Goal: Task Accomplishment & Management: Use online tool/utility

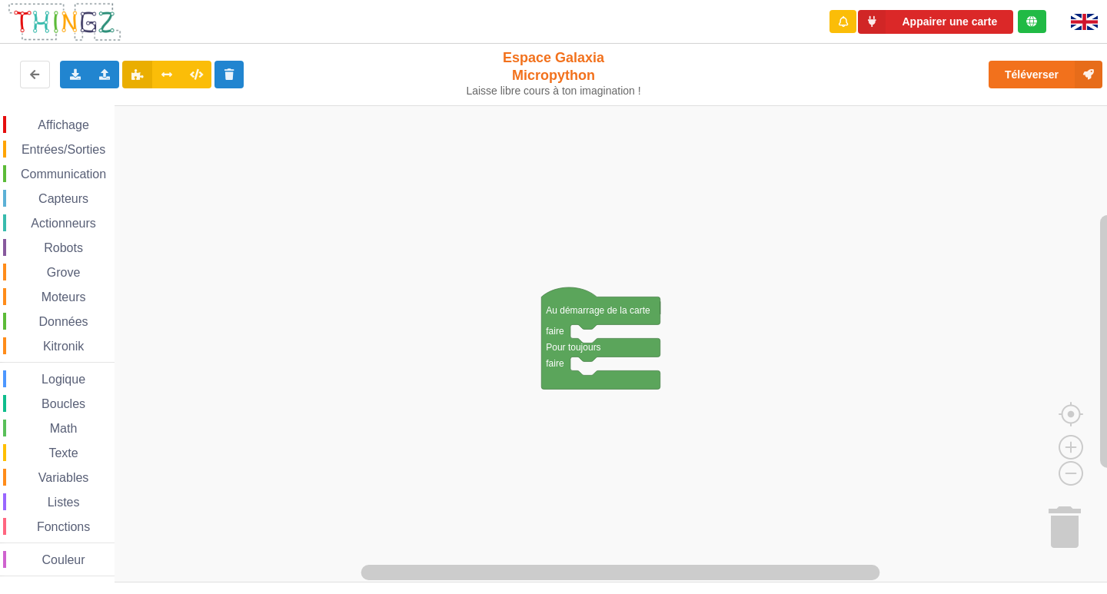
click at [81, 120] on span "Affichage" at bounding box center [62, 124] width 55 height 13
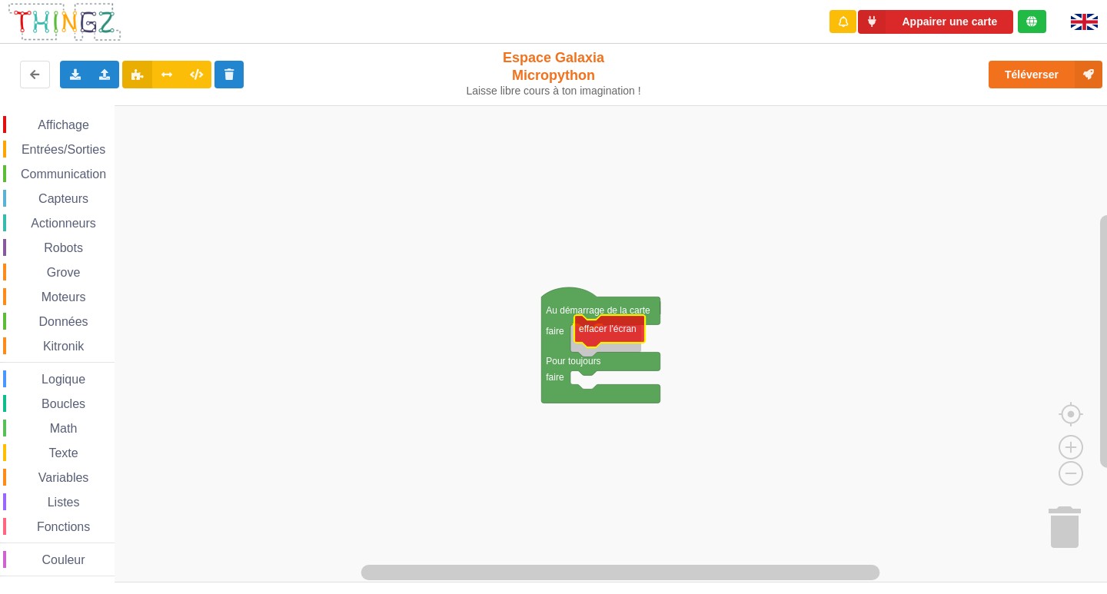
click at [605, 333] on div "Affichage Entrées/Sorties Communication Capteurs Actionneurs Robots Grove Moteu…" at bounding box center [559, 344] width 1118 height 478
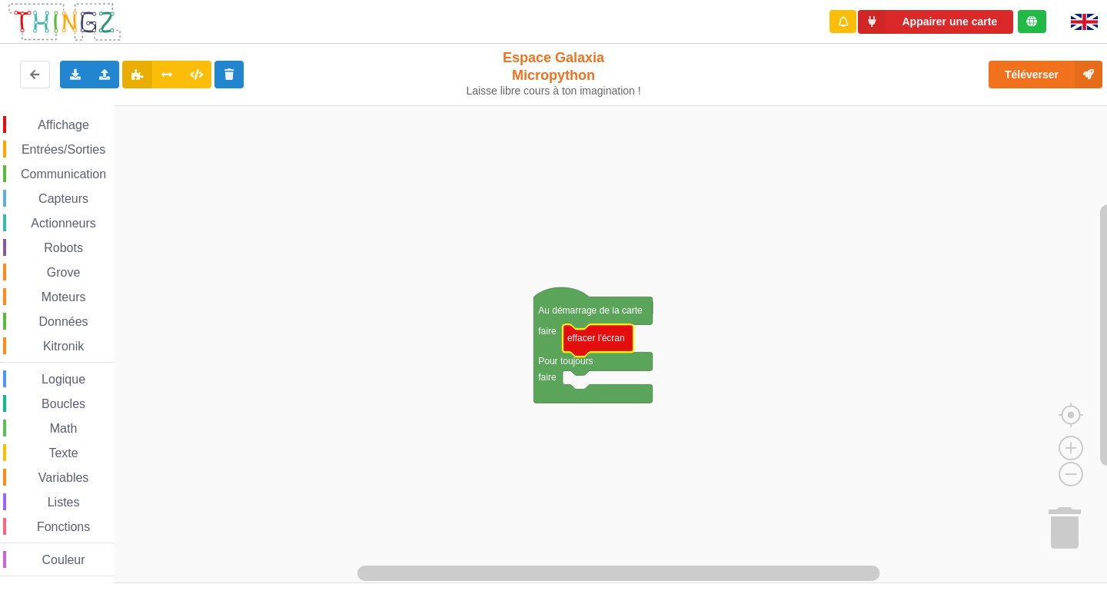
click at [65, 119] on span "Affichage" at bounding box center [62, 124] width 55 height 13
click at [1018, 324] on rect "Espace de travail de Blocky" at bounding box center [559, 344] width 1118 height 478
click at [63, 123] on span "Affichage" at bounding box center [62, 124] width 55 height 13
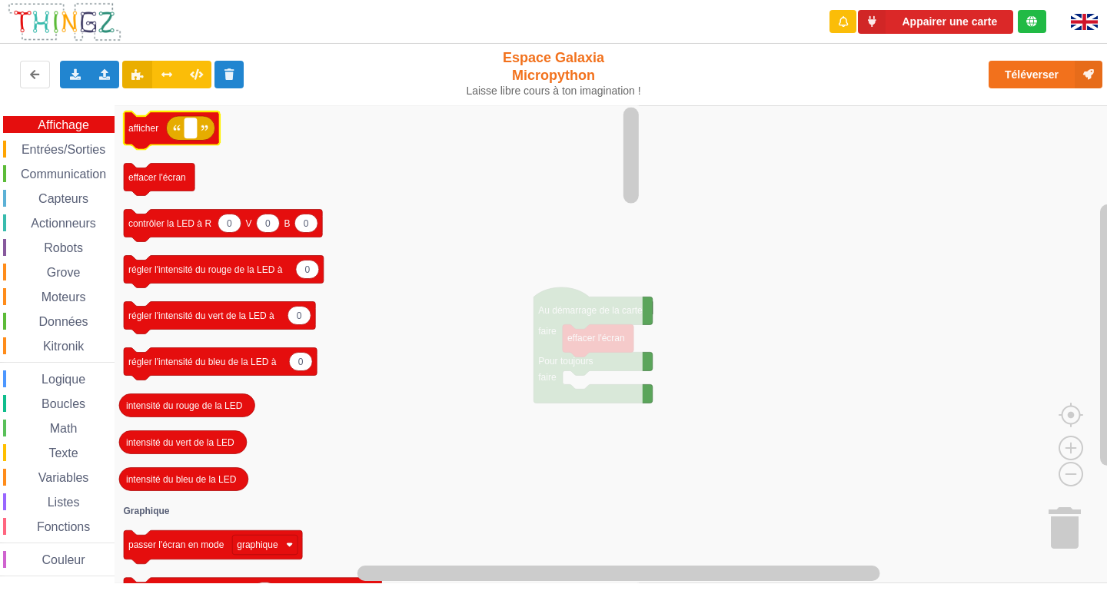
click at [187, 131] on rect "Espace de travail de Blocky" at bounding box center [190, 128] width 12 height 20
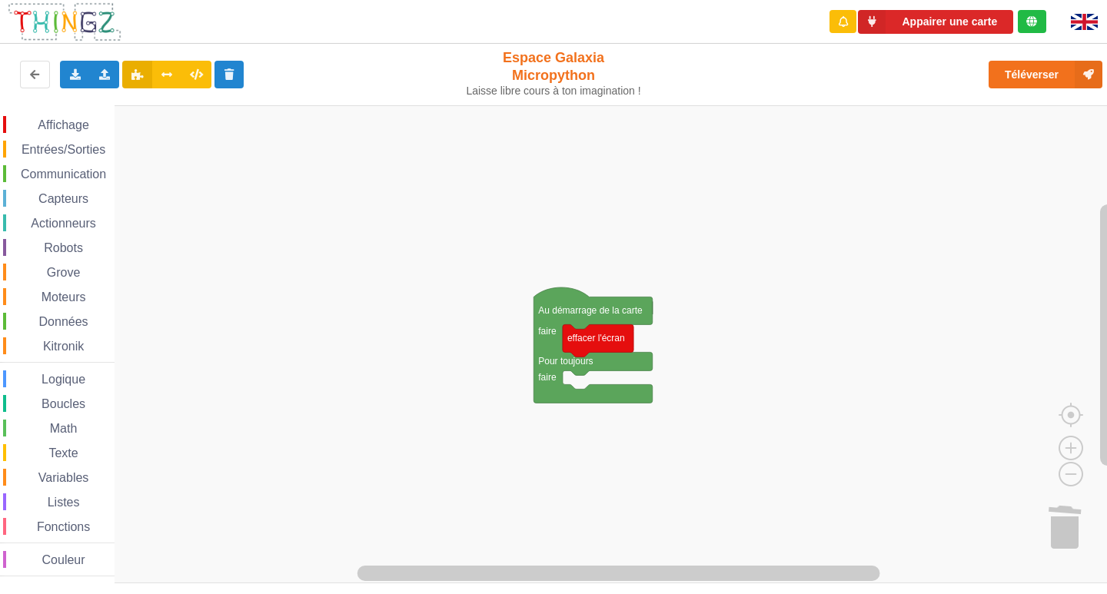
click at [62, 124] on span "Affichage" at bounding box center [62, 124] width 55 height 13
click at [601, 384] on div "Affichage Entrées/Sorties Communication Capteurs Actionneurs Robots Grove Moteu…" at bounding box center [559, 344] width 1118 height 478
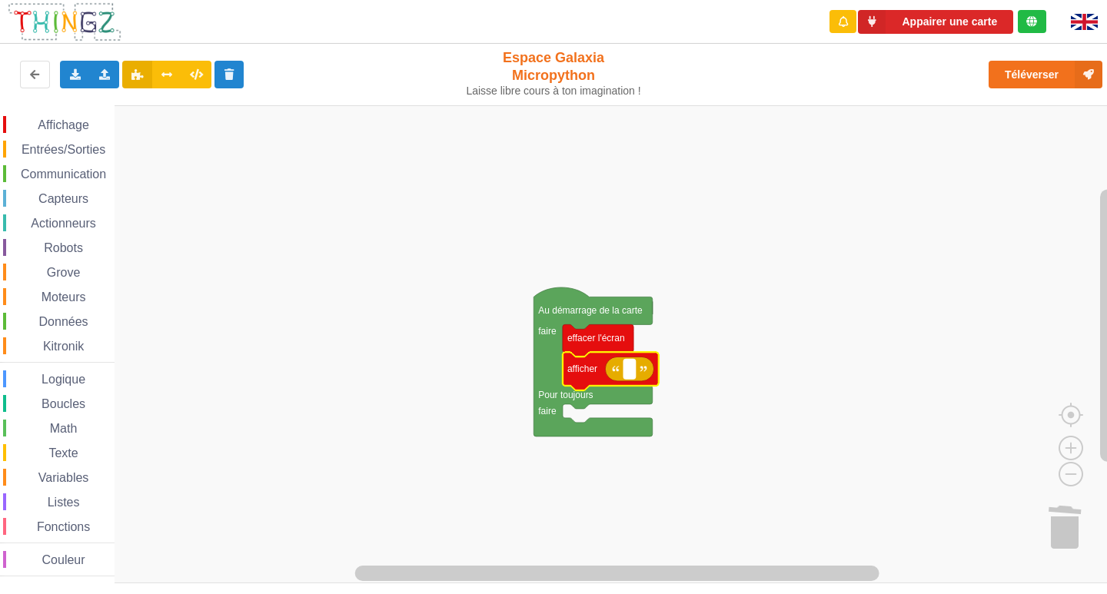
click at [630, 373] on text "Espace de travail de Blocky" at bounding box center [629, 369] width 2 height 11
type input "a"
type input "Activité 1"
click at [83, 122] on span "Affichage" at bounding box center [62, 124] width 55 height 13
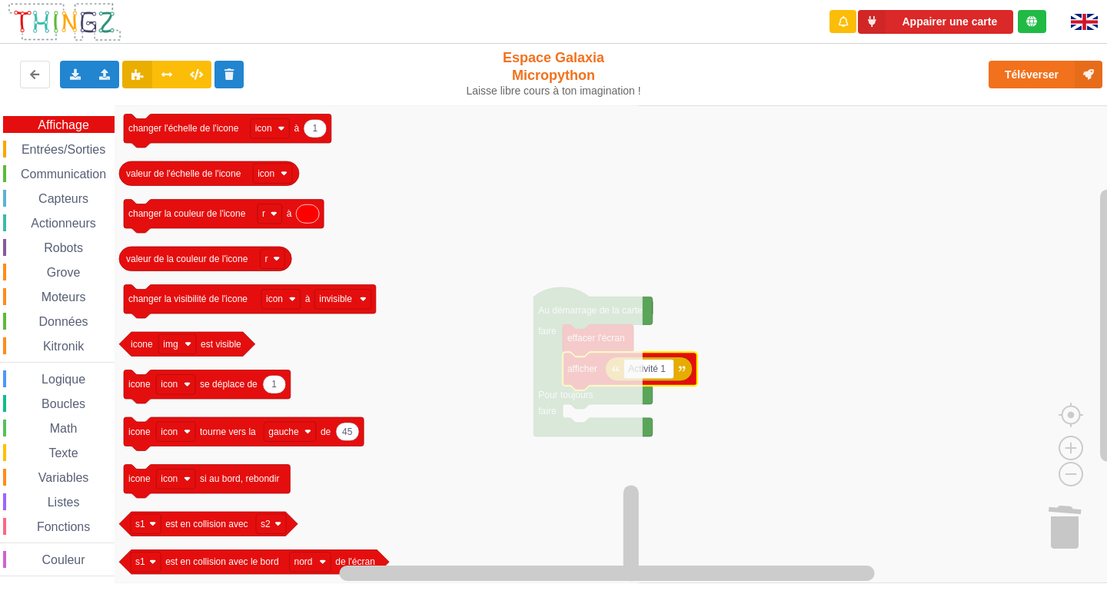
click at [91, 251] on div "Robots" at bounding box center [58, 247] width 111 height 17
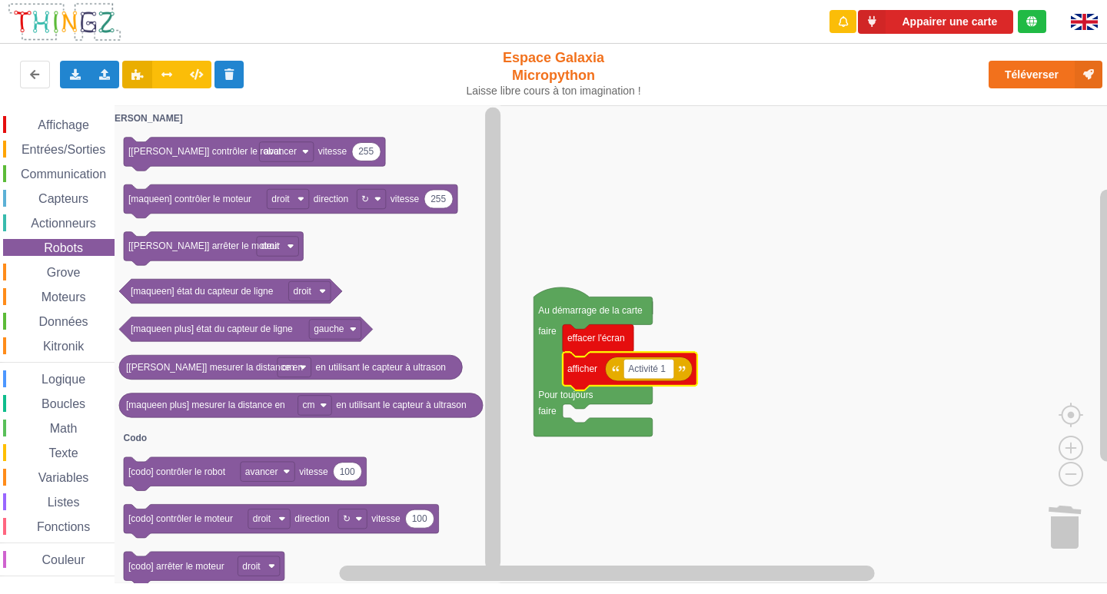
click at [48, 126] on span "Affichage" at bounding box center [62, 124] width 55 height 13
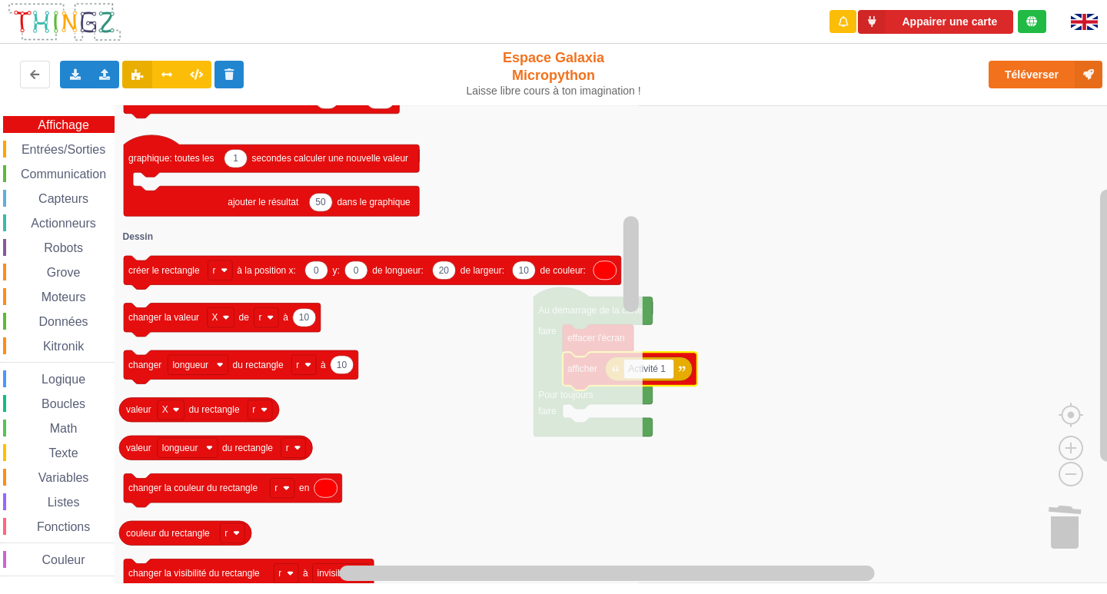
click at [54, 203] on span "Capteurs" at bounding box center [63, 198] width 55 height 13
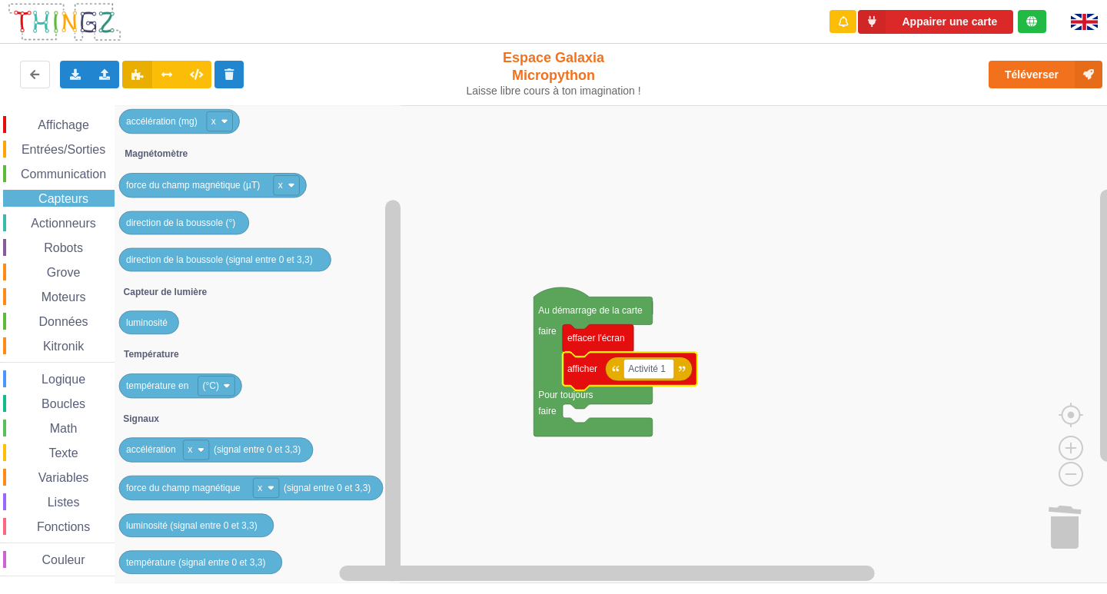
click at [75, 157] on div "Entrées/Sorties" at bounding box center [58, 149] width 111 height 17
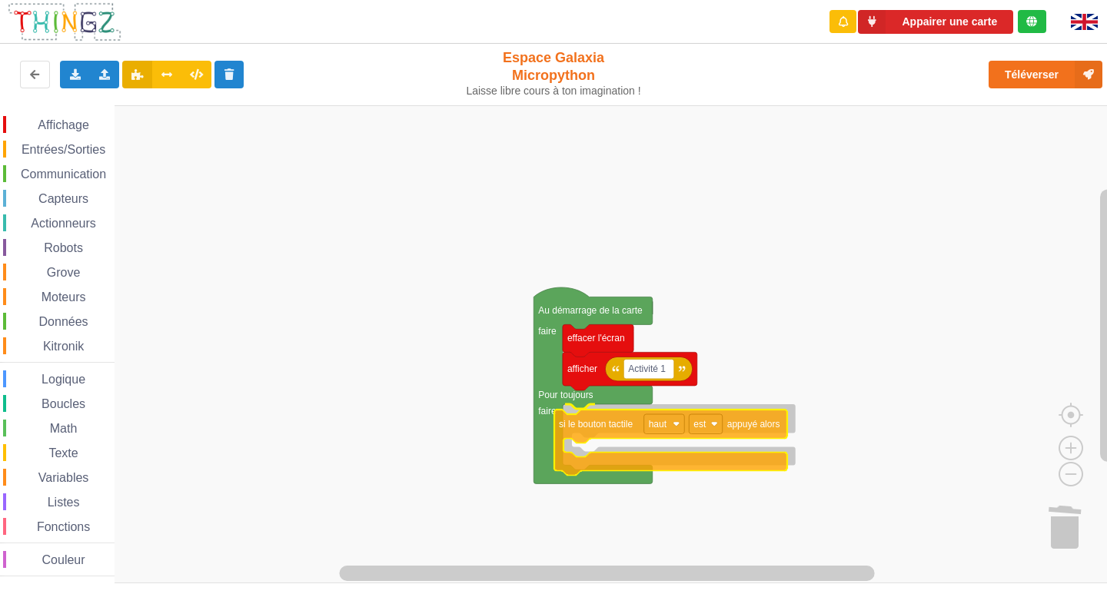
click at [740, 433] on div "Affichage Entrées/Sorties Communication Capteurs Actionneurs Robots Grove Moteu…" at bounding box center [559, 344] width 1118 height 478
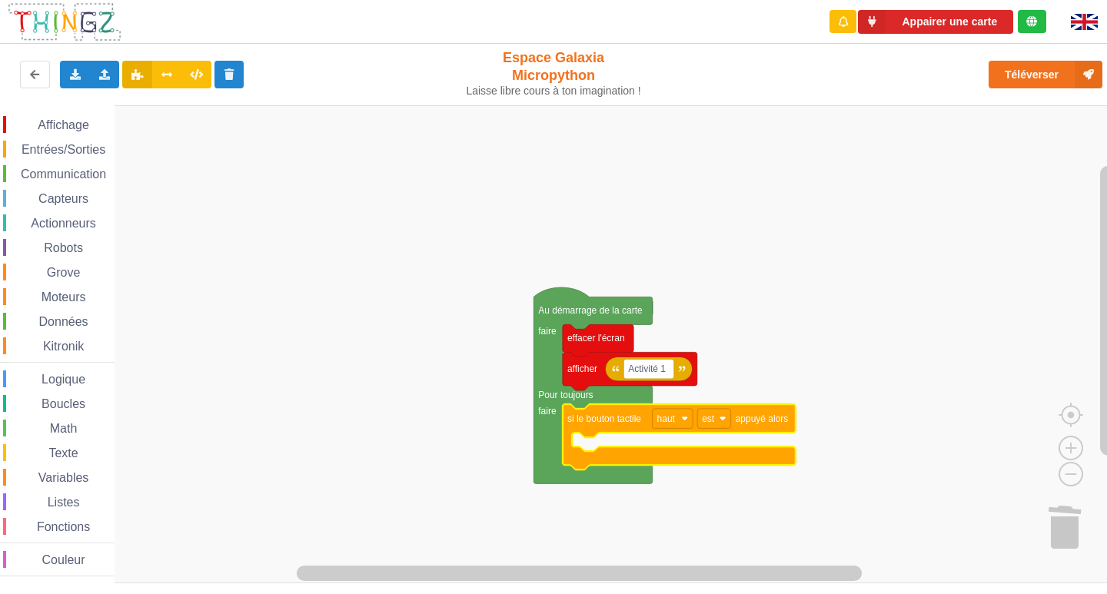
click at [79, 116] on div "Affichage" at bounding box center [58, 124] width 111 height 17
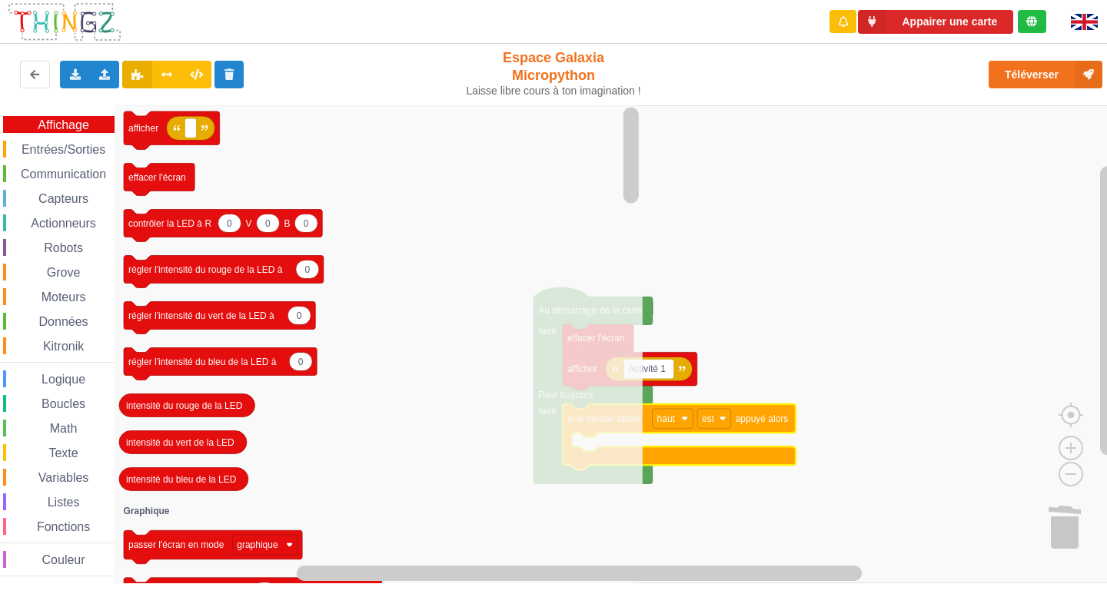
click at [83, 149] on span "Entrées/Sorties" at bounding box center [63, 149] width 88 height 13
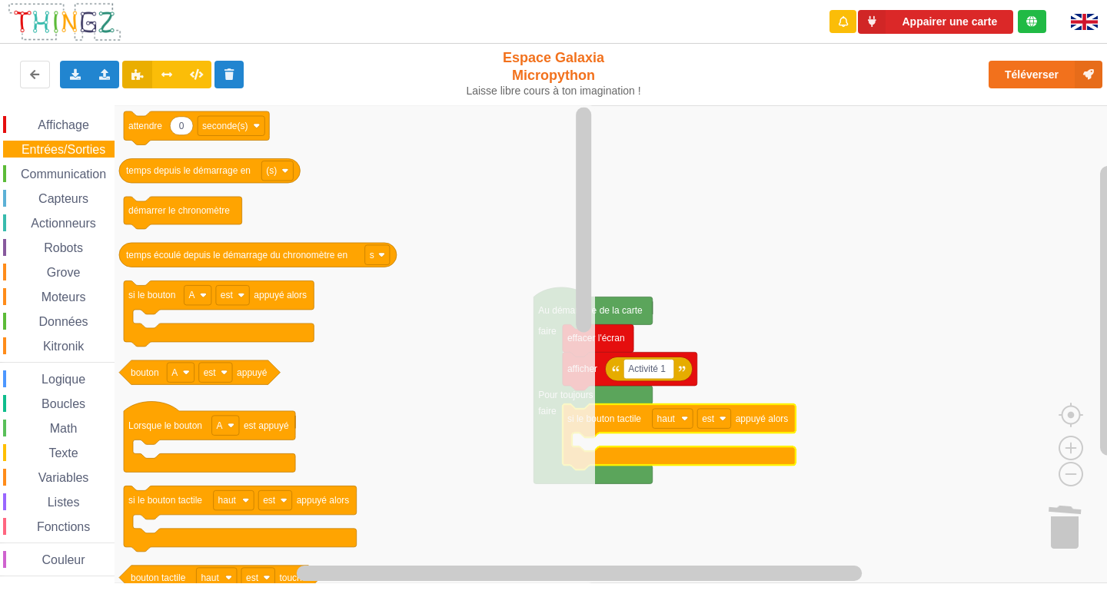
click at [75, 108] on div "Affichage Entrées/Sorties Communication Capteurs Actionneurs Robots Grove Moteu…" at bounding box center [57, 344] width 115 height 478
drag, startPoint x: 91, startPoint y: 136, endPoint x: 87, endPoint y: 108, distance: 28.1
click at [92, 135] on div "Affichage Entrées/Sorties Communication Capteurs Actionneurs Robots Grove Moteu…" at bounding box center [57, 346] width 115 height 460
click at [91, 123] on span "Affichage" at bounding box center [62, 124] width 55 height 13
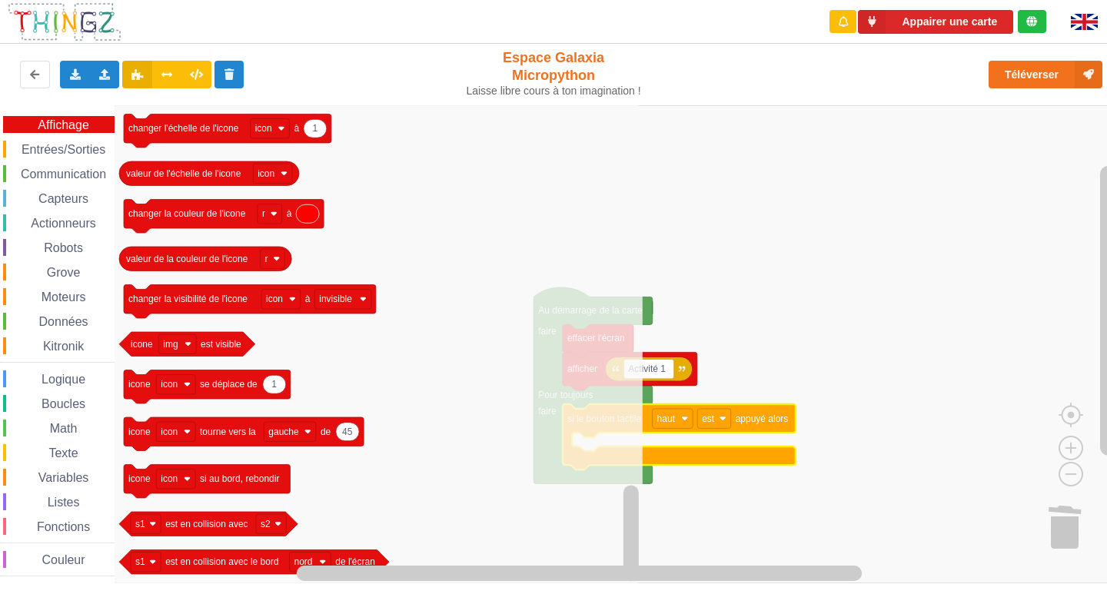
click at [65, 137] on div "Affichage Entrées/Sorties Communication Capteurs Actionneurs Robots Grove Moteu…" at bounding box center [57, 346] width 115 height 460
click at [68, 141] on div "Entrées/Sorties" at bounding box center [58, 149] width 111 height 17
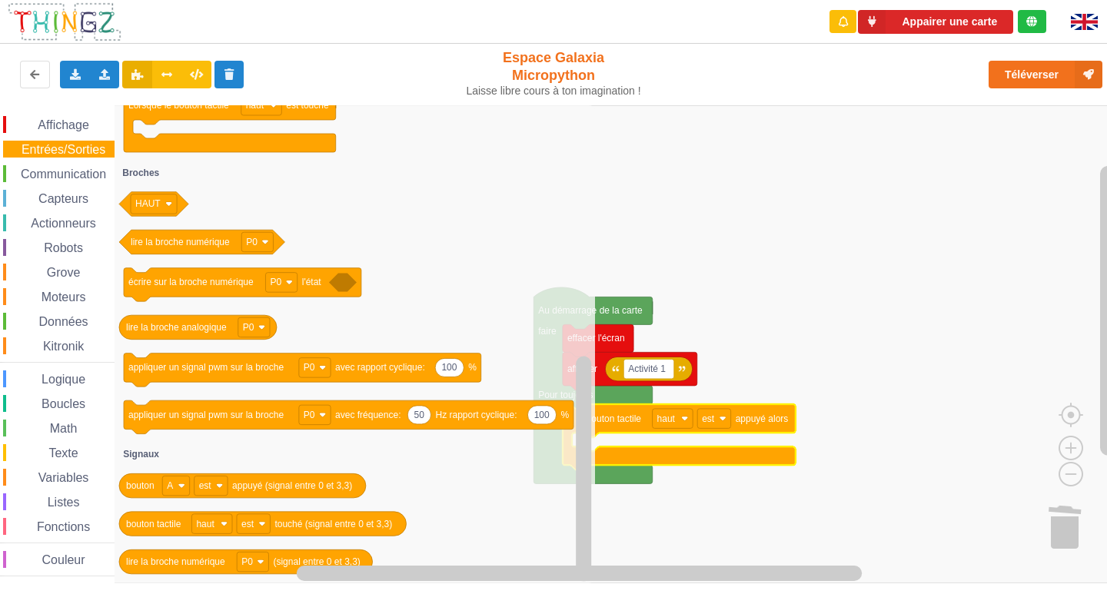
click at [52, 172] on span "Communication" at bounding box center [63, 174] width 90 height 13
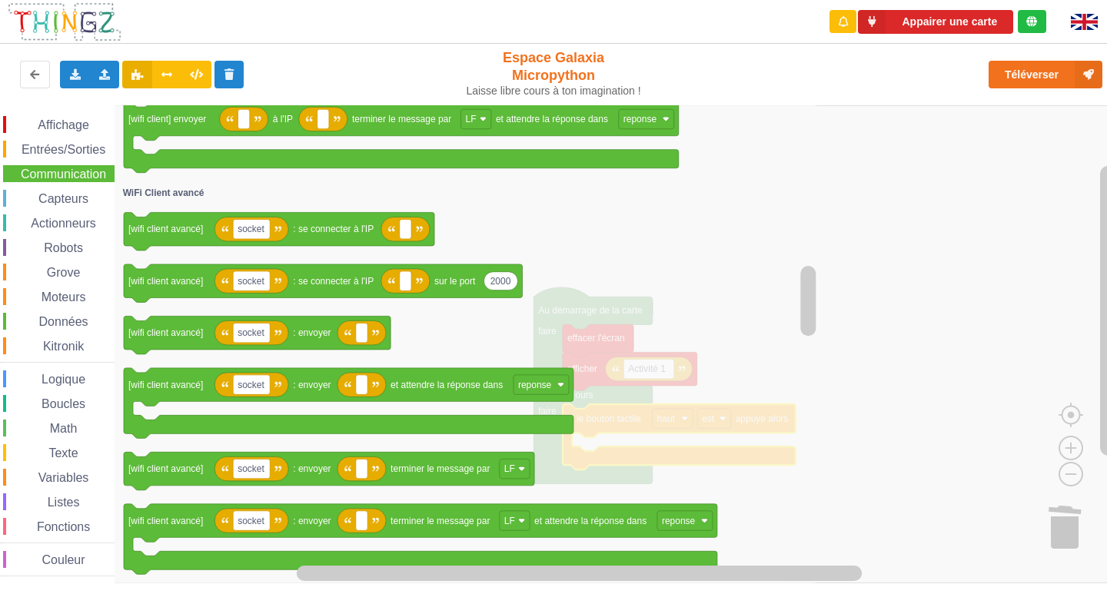
click at [78, 123] on span "Affichage" at bounding box center [62, 124] width 55 height 13
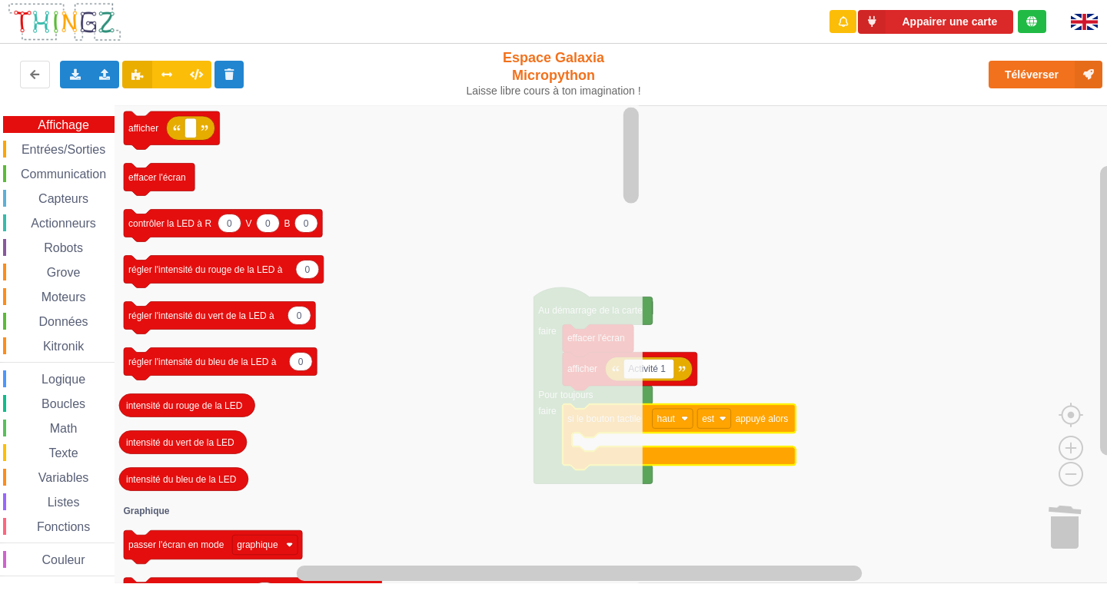
click at [95, 148] on span "Entrées/Sorties" at bounding box center [63, 149] width 88 height 13
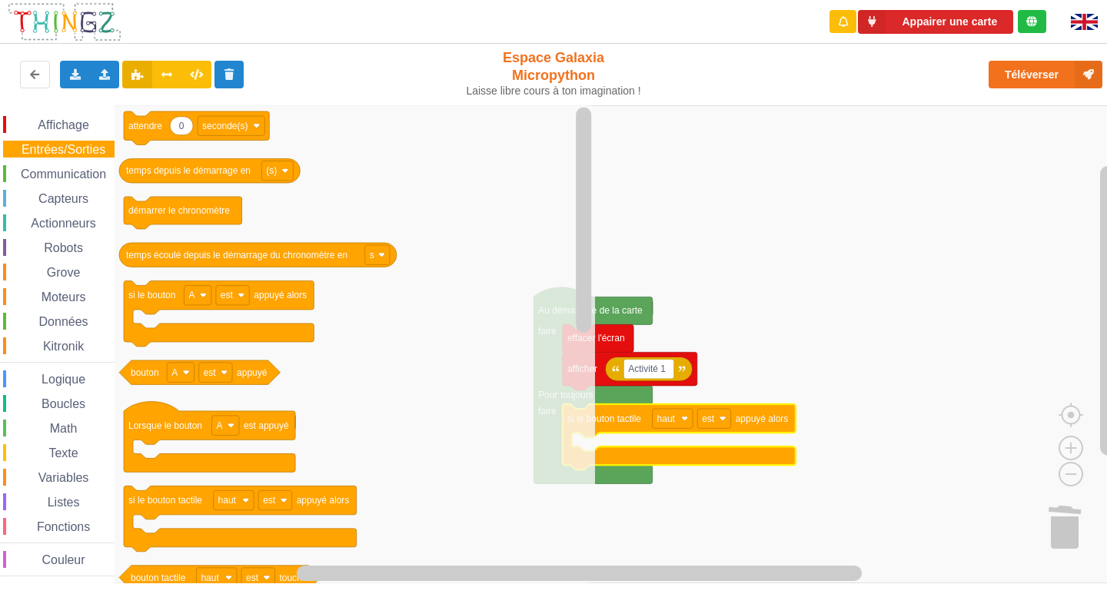
click at [88, 168] on span "Communication" at bounding box center [63, 174] width 90 height 13
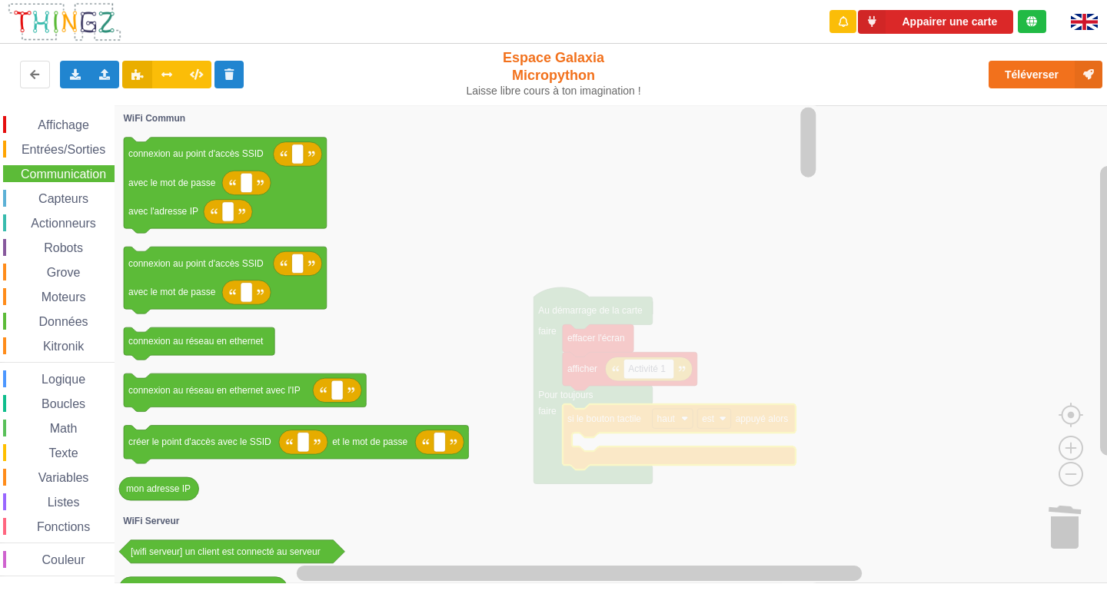
click at [75, 198] on span "Capteurs" at bounding box center [63, 198] width 55 height 13
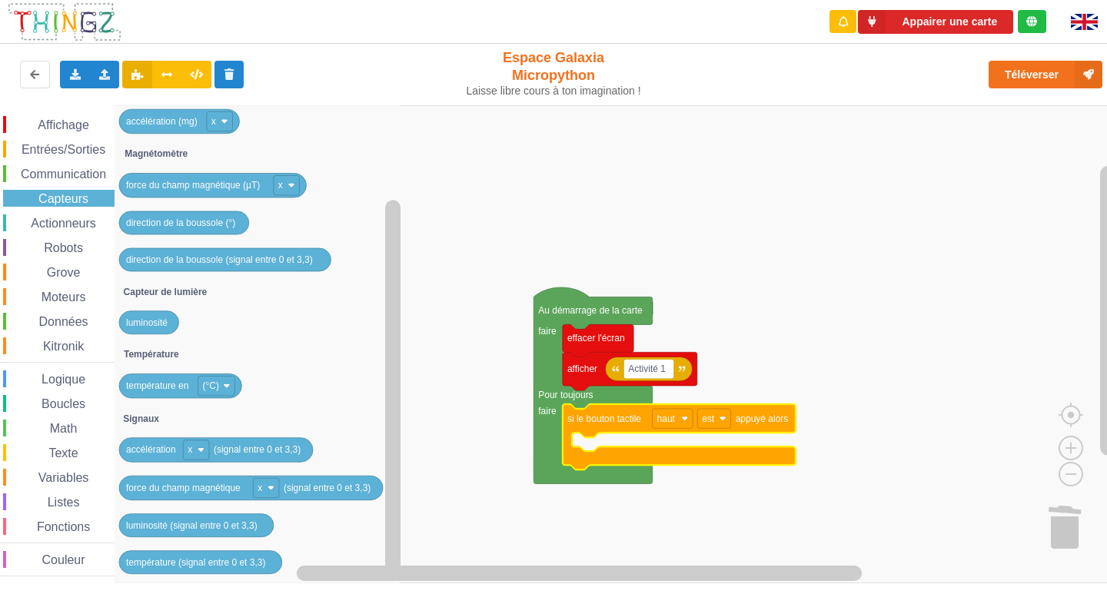
click at [89, 125] on span "Affichage" at bounding box center [62, 124] width 55 height 13
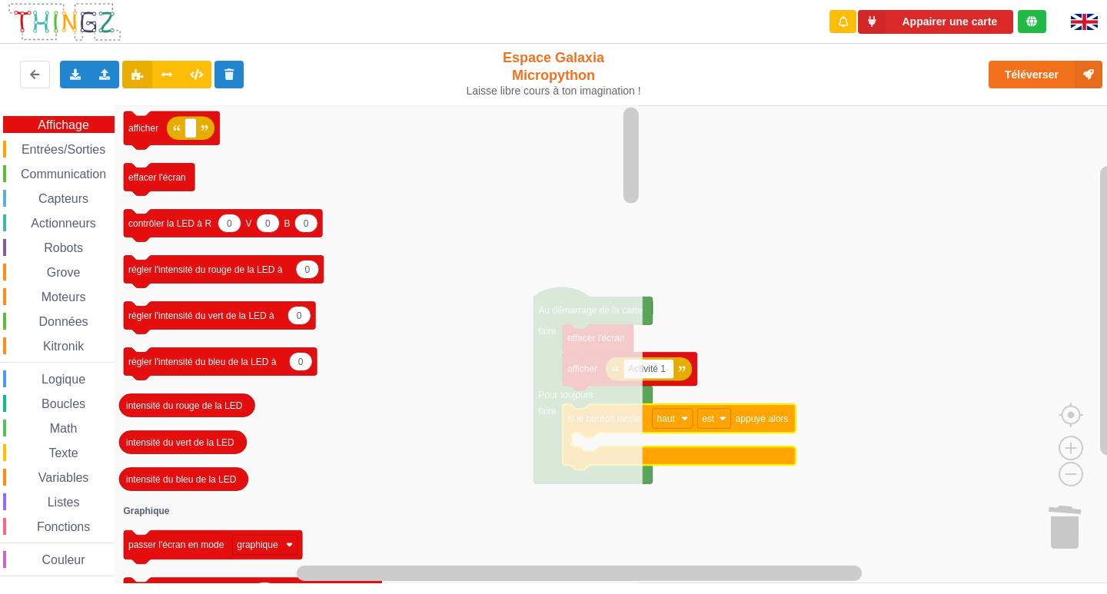
click at [58, 560] on span "Couleur" at bounding box center [64, 559] width 48 height 13
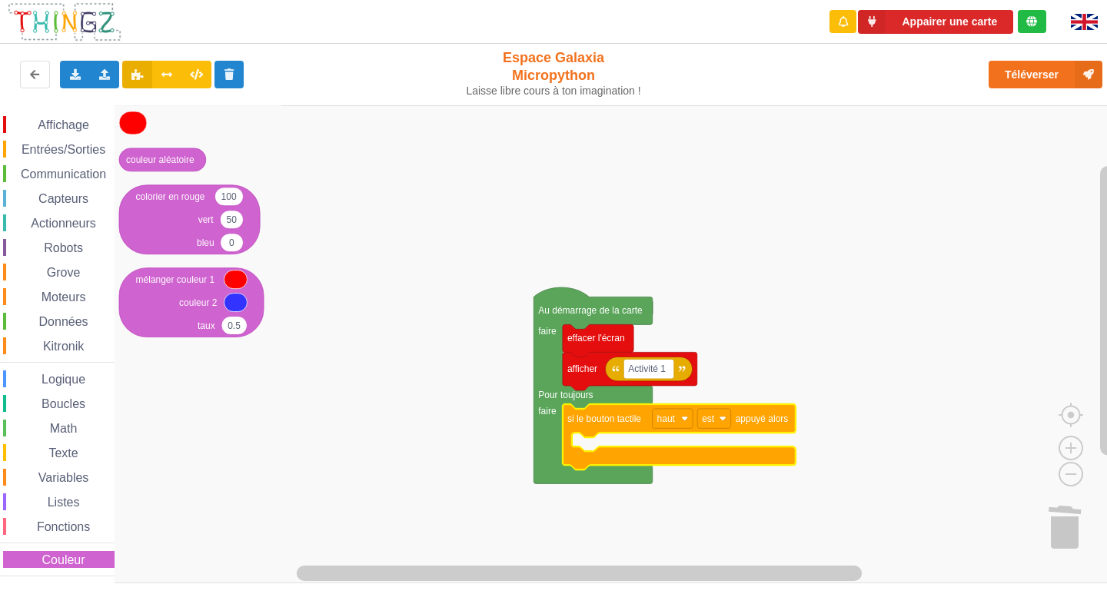
click at [264, 508] on icon "Espace de travail de Blocky" at bounding box center [200, 344] width 171 height 478
click at [84, 126] on span "Affichage" at bounding box center [62, 124] width 55 height 13
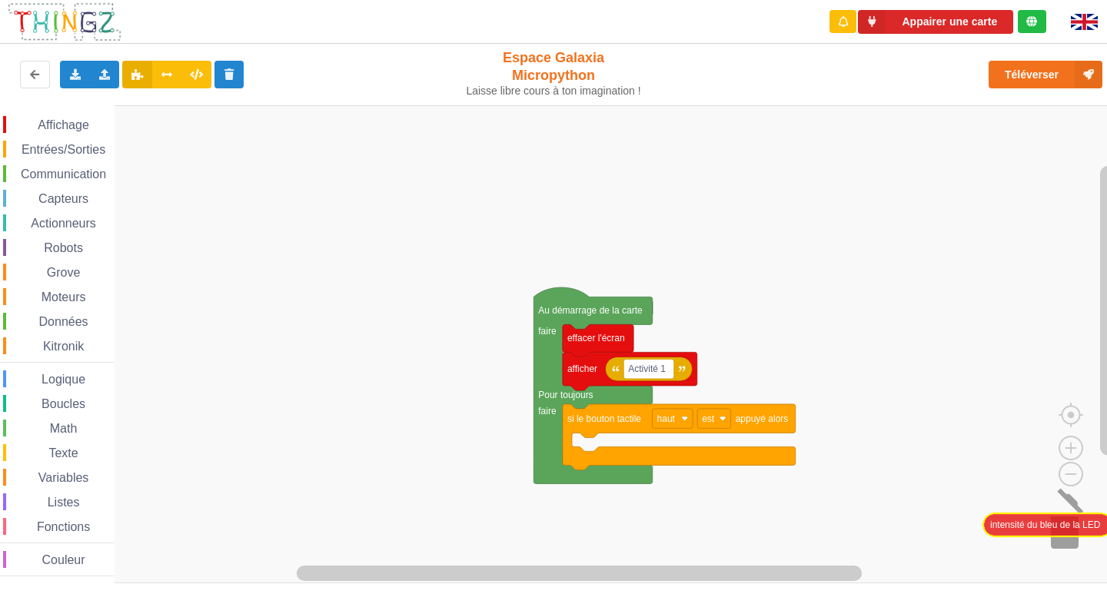
click at [1085, 527] on div "Affichage Entrées/Sorties Communication Capteurs Actionneurs Robots Grove Moteu…" at bounding box center [559, 344] width 1118 height 478
click at [61, 124] on span "Affichage" at bounding box center [62, 124] width 55 height 13
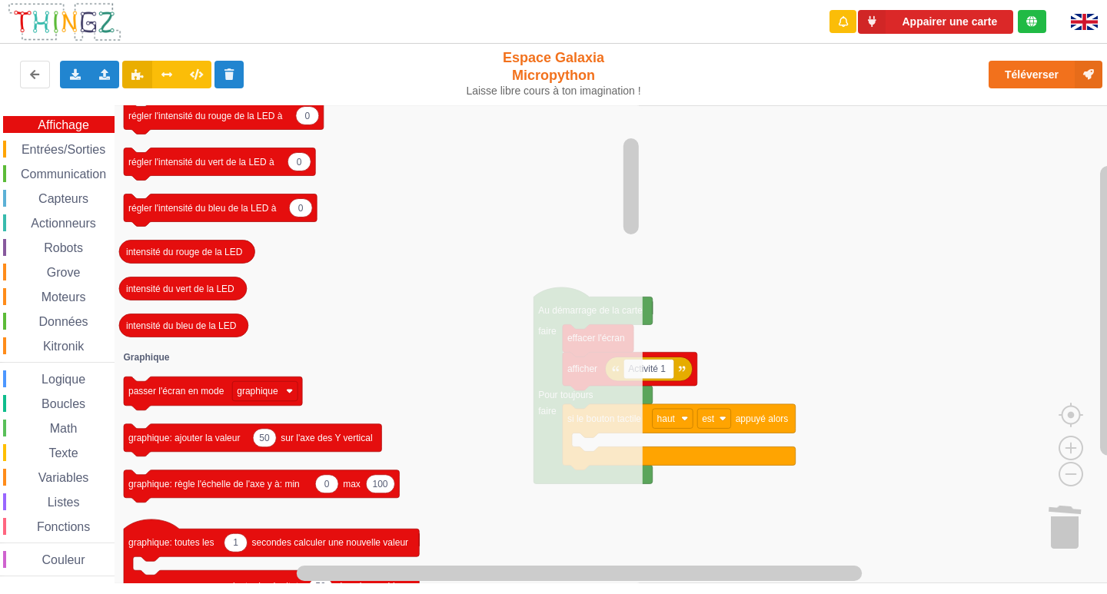
click at [56, 145] on span "Entrées/Sorties" at bounding box center [63, 149] width 88 height 13
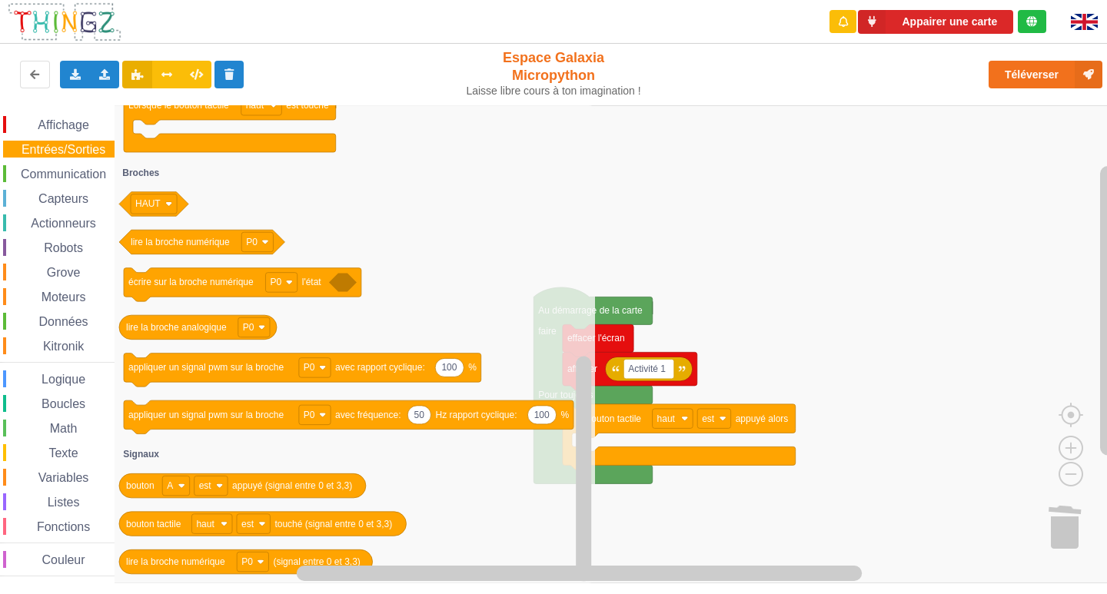
click at [59, 174] on span "Communication" at bounding box center [63, 174] width 90 height 13
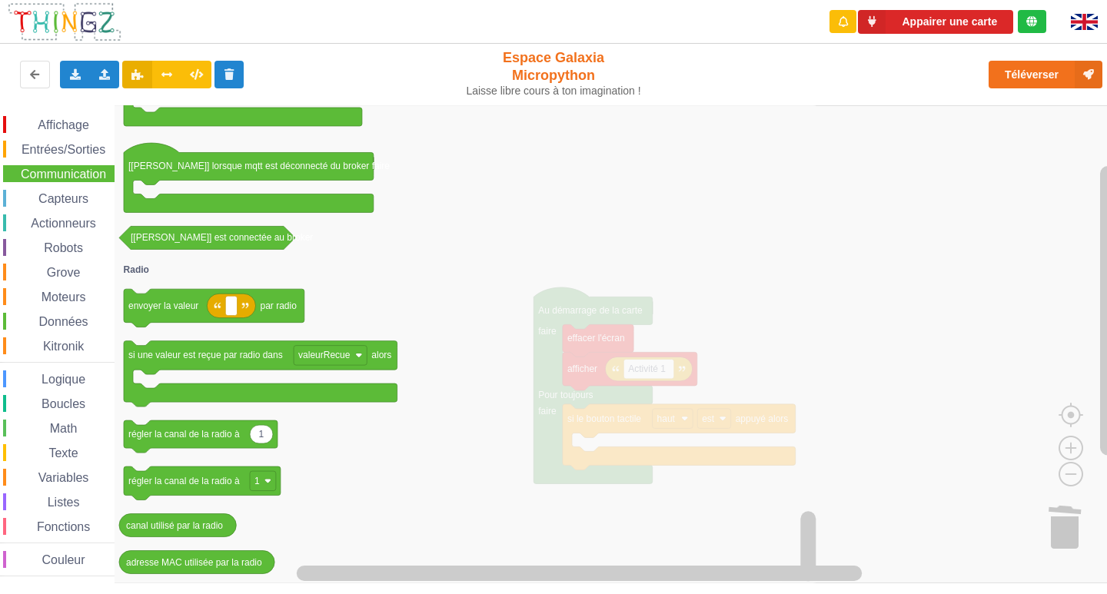
click at [81, 204] on span "Capteurs" at bounding box center [63, 198] width 55 height 13
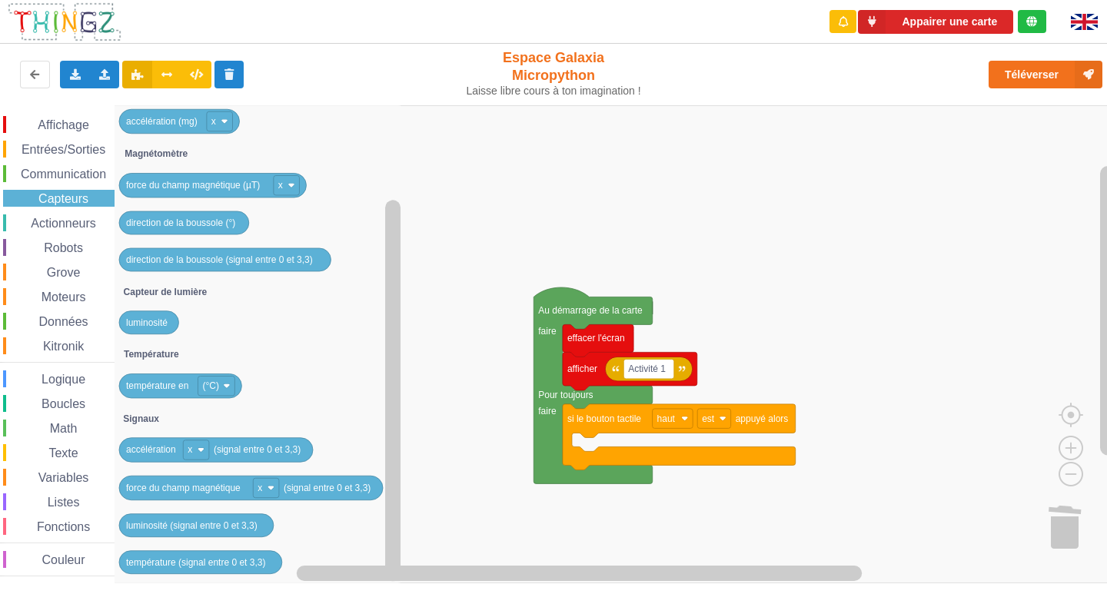
click at [60, 225] on span "Actionneurs" at bounding box center [63, 223] width 70 height 13
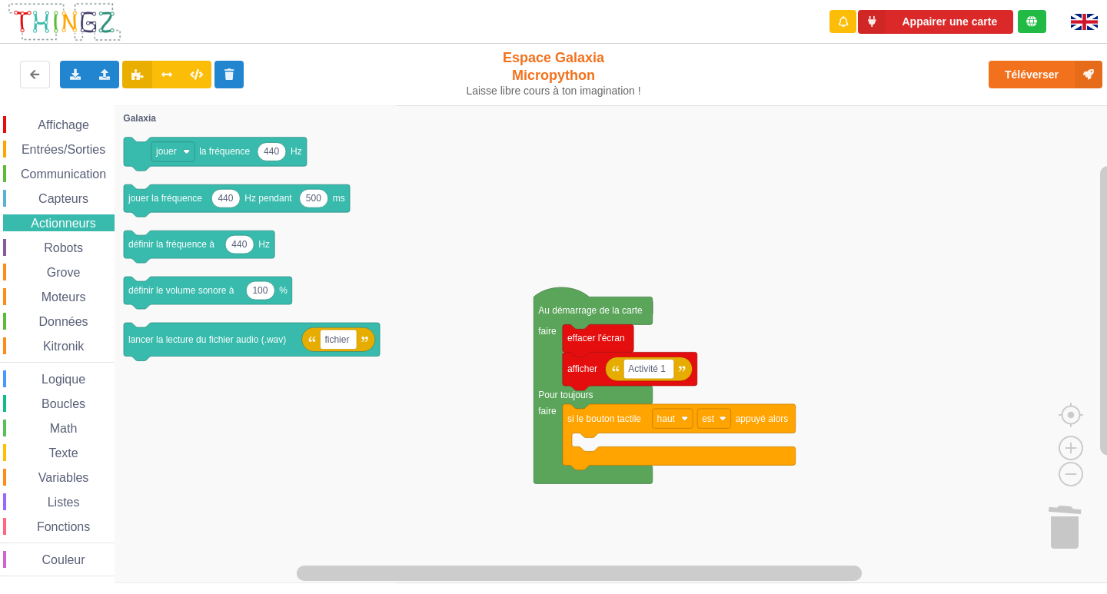
click at [58, 248] on span "Robots" at bounding box center [64, 247] width 44 height 13
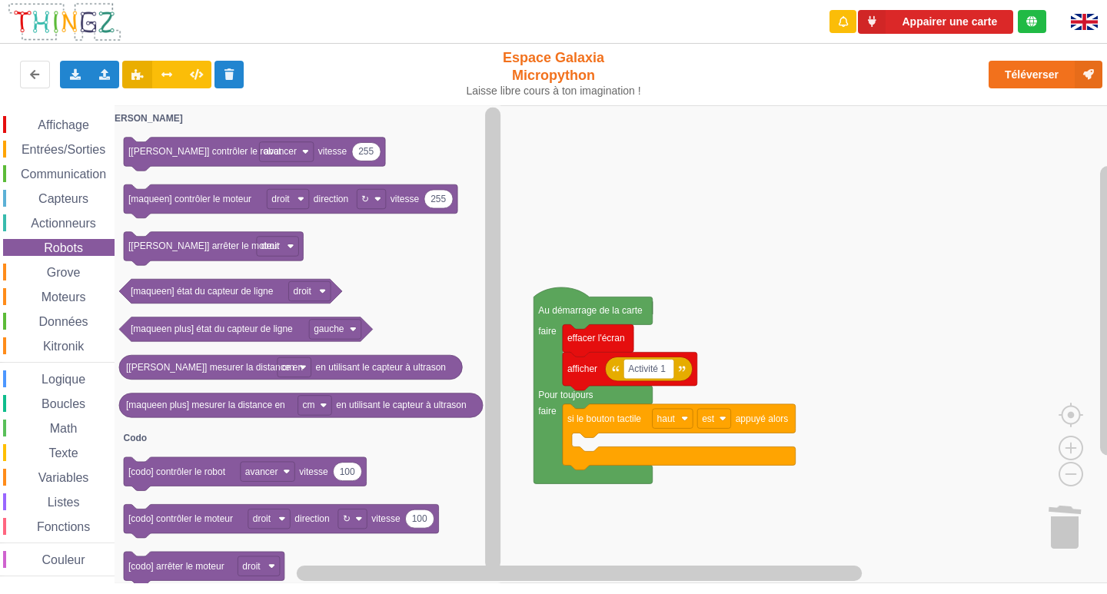
click at [85, 276] on div "Grove" at bounding box center [58, 272] width 111 height 17
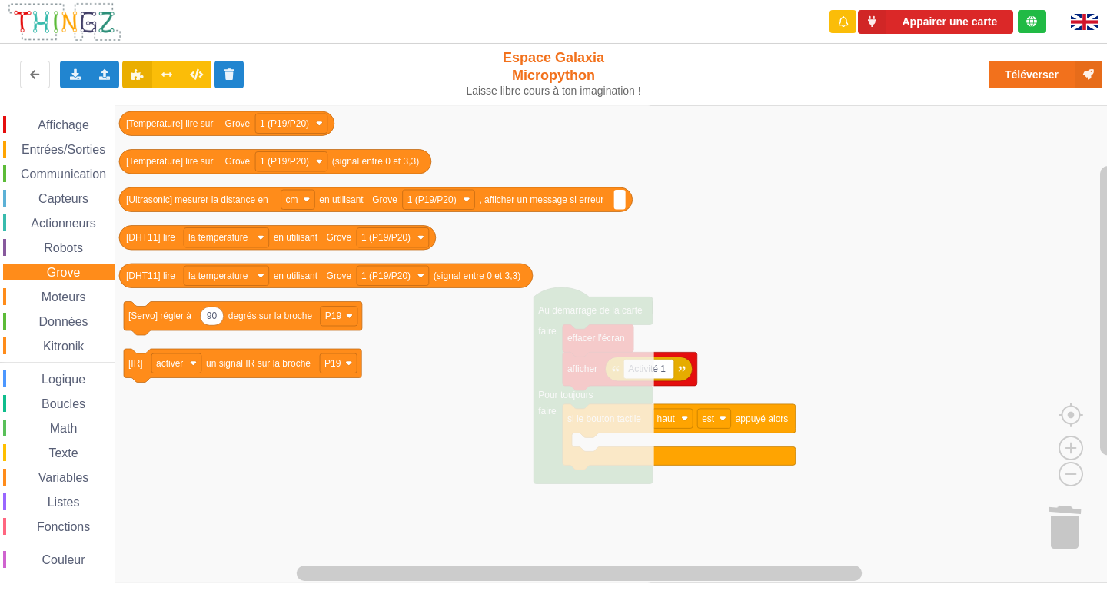
click at [64, 296] on span "Moteurs" at bounding box center [63, 297] width 49 height 13
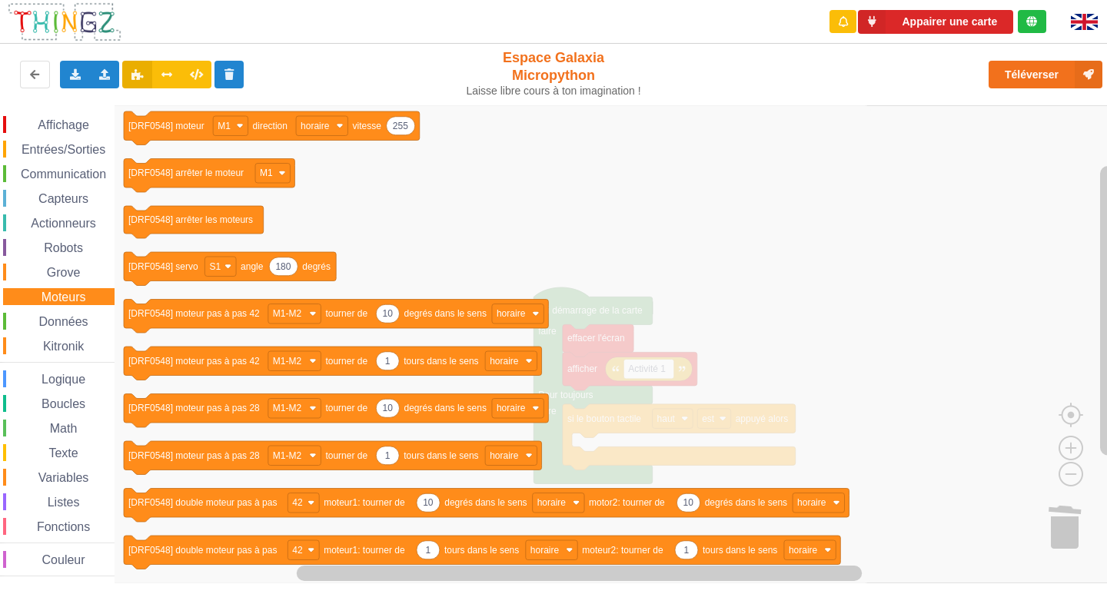
click at [58, 317] on span "Données" at bounding box center [64, 321] width 54 height 13
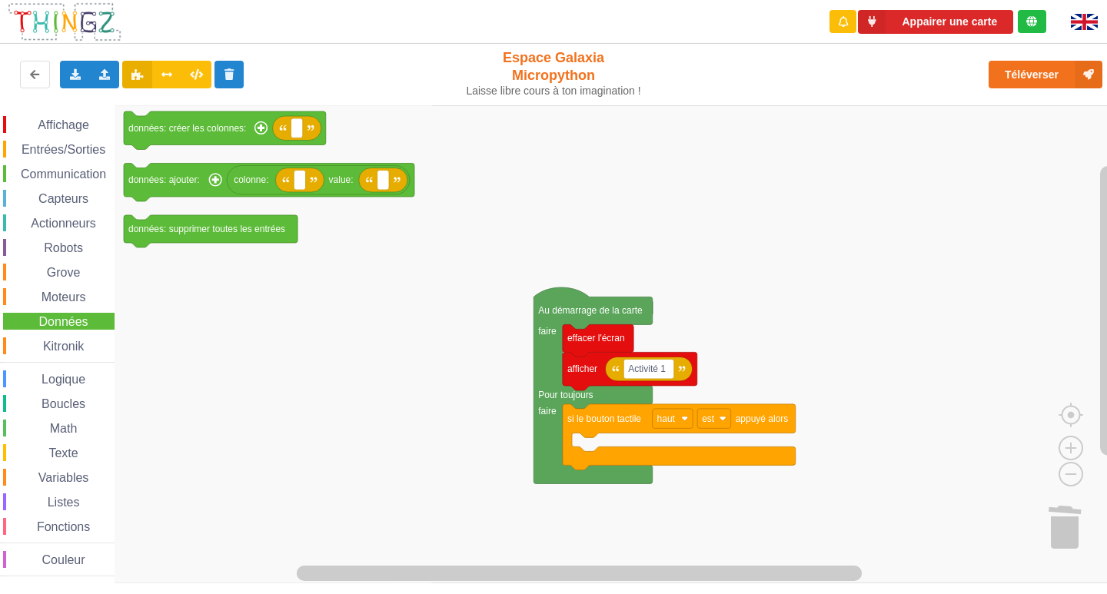
click at [62, 338] on div "Kitronik" at bounding box center [58, 345] width 111 height 17
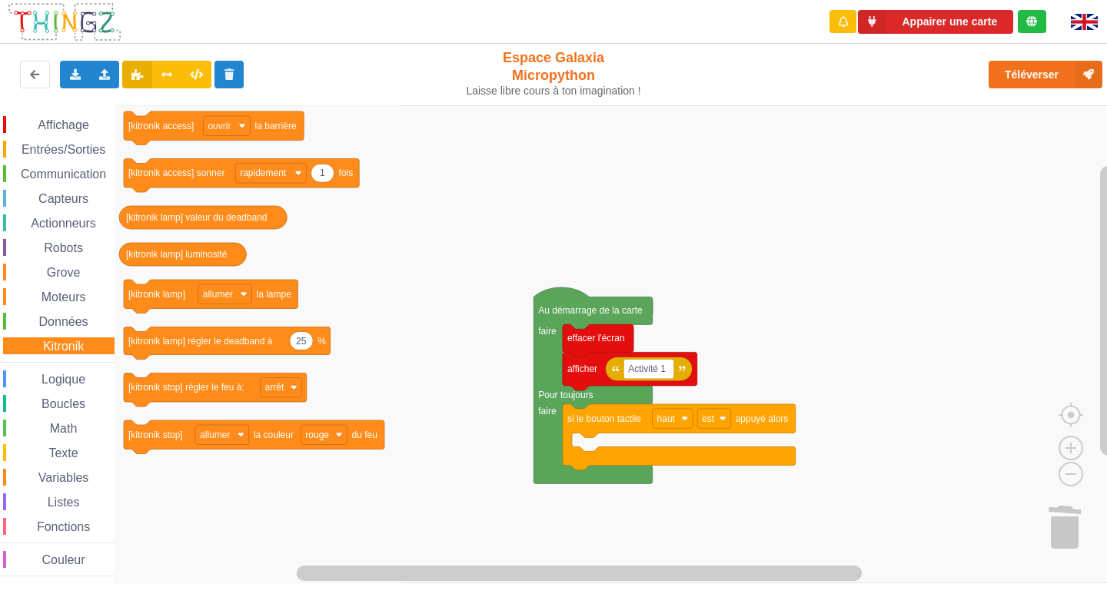
click at [75, 381] on span "Logique" at bounding box center [63, 379] width 48 height 13
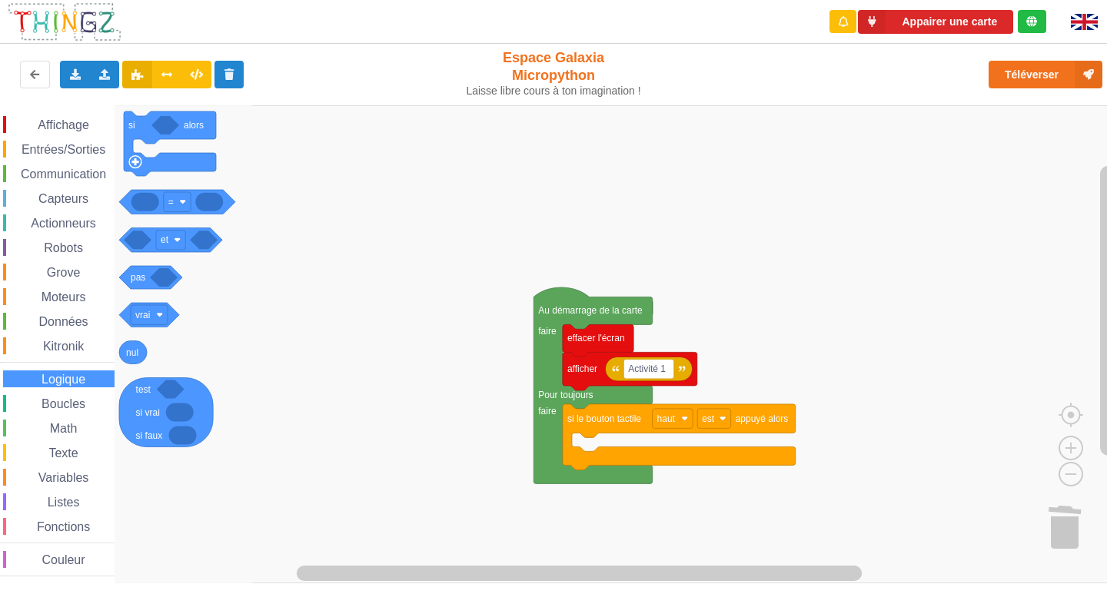
click at [77, 400] on span "Boucles" at bounding box center [63, 403] width 48 height 13
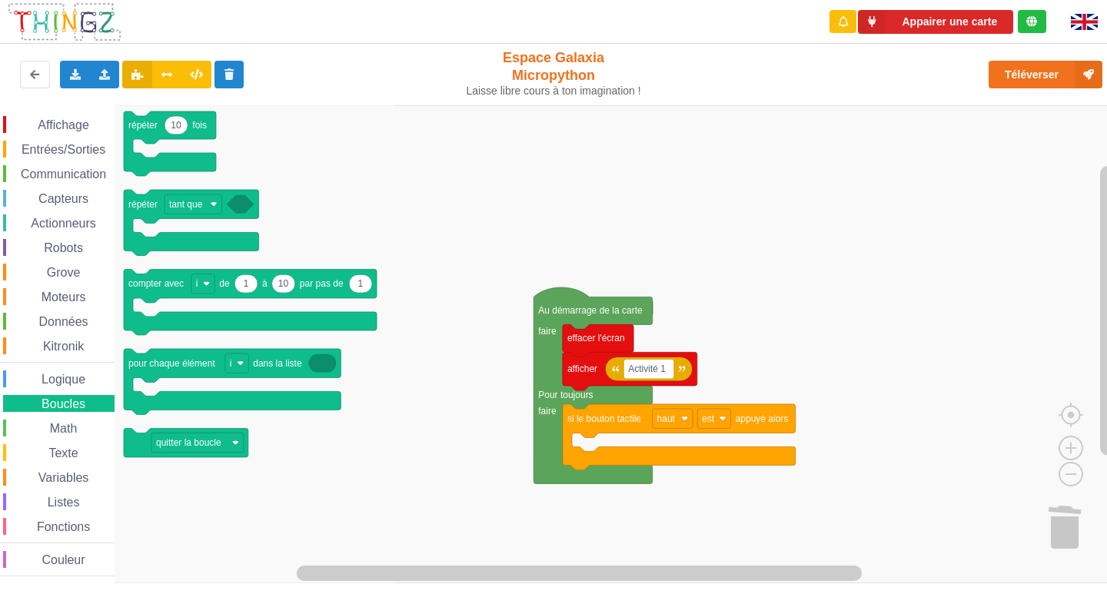
click at [69, 422] on span "Math" at bounding box center [64, 428] width 32 height 13
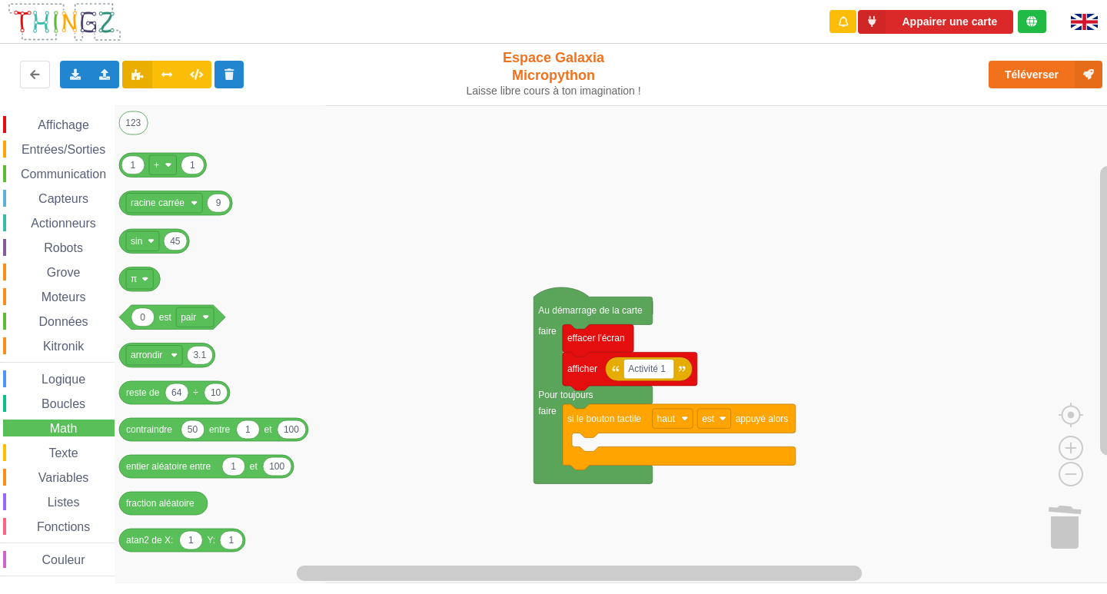
click at [73, 453] on span "Texte" at bounding box center [63, 453] width 34 height 13
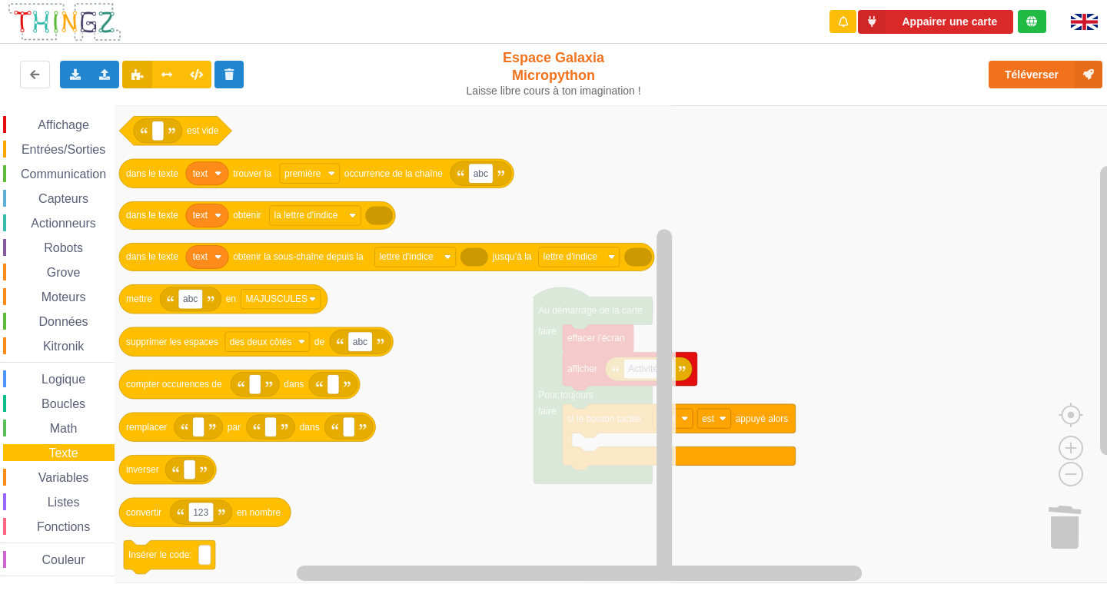
click at [61, 484] on span "Variables" at bounding box center [63, 477] width 55 height 13
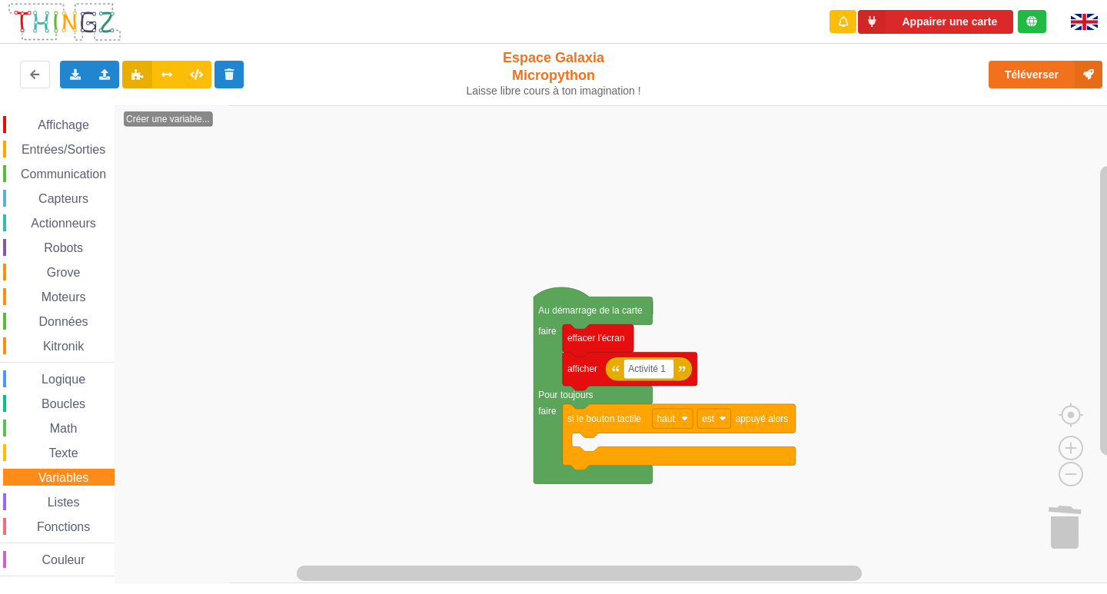
click at [66, 498] on span "Listes" at bounding box center [63, 502] width 37 height 13
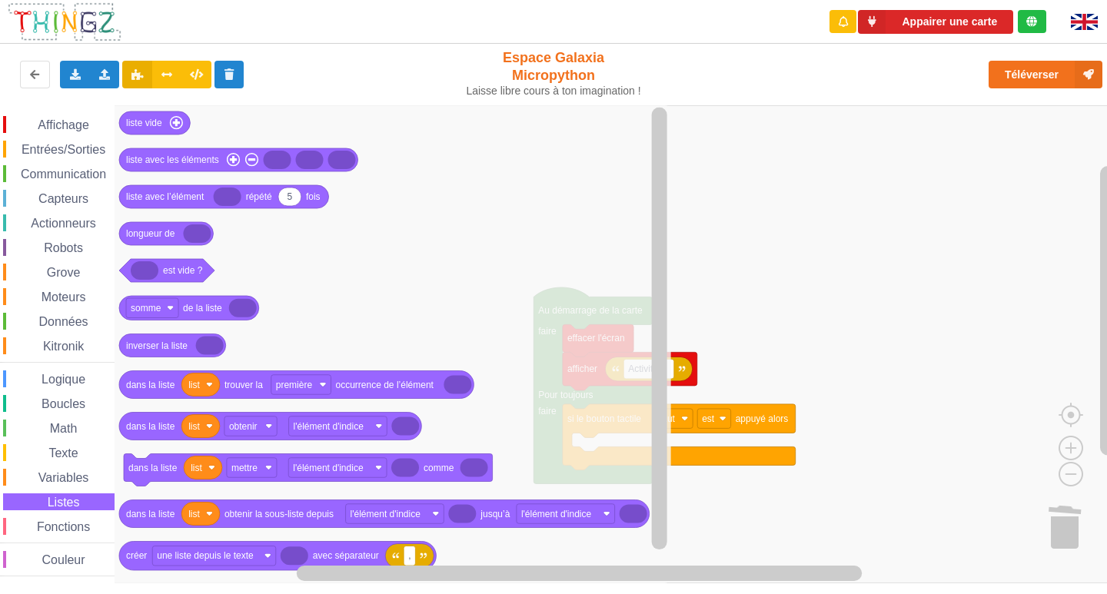
click at [74, 530] on span "Fonctions" at bounding box center [64, 526] width 58 height 13
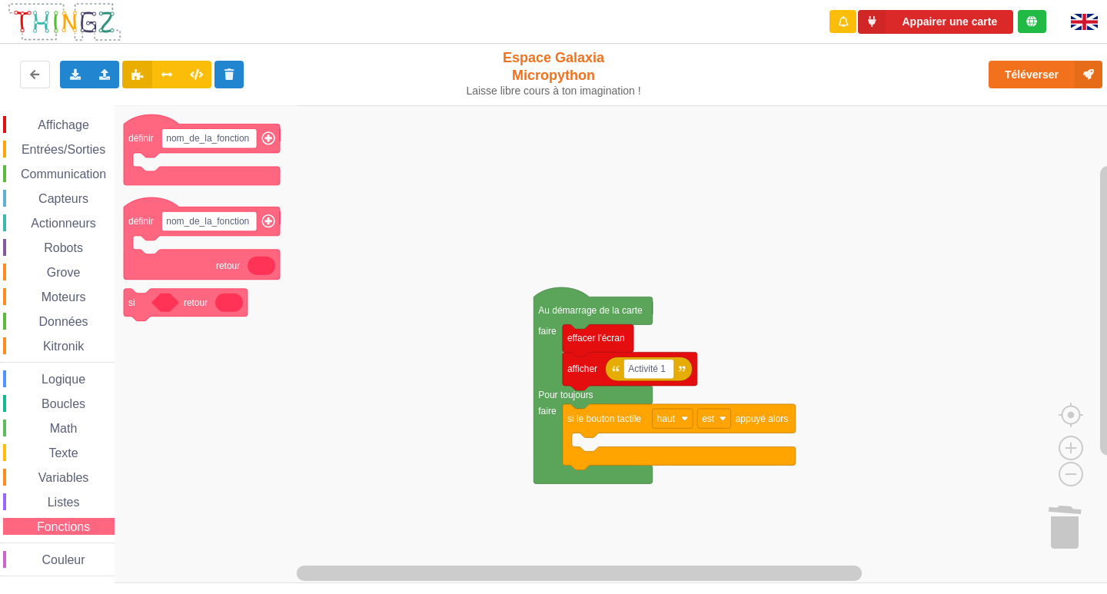
click at [62, 504] on span "Listes" at bounding box center [63, 502] width 37 height 13
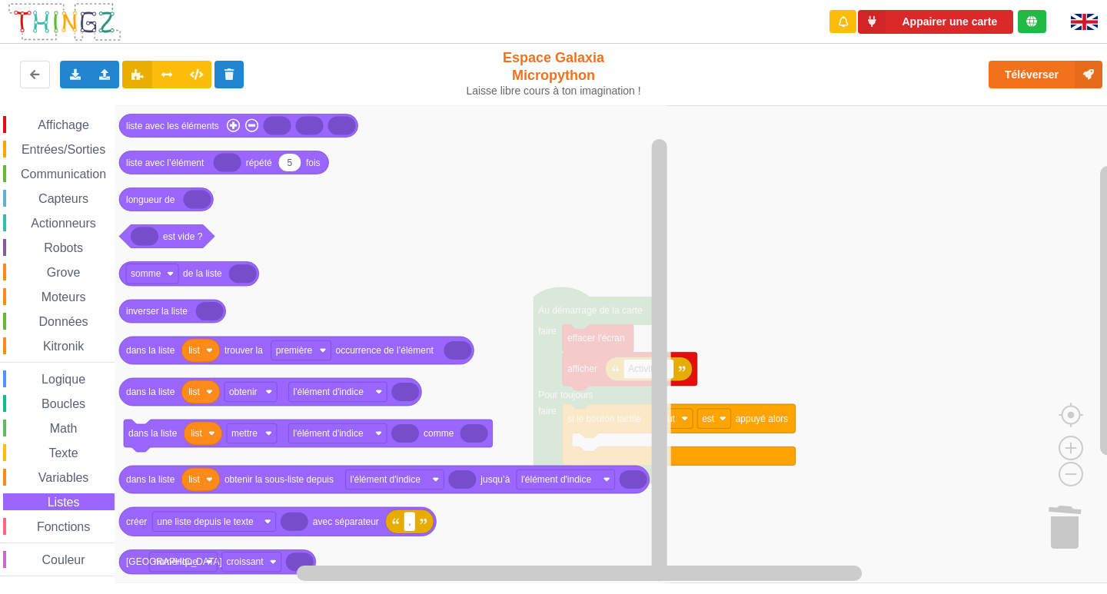
click at [58, 527] on span "Fonctions" at bounding box center [64, 526] width 58 height 13
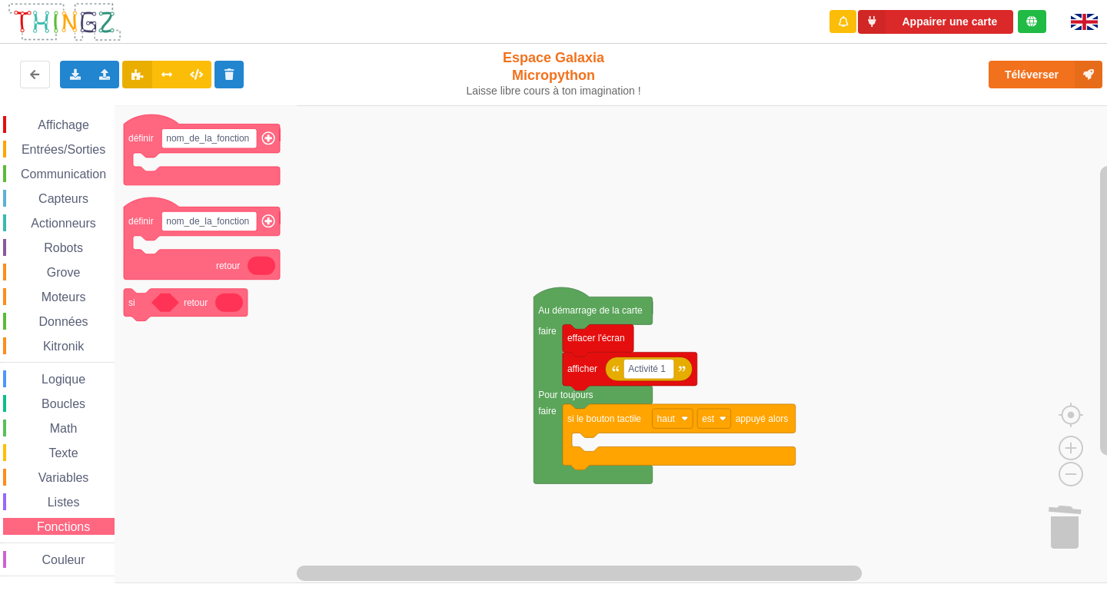
click at [78, 557] on span "Couleur" at bounding box center [64, 559] width 48 height 13
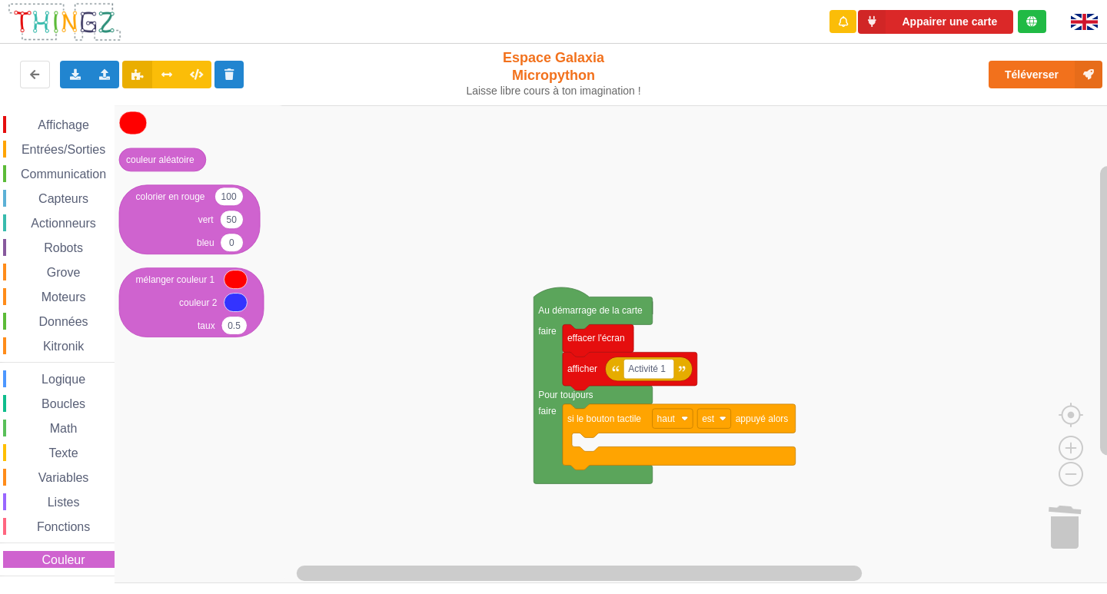
click at [58, 121] on span "Affichage" at bounding box center [62, 124] width 55 height 13
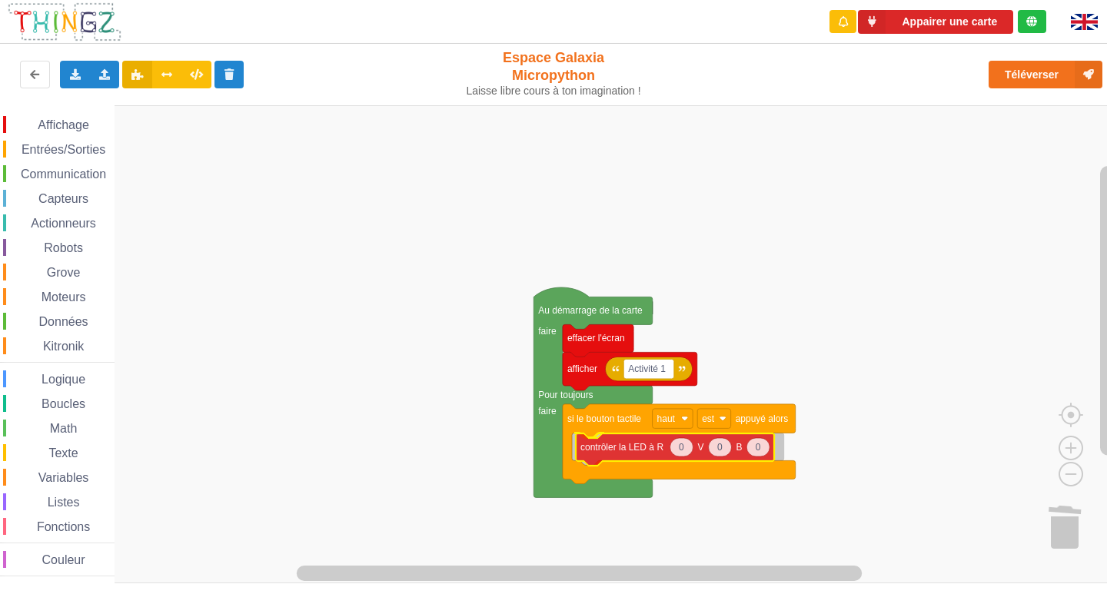
click at [600, 437] on div "Affichage Entrées/Sorties Communication Capteurs Actionneurs Robots Grove Moteu…" at bounding box center [559, 344] width 1118 height 478
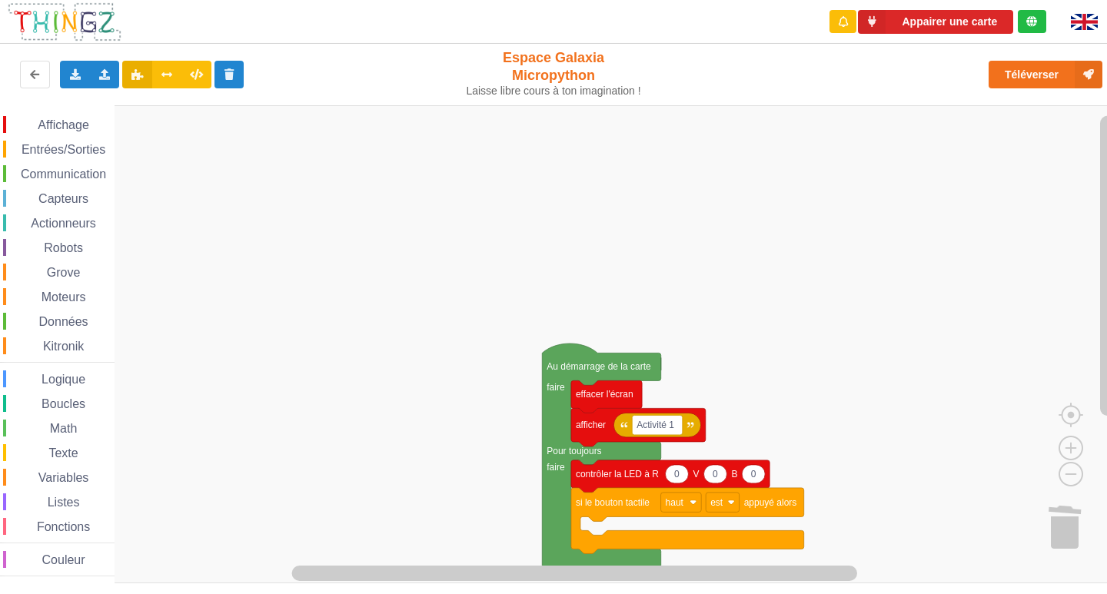
click at [580, 260] on div "Affichage Entrées/Sorties Communication Capteurs Actionneurs Robots Grove Moteu…" at bounding box center [559, 344] width 1118 height 478
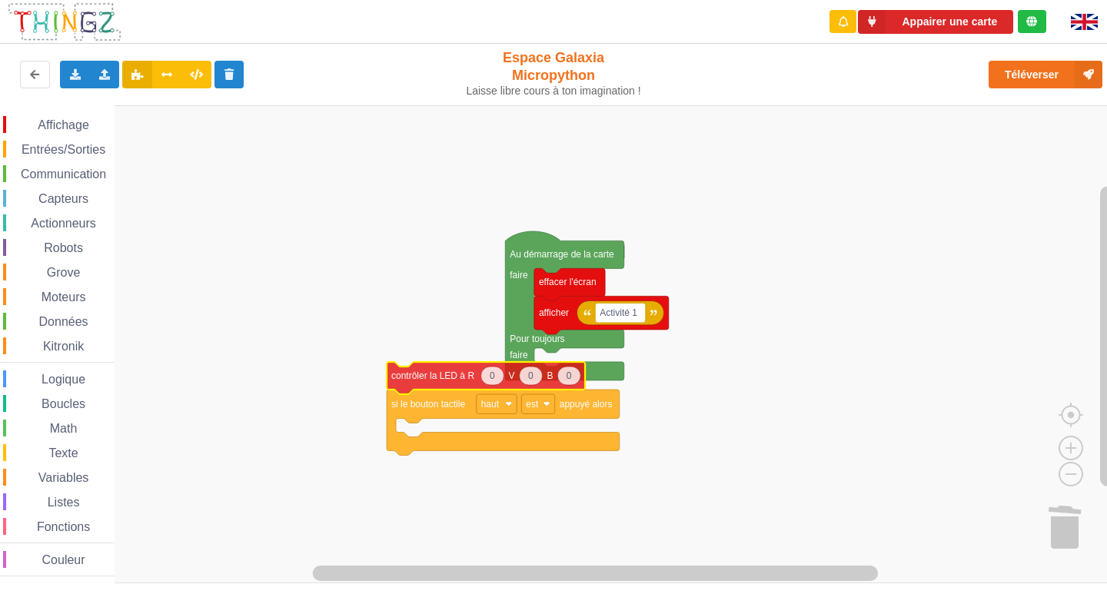
click at [387, 394] on icon "Espace de travail de Blocky" at bounding box center [486, 378] width 198 height 32
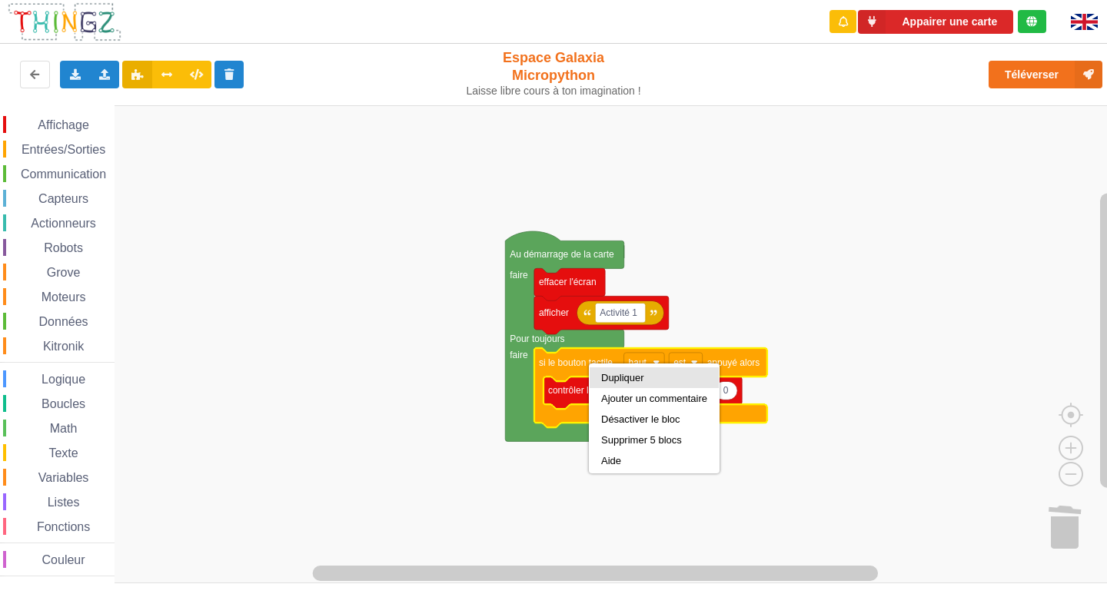
click at [647, 374] on div "Dupliquer" at bounding box center [654, 378] width 106 height 12
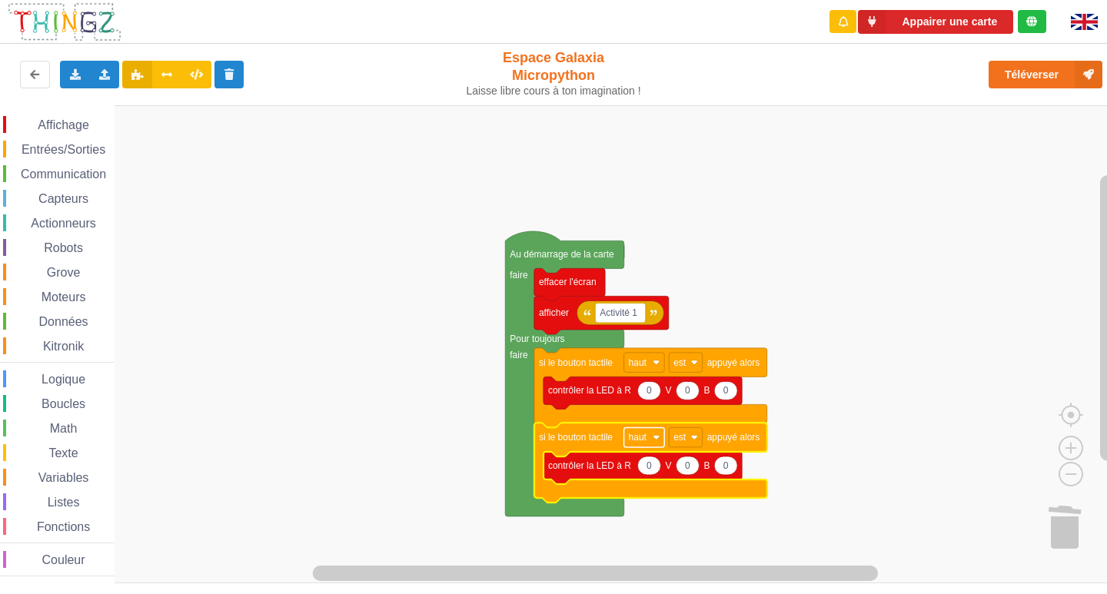
click at [658, 437] on image "Espace de travail de Blocky" at bounding box center [656, 437] width 7 height 7
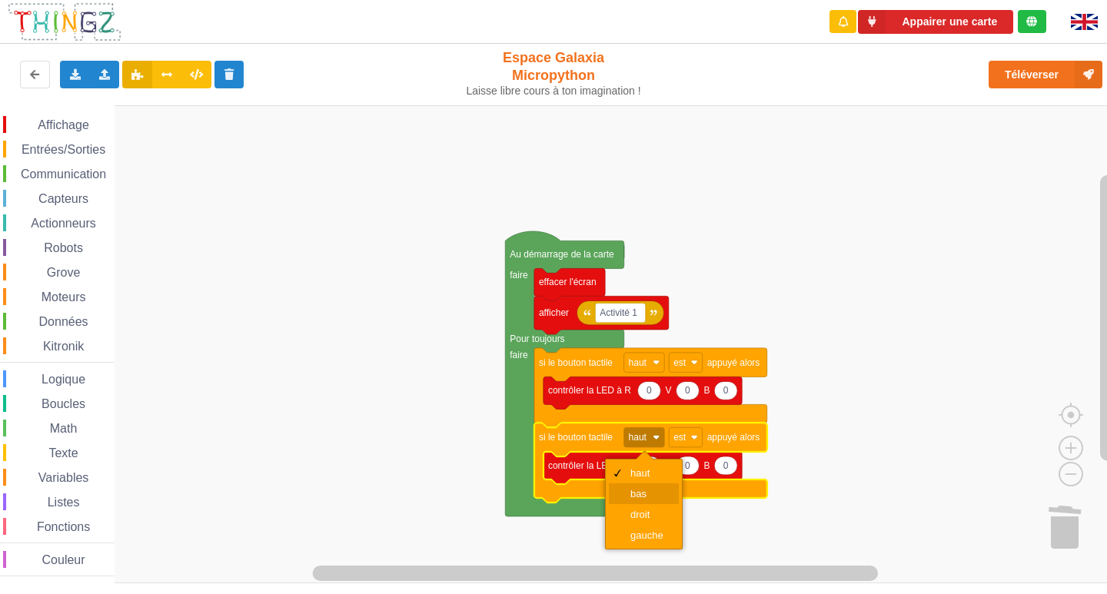
click at [643, 491] on div "bas" at bounding box center [648, 494] width 37 height 12
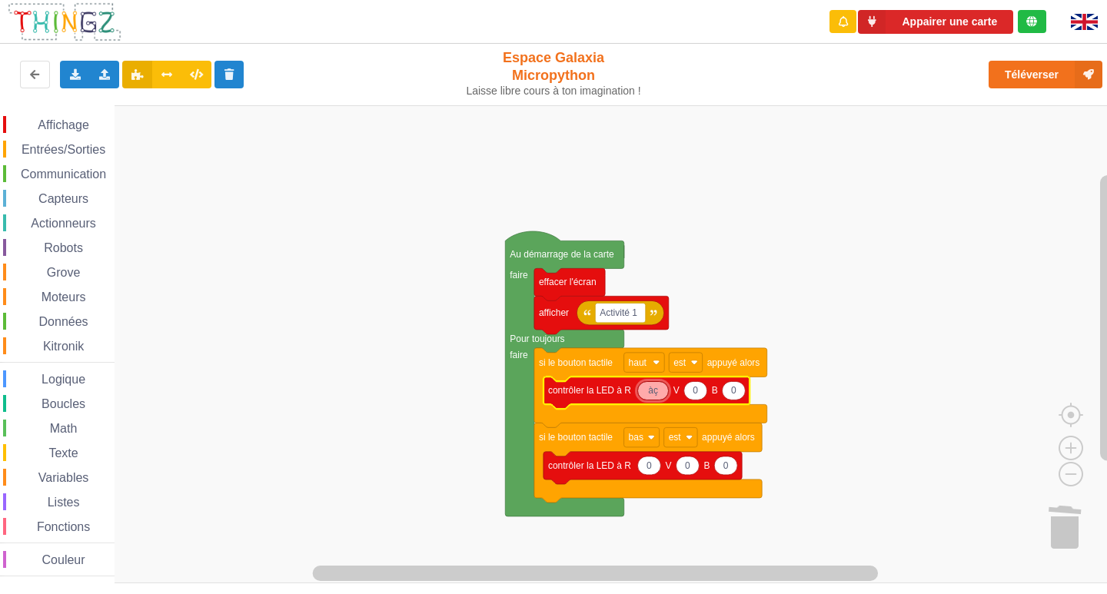
type input "à"
type input "ç"
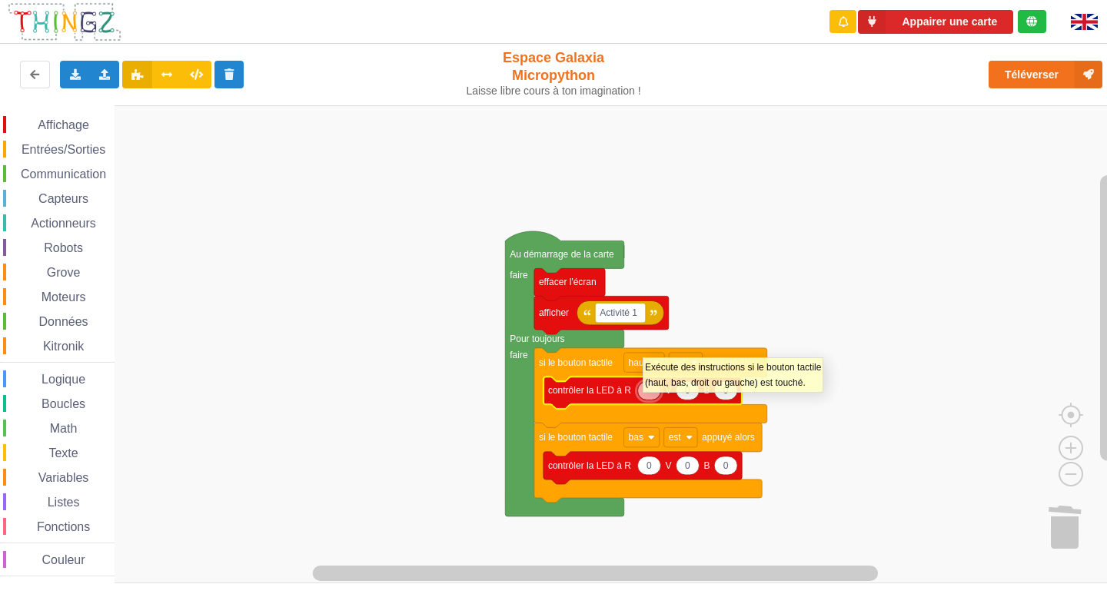
type input "ç"
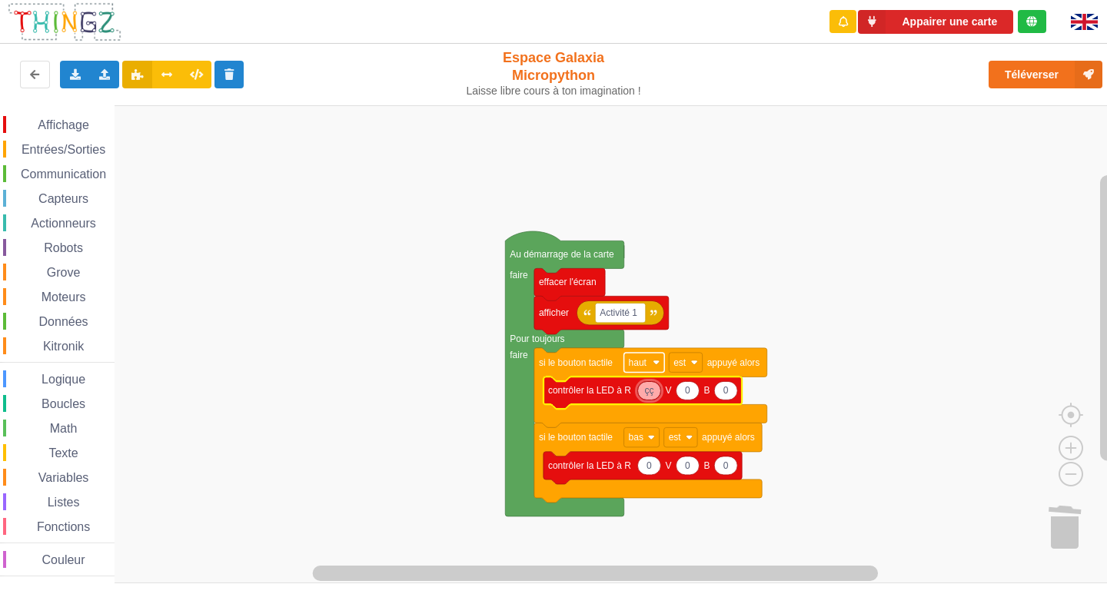
type input "ç"
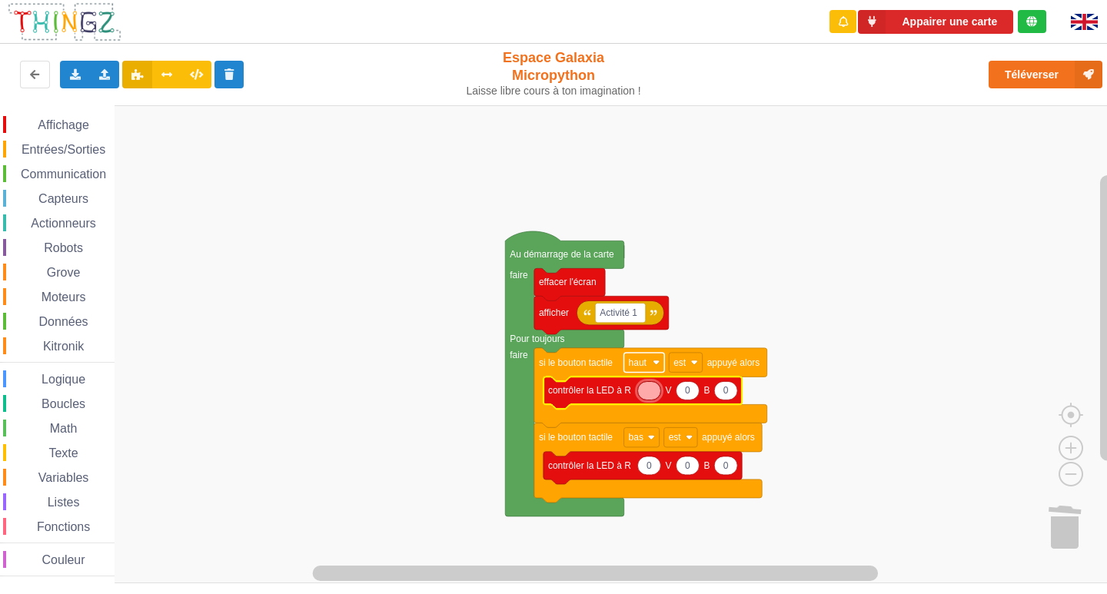
type input "ç"
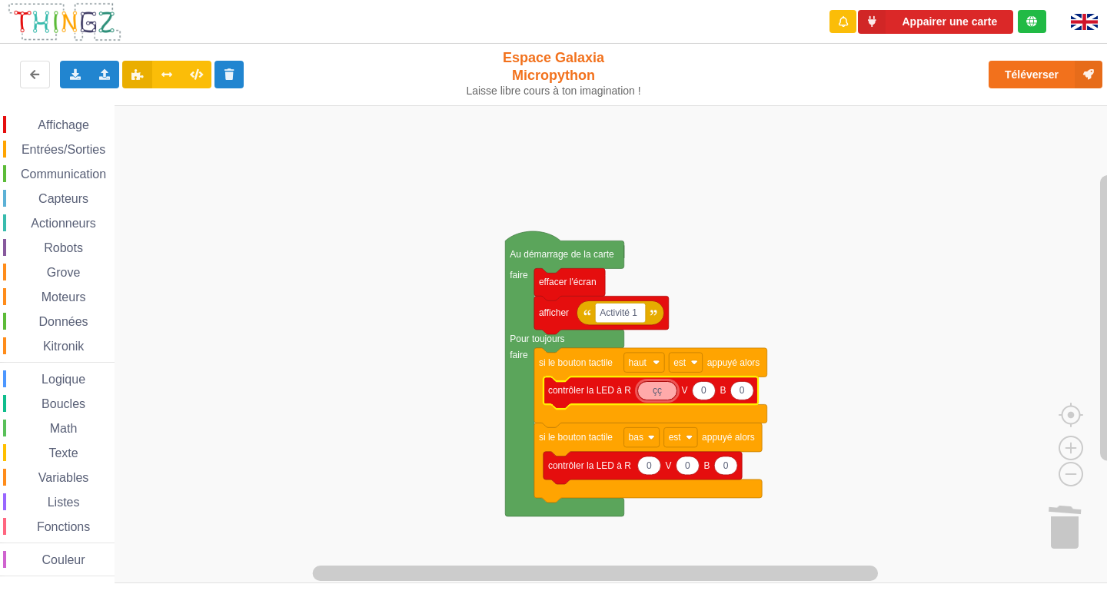
type input "ç"
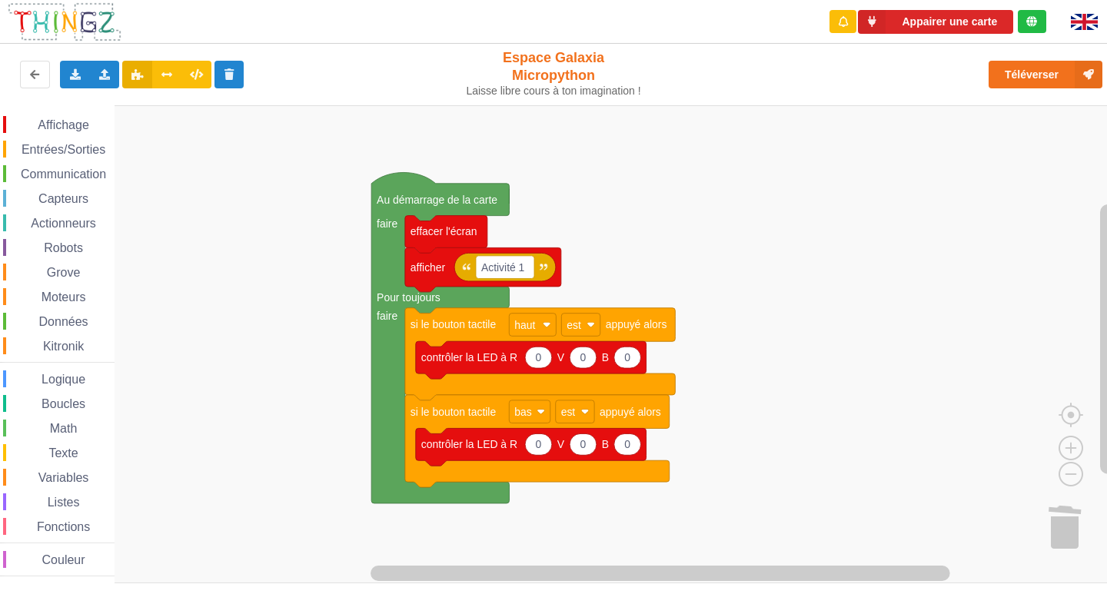
click at [666, 273] on div "Affichage Entrées/Sorties Communication Capteurs Actionneurs Robots Grove Moteu…" at bounding box center [559, 344] width 1118 height 478
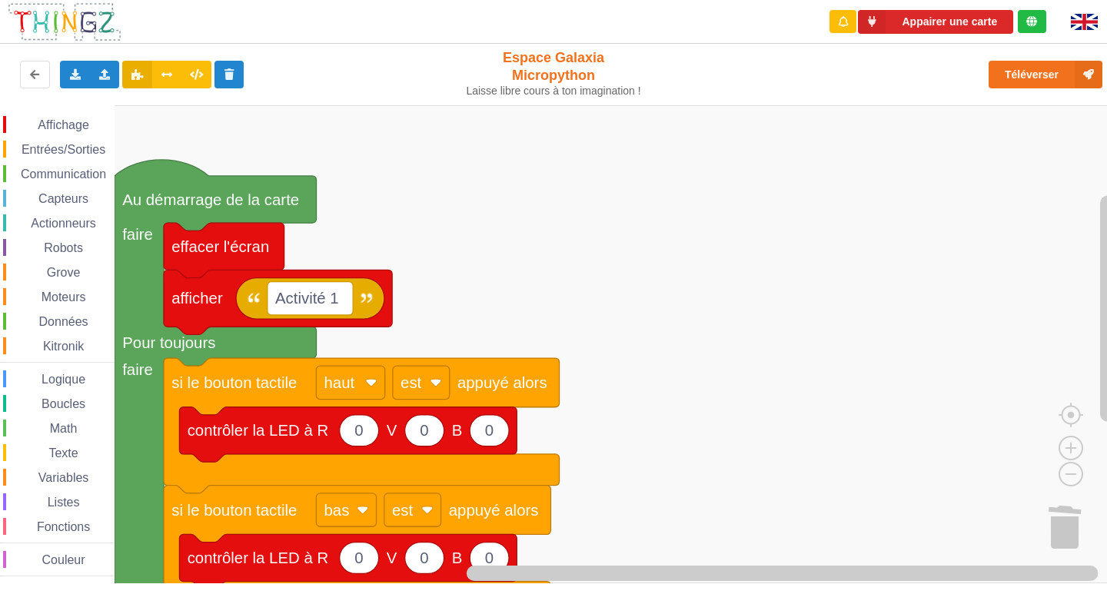
click at [243, 268] on g "Espace de travail de Blocky" at bounding box center [566, 344] width 1132 height 478
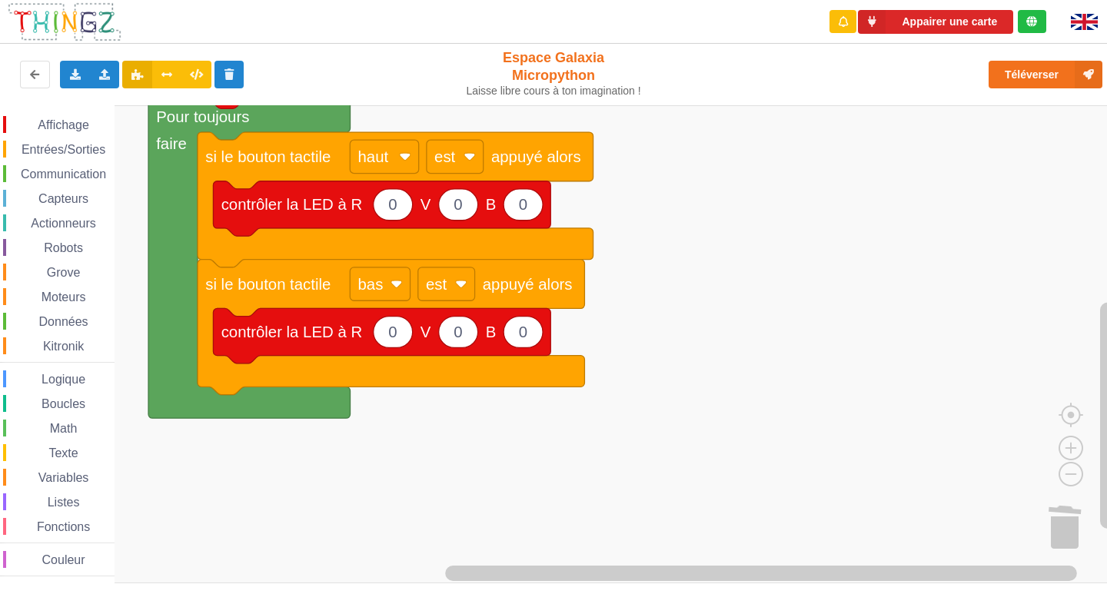
click at [620, 66] on div "Appairer une carte Exporter l'assemblage de blocs Exporter l'assemblage de bloc…" at bounding box center [553, 286] width 1128 height 594
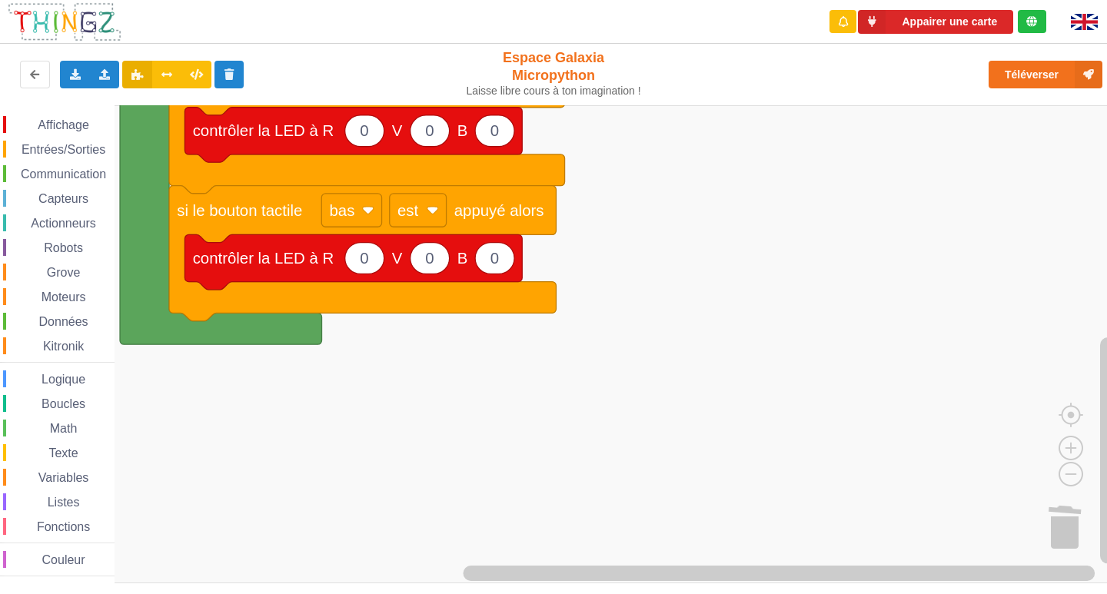
click at [562, 268] on rect "Espace de travail de Blocky" at bounding box center [559, 344] width 1118 height 478
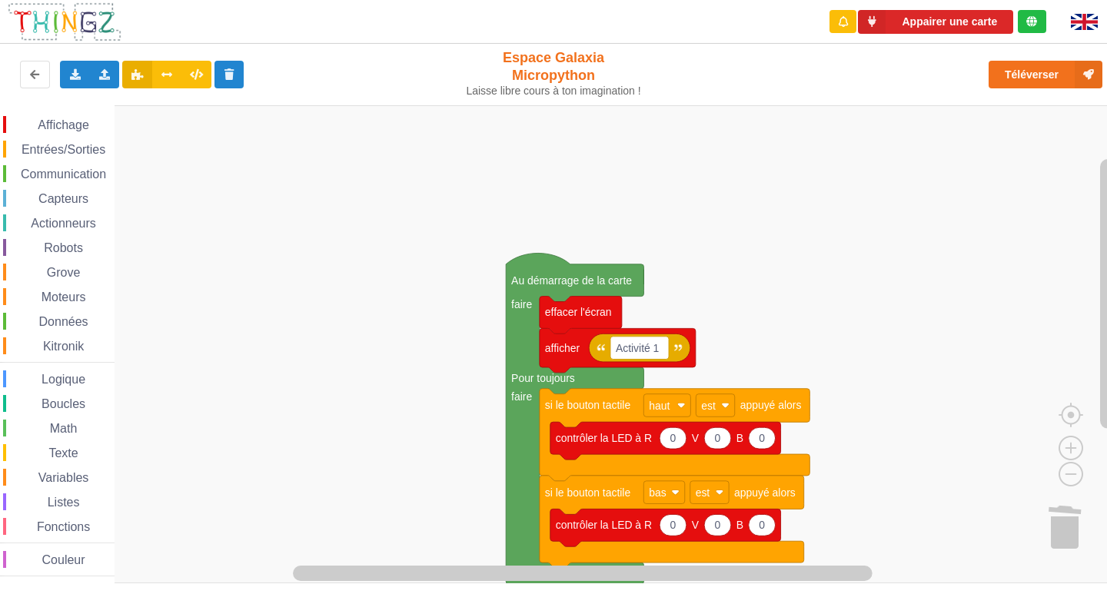
click at [839, 420] on div "Affichage Entrées/Sorties Communication Capteurs Actionneurs Robots Grove Moteu…" at bounding box center [559, 344] width 1118 height 478
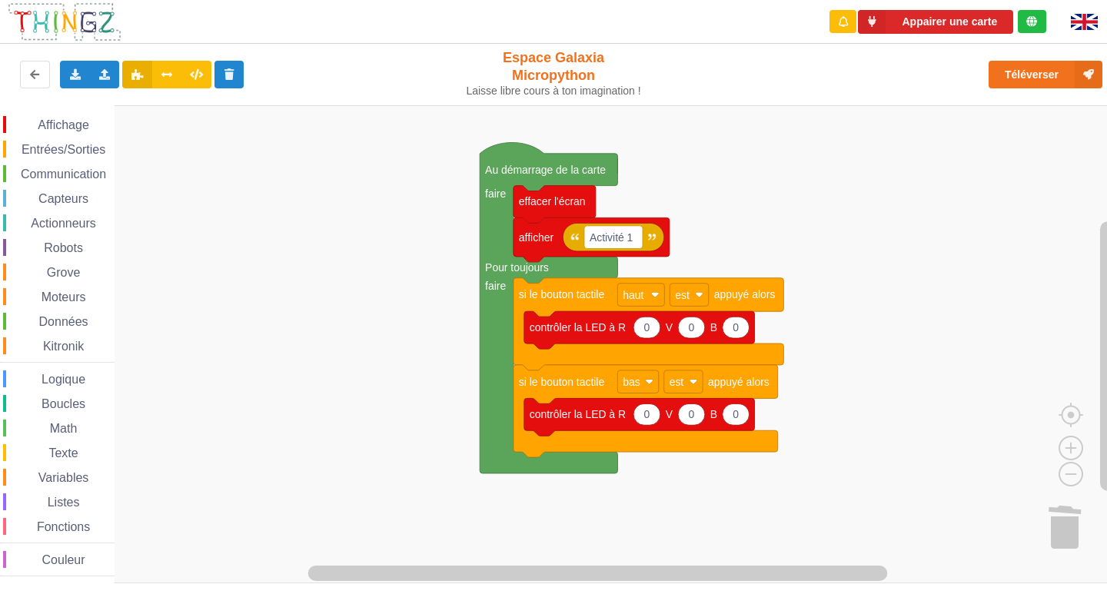
click at [848, 117] on div "Affichage Entrées/Sorties Communication Capteurs Actionneurs Robots Grove Moteu…" at bounding box center [559, 344] width 1118 height 478
type input "3"
click at [733, 417] on input at bounding box center [736, 415] width 28 height 22
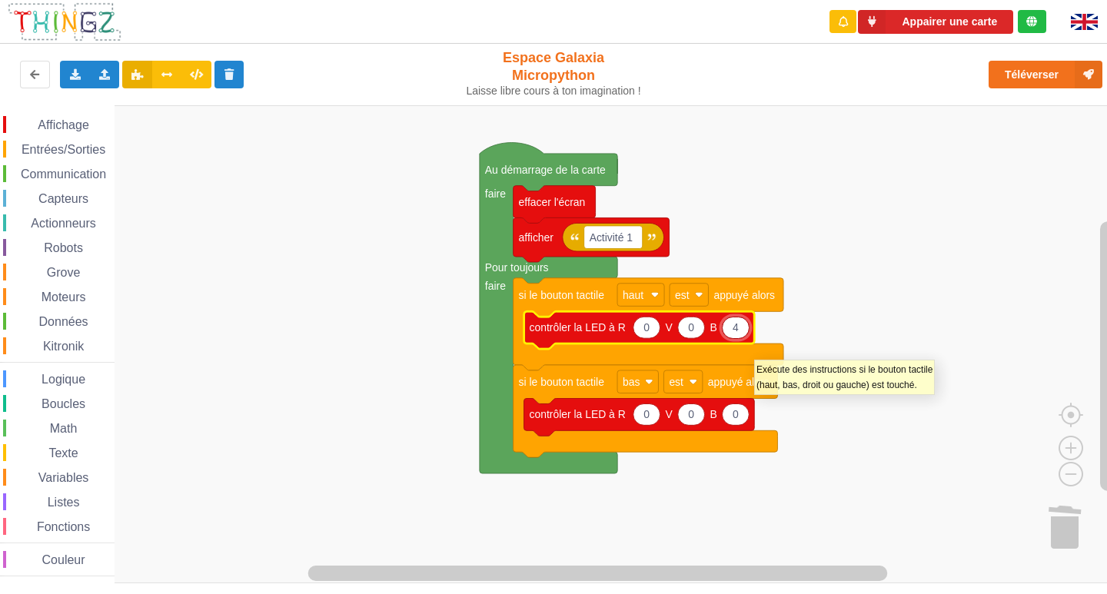
type input "40"
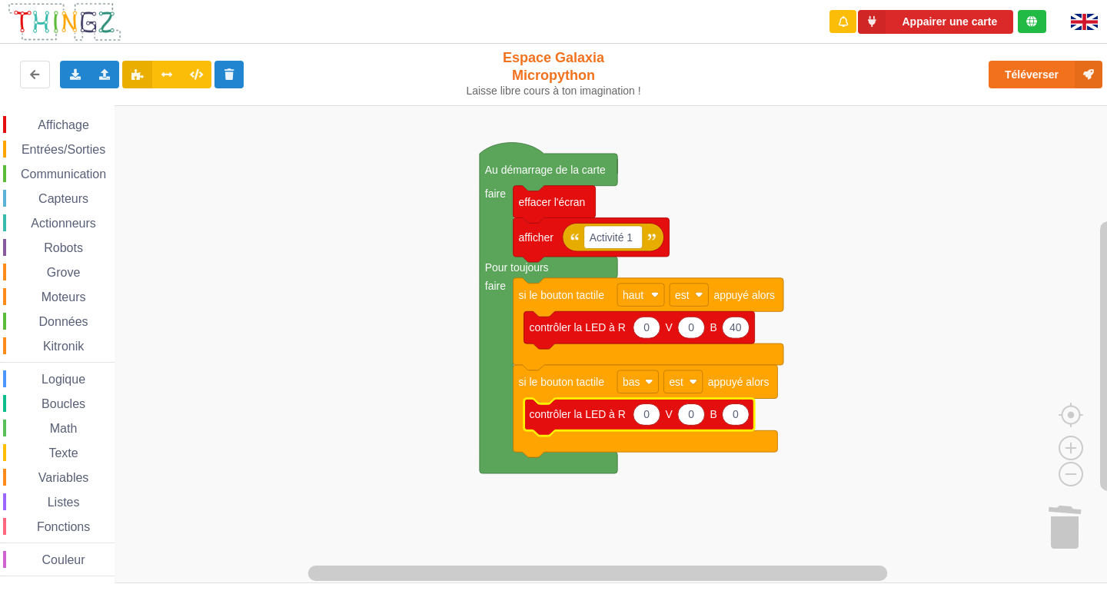
click at [656, 421] on icon "Espace de travail de Blocky" at bounding box center [646, 415] width 27 height 22
type input "4"
type input "100"
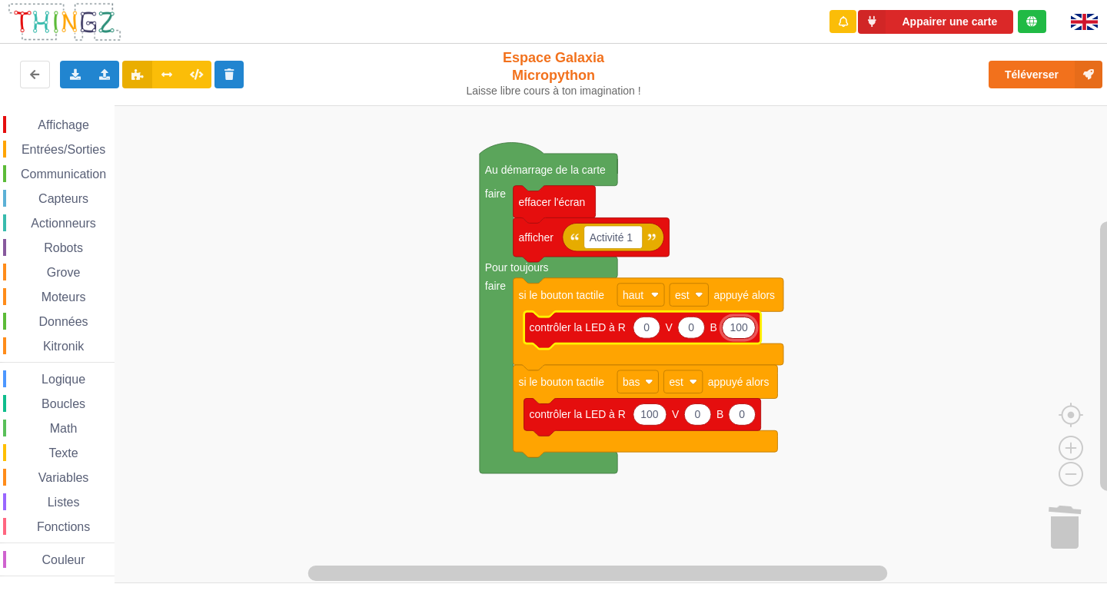
type input "100"
click at [1028, 63] on button "Téléverser" at bounding box center [1046, 75] width 114 height 28
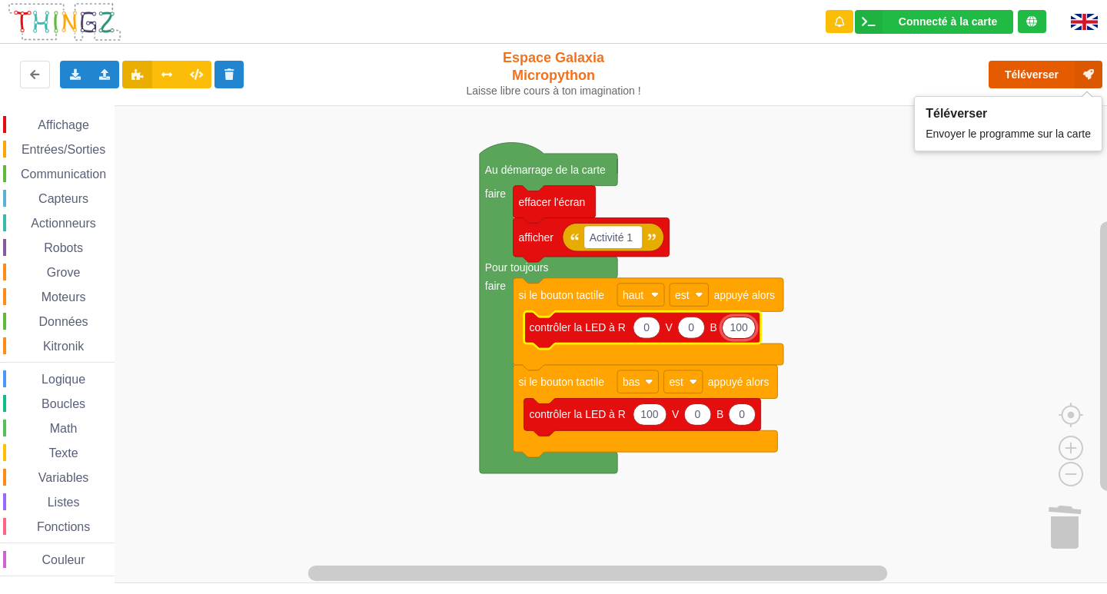
click at [1026, 69] on button "Téléverser" at bounding box center [1046, 75] width 114 height 28
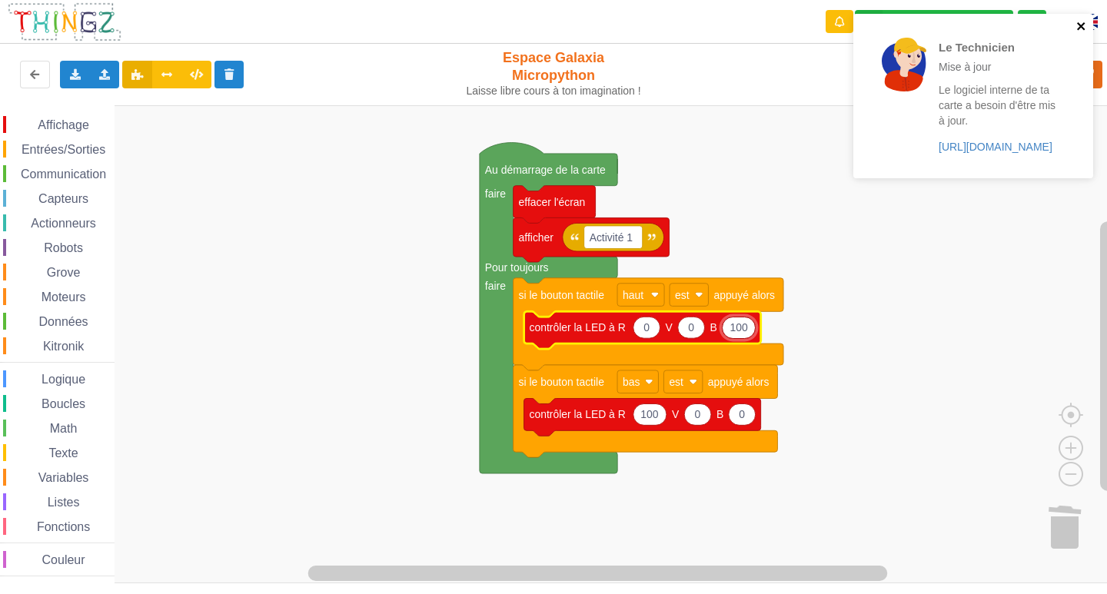
click at [1082, 21] on icon "close" at bounding box center [1081, 26] width 11 height 12
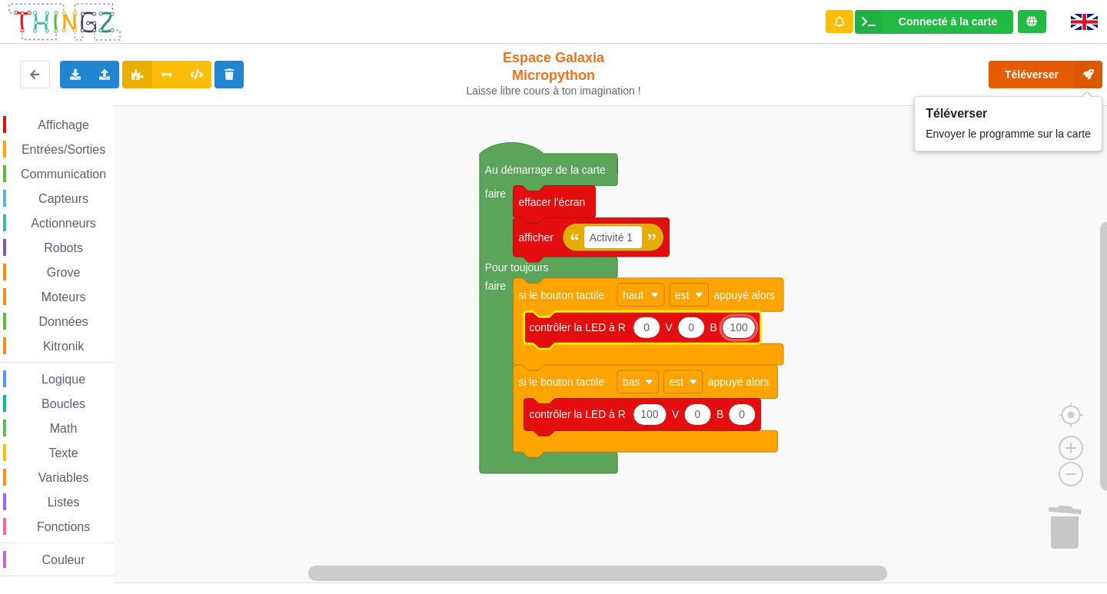
click at [1062, 74] on button "Téléverser" at bounding box center [1046, 75] width 114 height 28
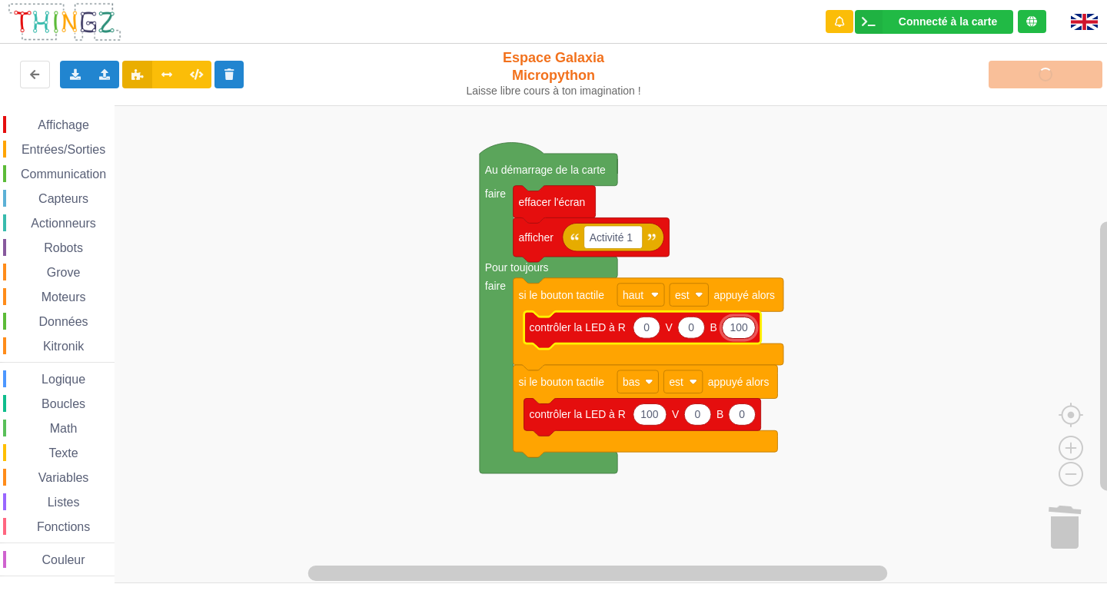
click at [863, 139] on div "Affichage Entrées/Sorties Communication Capteurs Actionneurs Robots Grove Moteu…" at bounding box center [559, 344] width 1118 height 478
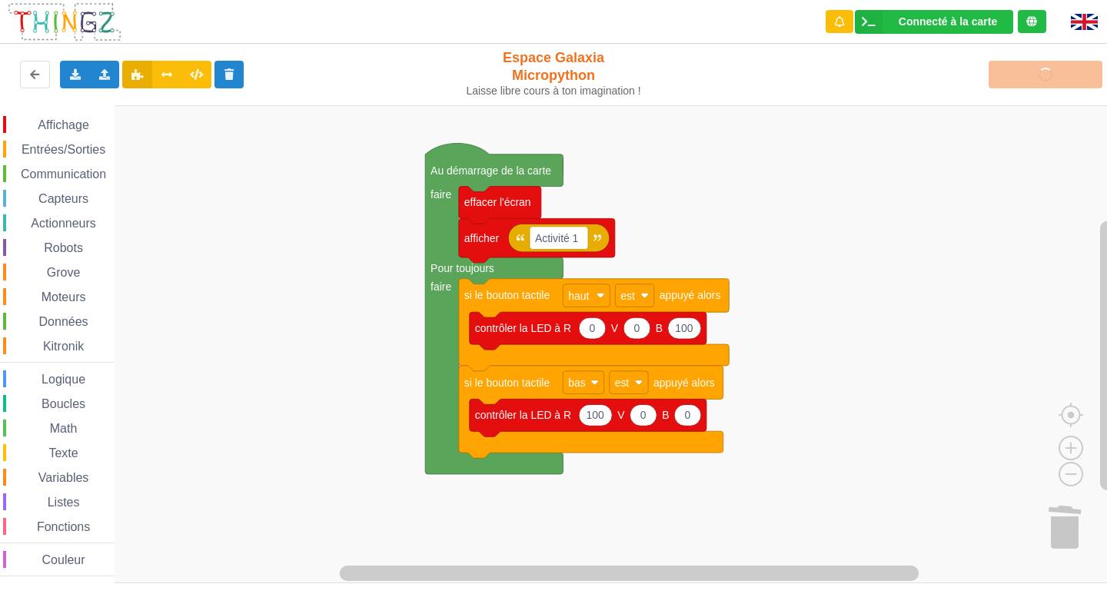
click at [806, 137] on div "Affichage Entrées/Sorties Communication Capteurs Actionneurs Robots Grove Moteu…" at bounding box center [559, 344] width 1118 height 478
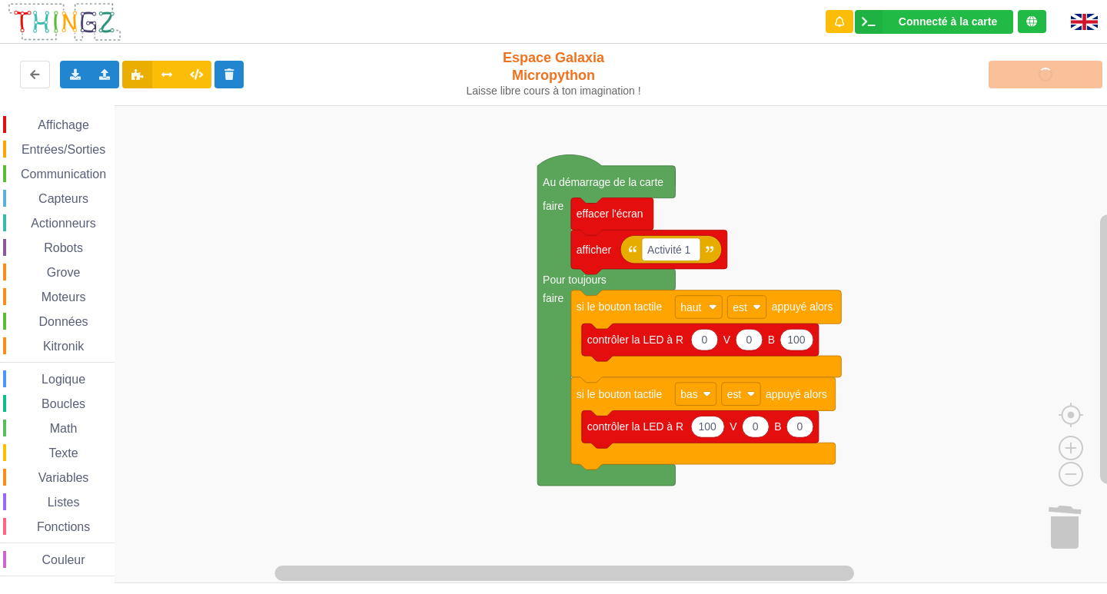
click at [919, 148] on div "Affichage Entrées/Sorties Communication Capteurs Actionneurs Robots Grove Moteu…" at bounding box center [559, 344] width 1118 height 478
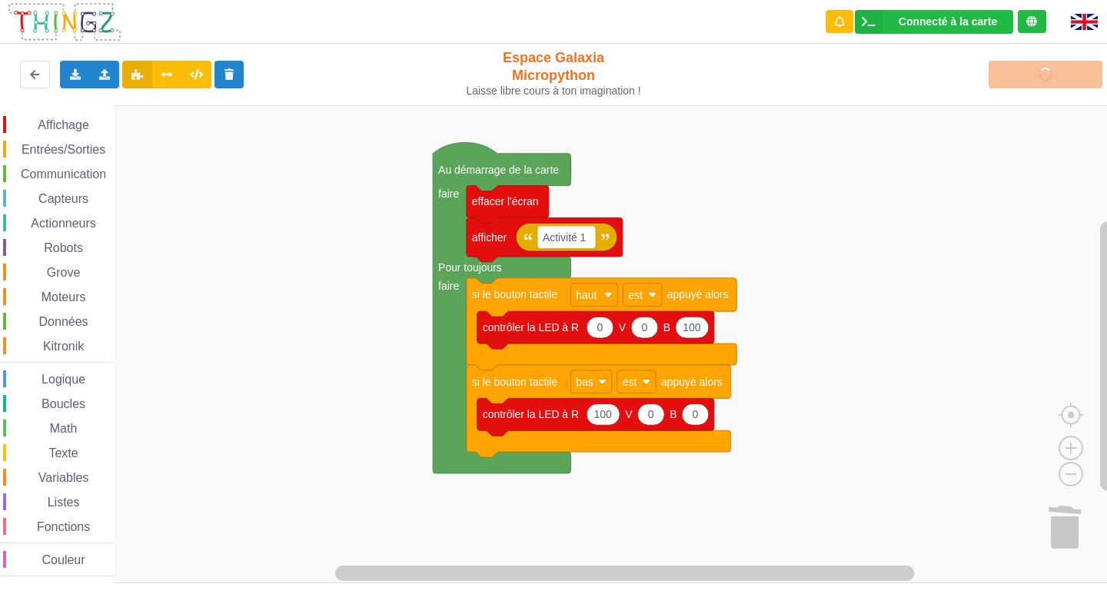
click at [806, 138] on div "Affichage Entrées/Sorties Communication Capteurs Actionneurs Robots Grove Moteu…" at bounding box center [559, 344] width 1118 height 478
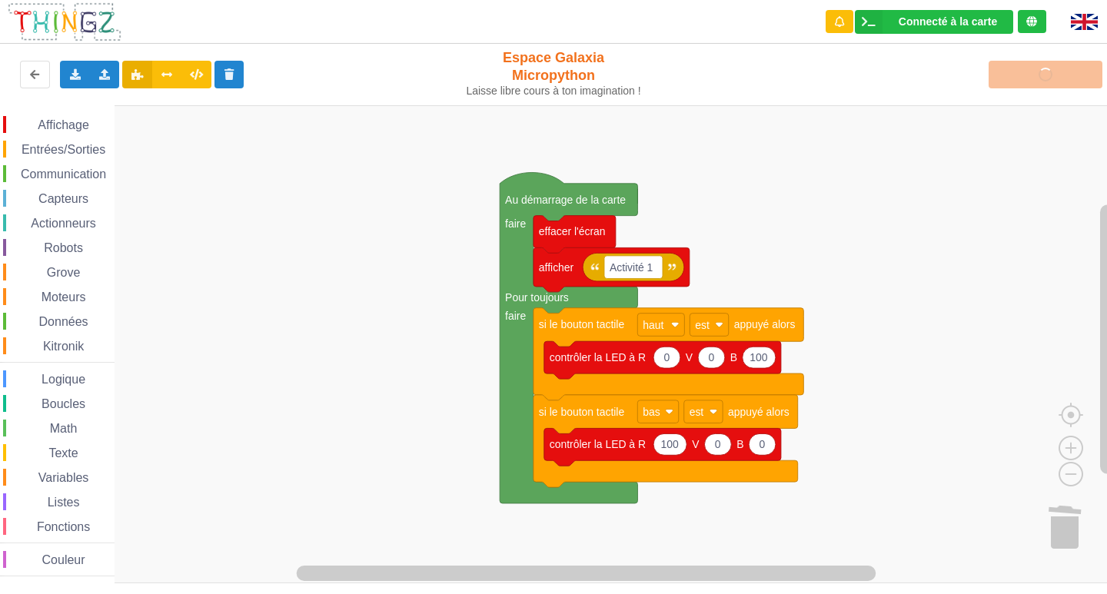
click at [877, 167] on div "Affichage Entrées/Sorties Communication Capteurs Actionneurs Robots Grove Moteu…" at bounding box center [559, 344] width 1118 height 478
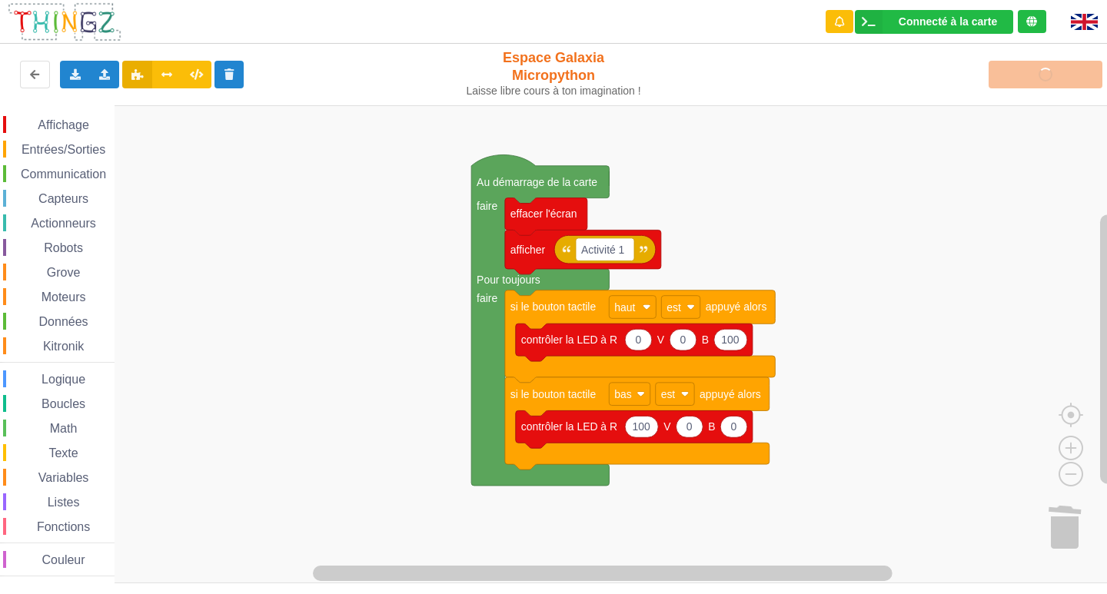
click at [815, 141] on div "Affichage Entrées/Sorties Communication Capteurs Actionneurs Robots Grove Moteu…" at bounding box center [559, 344] width 1118 height 478
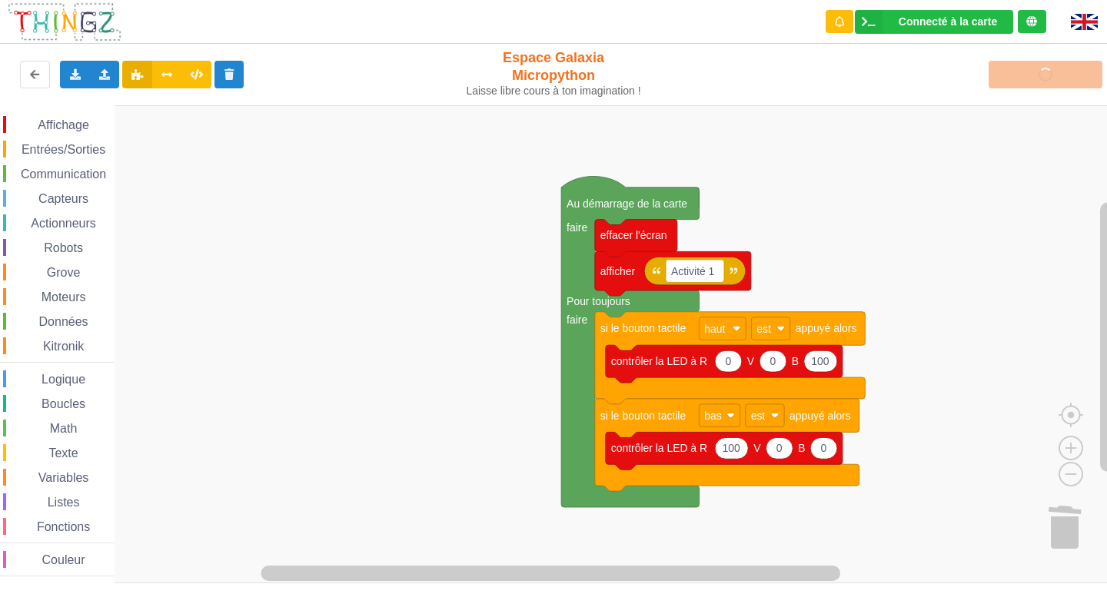
click at [929, 163] on div "Affichage Entrées/Sorties Communication Capteurs Actionneurs Robots Grove Moteu…" at bounding box center [559, 344] width 1118 height 478
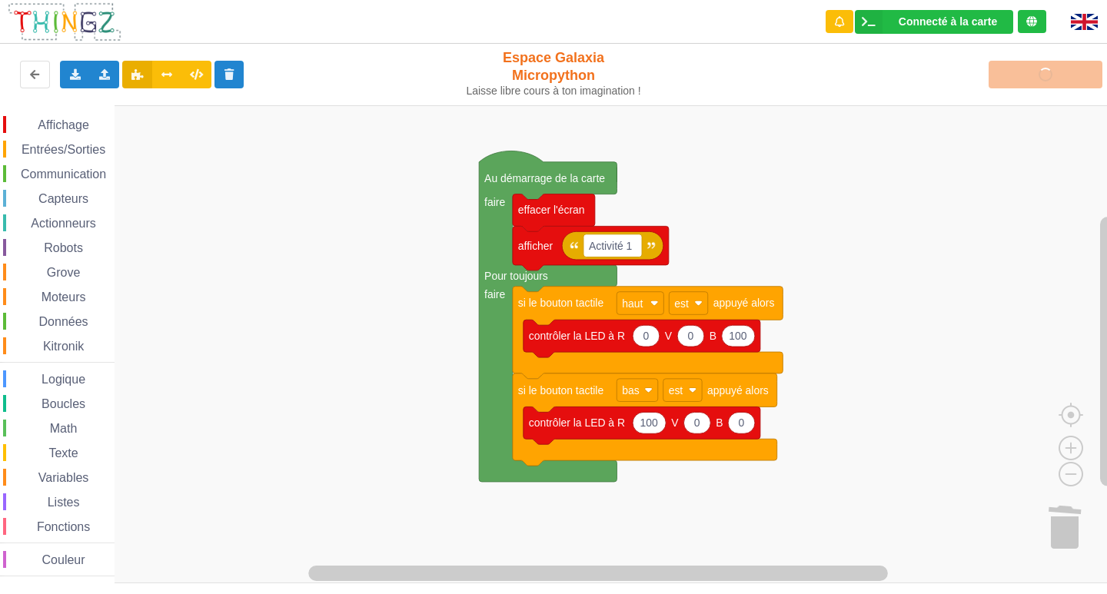
click at [800, 125] on div "Affichage Entrées/Sorties Communication Capteurs Actionneurs Robots Grove Moteu…" at bounding box center [559, 344] width 1118 height 478
click at [1033, 75] on div "Téléverser" at bounding box center [886, 74] width 455 height 49
click at [582, 314] on icon "Espace de travail de Blocky" at bounding box center [648, 333] width 270 height 92
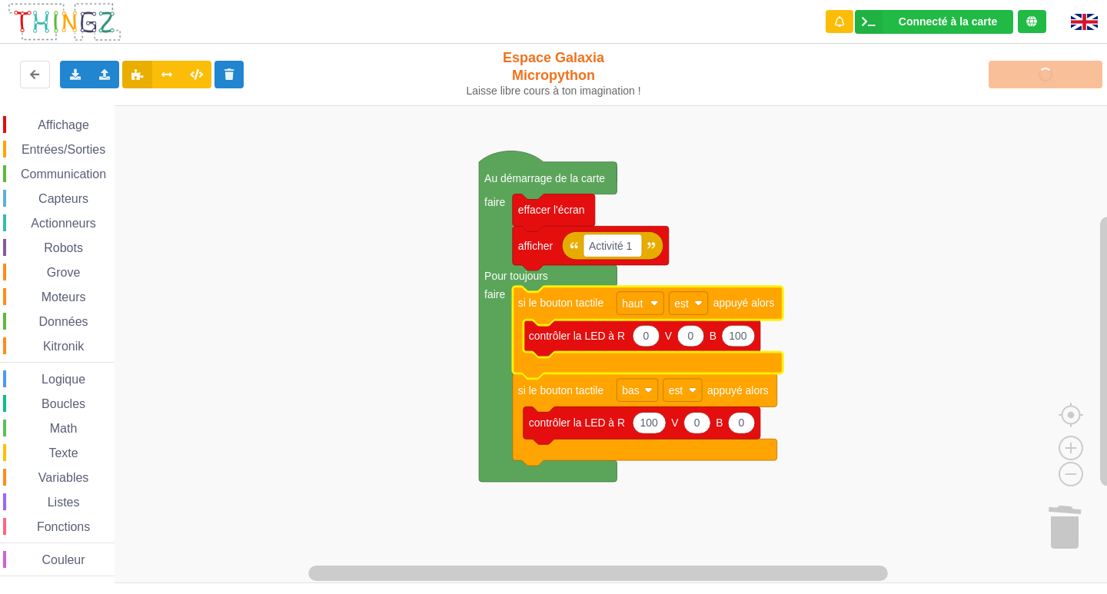
click at [650, 339] on icon "Espace de travail de Blocky" at bounding box center [646, 336] width 27 height 22
click at [650, 339] on input "0" at bounding box center [647, 336] width 28 height 22
type input "4"
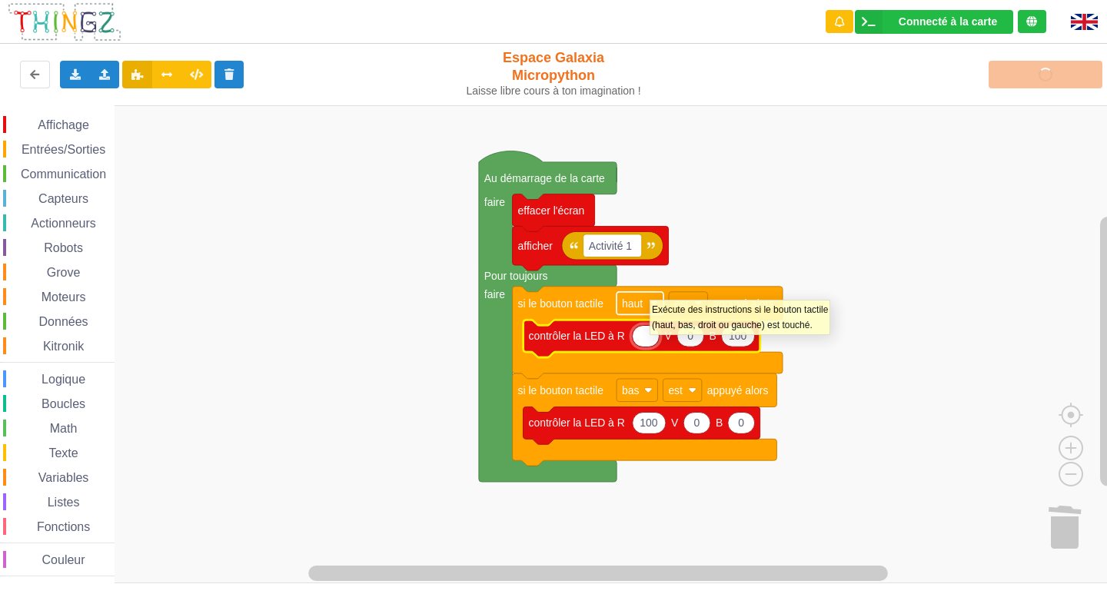
type input "0"
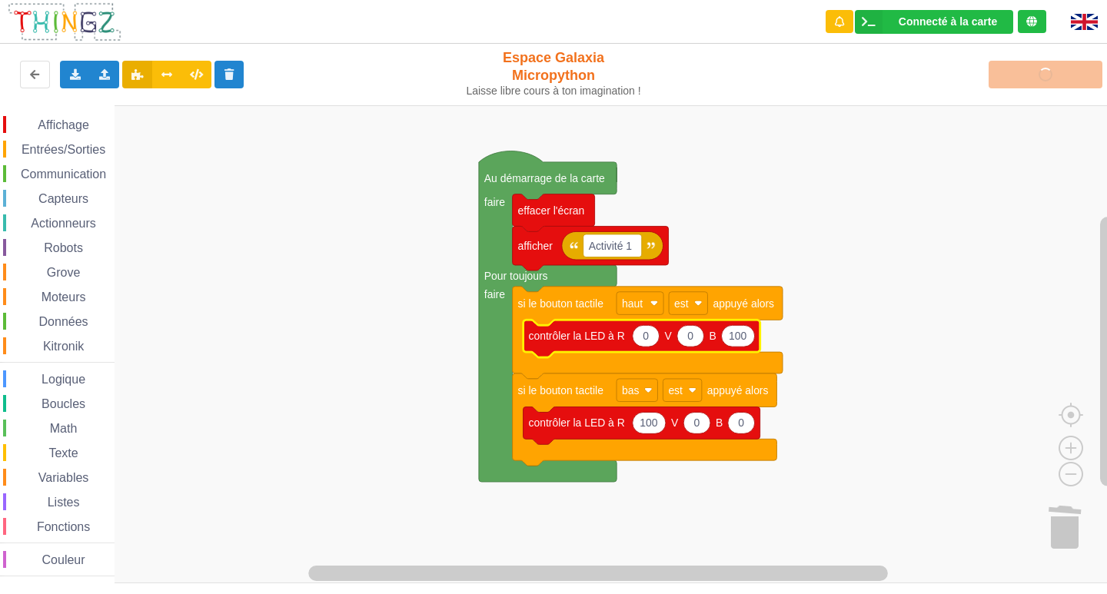
click at [824, 178] on rect "Espace de travail de Blocky" at bounding box center [559, 344] width 1118 height 478
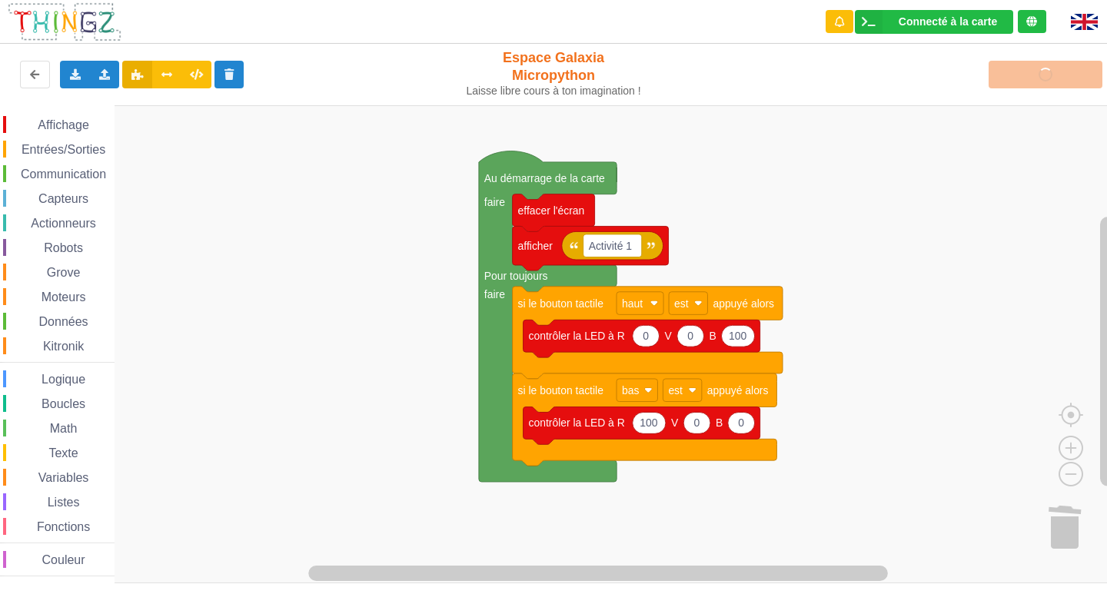
click at [1082, 18] on img at bounding box center [1084, 22] width 27 height 16
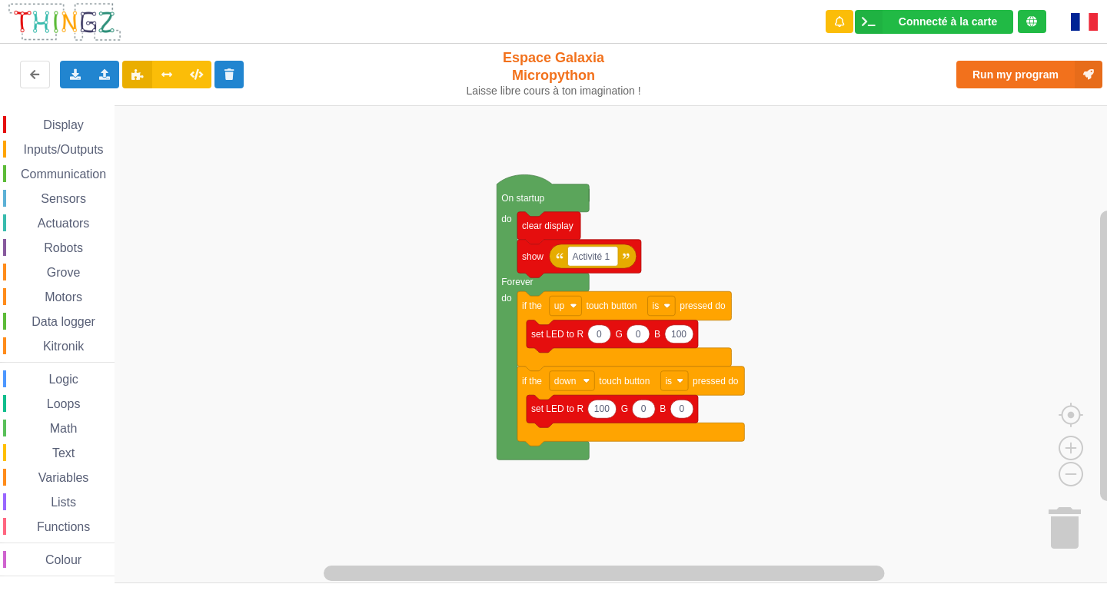
click at [1082, 18] on img at bounding box center [1084, 22] width 27 height 18
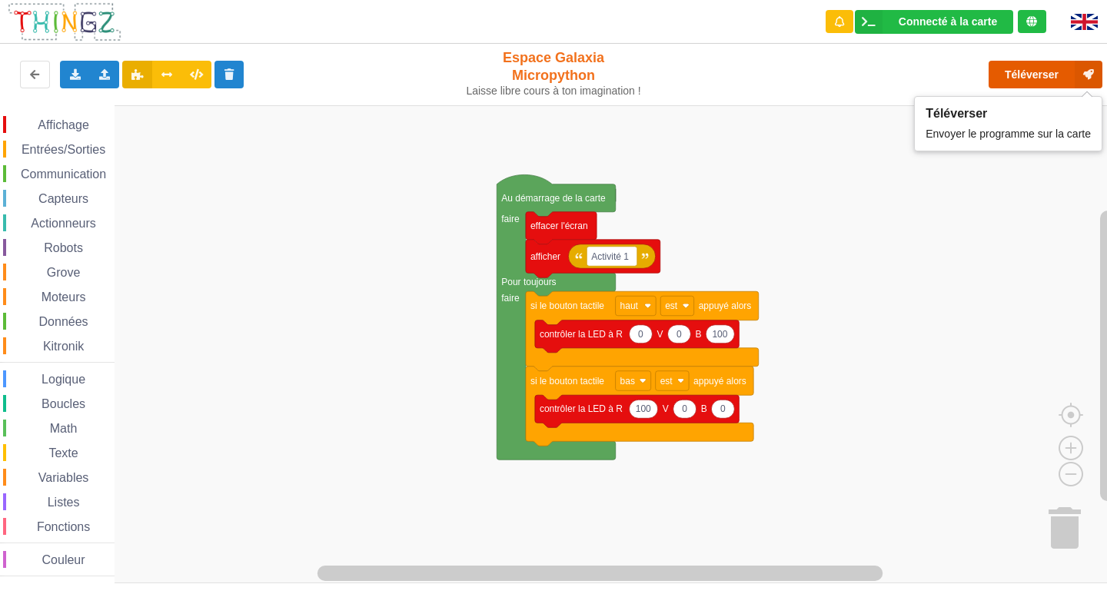
click at [1063, 70] on button "Téléverser" at bounding box center [1046, 75] width 114 height 28
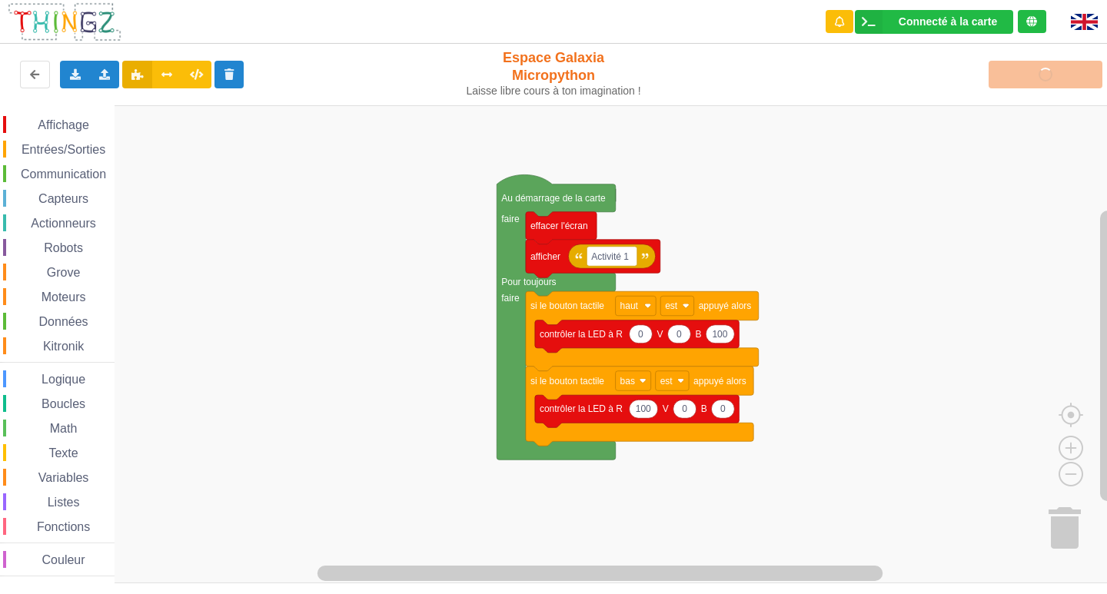
click at [1082, 22] on img at bounding box center [1084, 22] width 27 height 16
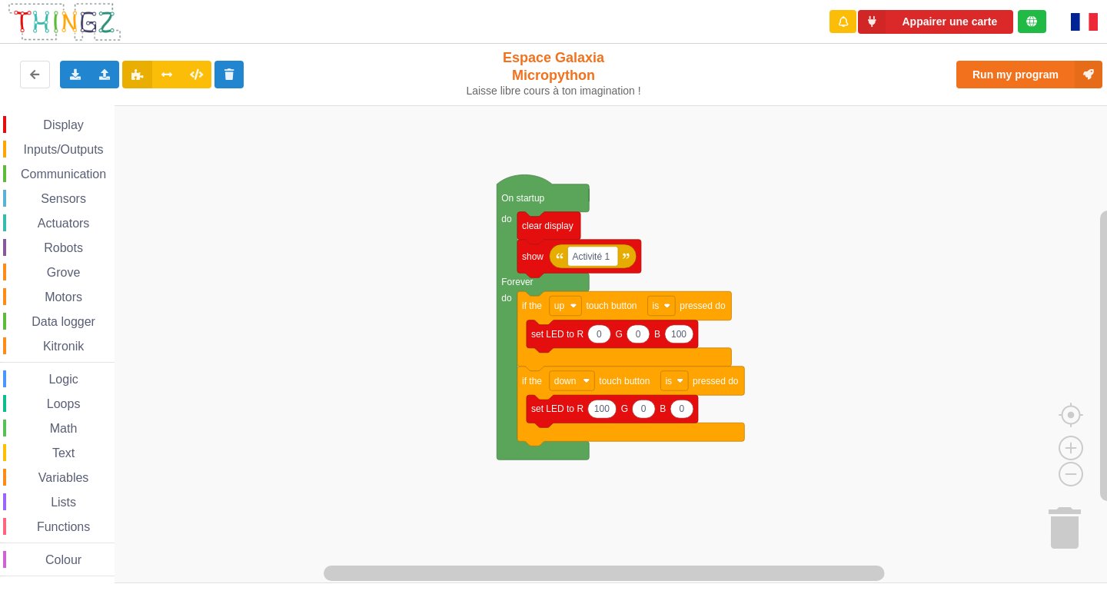
click at [1082, 22] on img at bounding box center [1084, 22] width 27 height 18
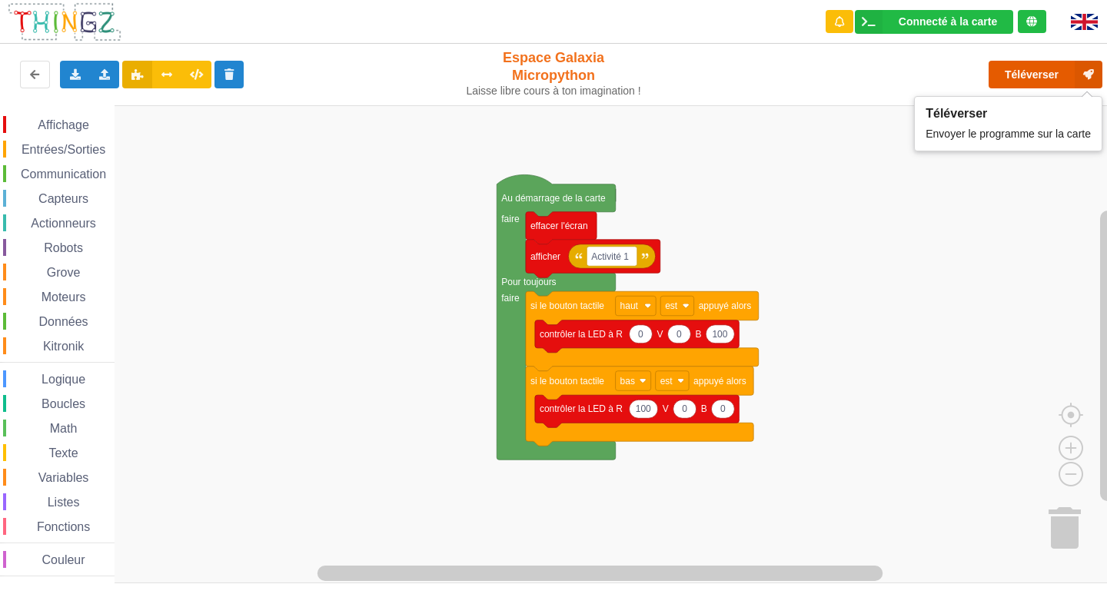
click at [1093, 75] on icon at bounding box center [1089, 75] width 28 height 28
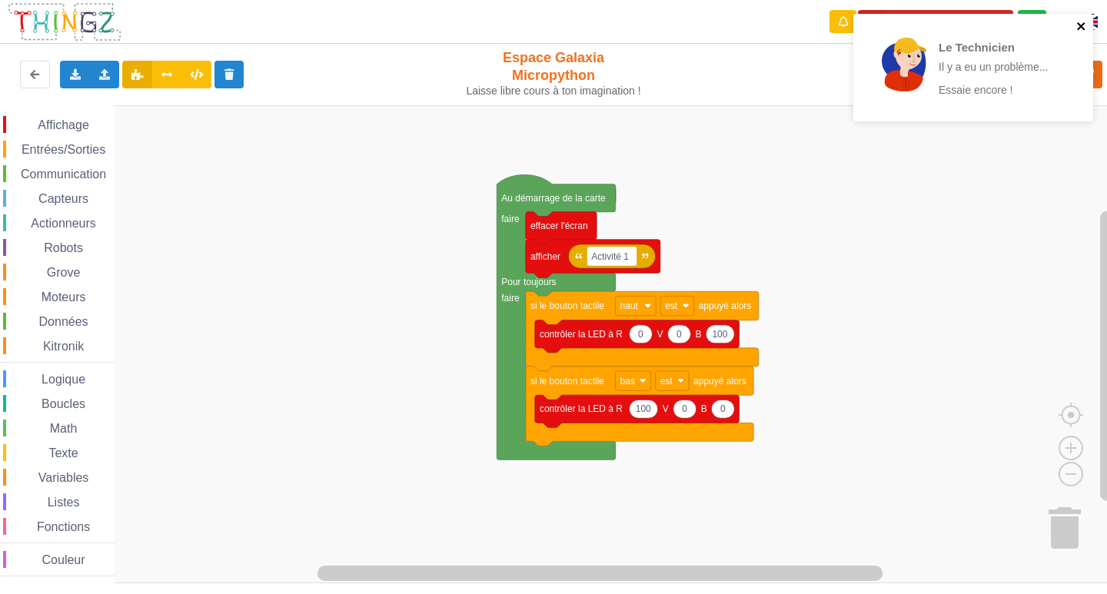
click at [1082, 30] on icon "close" at bounding box center [1081, 26] width 11 height 12
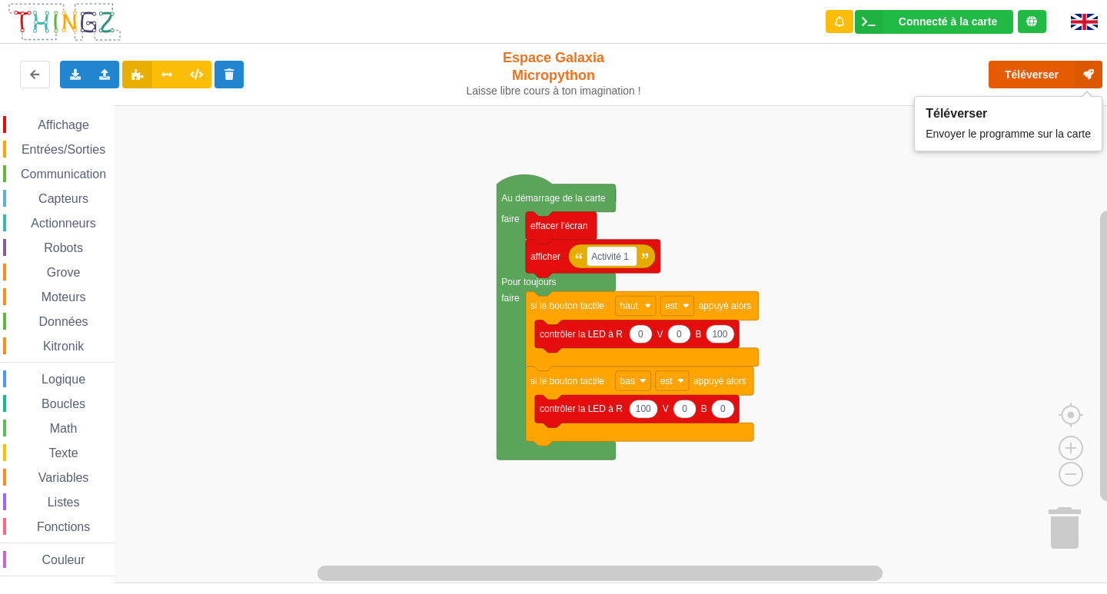
click at [1056, 73] on button "Téléverser" at bounding box center [1046, 75] width 114 height 28
click at [77, 126] on span "Affichage" at bounding box center [62, 124] width 55 height 13
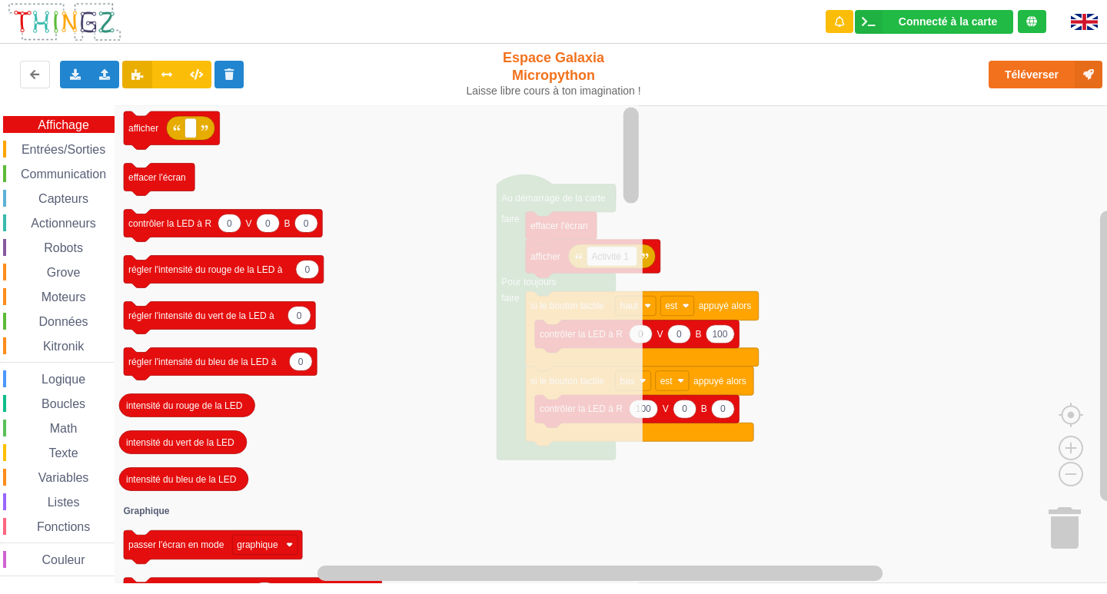
click at [84, 192] on span "Capteurs" at bounding box center [63, 198] width 55 height 13
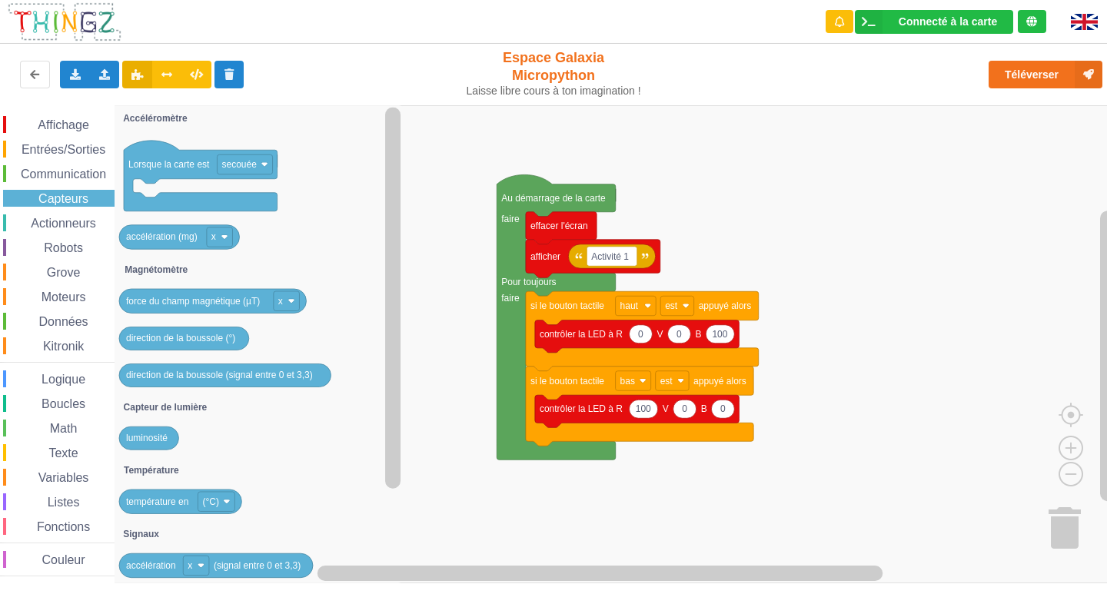
click at [77, 125] on span "Affichage" at bounding box center [62, 124] width 55 height 13
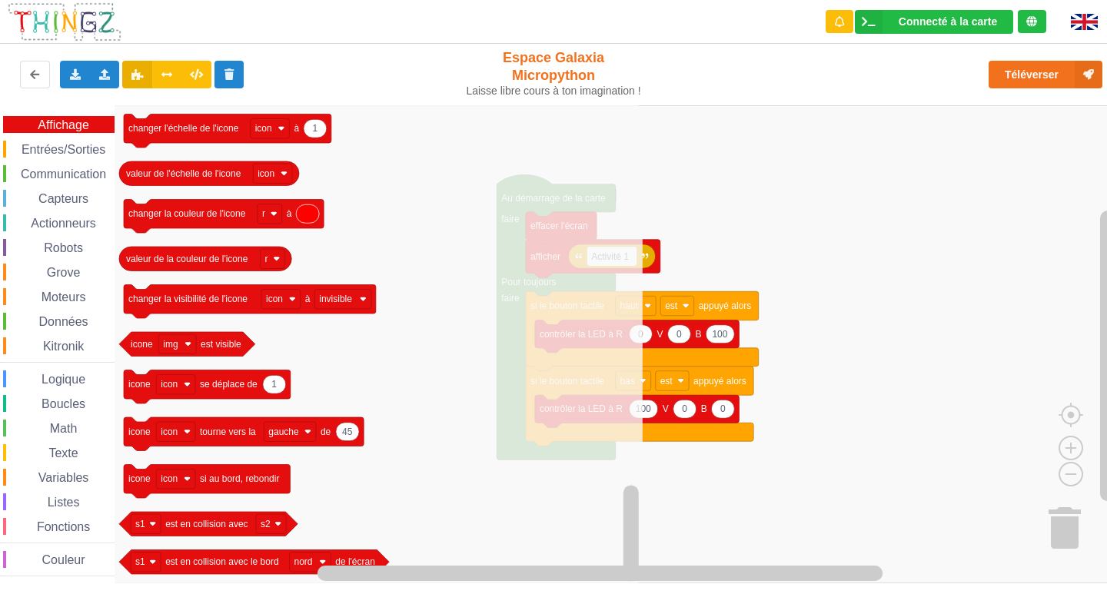
click at [66, 149] on span "Entrées/Sorties" at bounding box center [63, 149] width 88 height 13
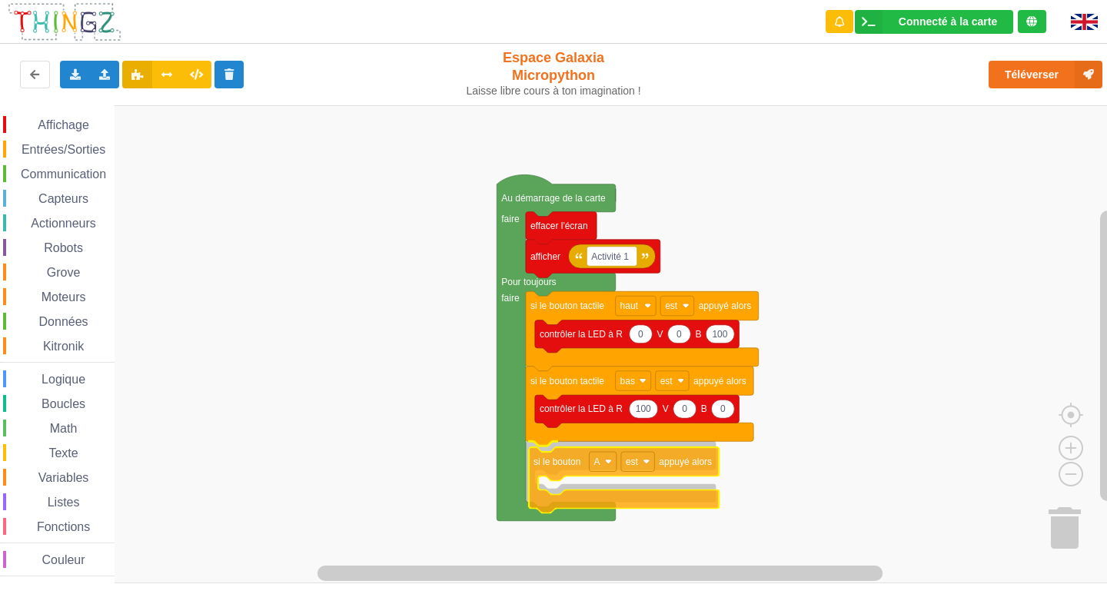
click at [691, 467] on div "Affichage Entrées/Sorties Communication Capteurs Actionneurs Robots Grove Moteu…" at bounding box center [559, 344] width 1118 height 478
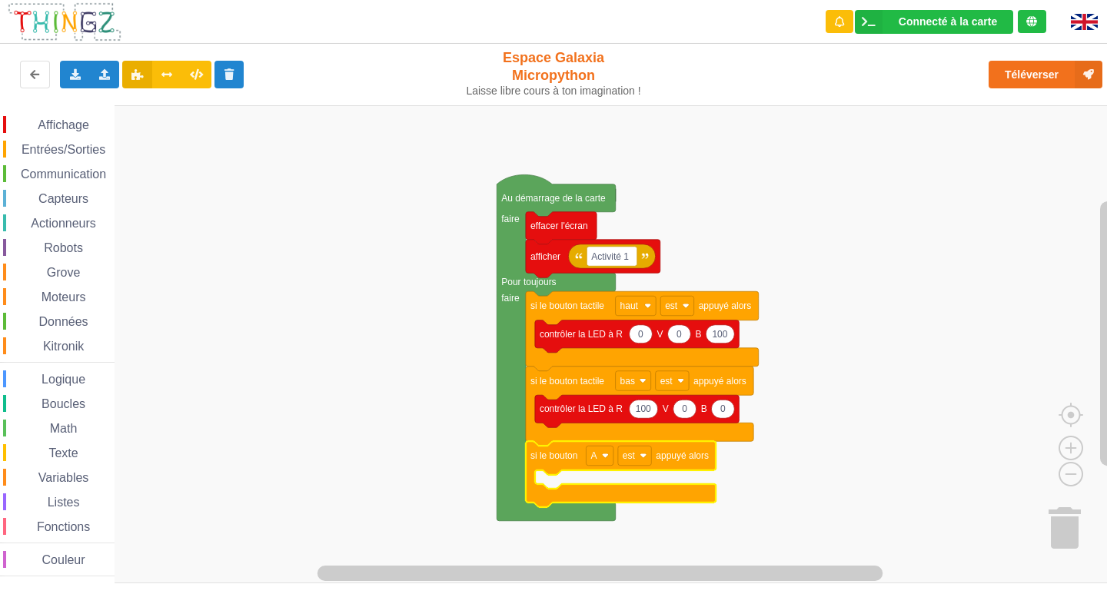
drag, startPoint x: 78, startPoint y: 121, endPoint x: 80, endPoint y: 112, distance: 8.8
click at [80, 112] on div "Affichage Entrées/Sorties Communication Capteurs Actionneurs Robots Grove Moteu…" at bounding box center [57, 344] width 115 height 478
click at [75, 125] on span "Affichage" at bounding box center [62, 124] width 55 height 13
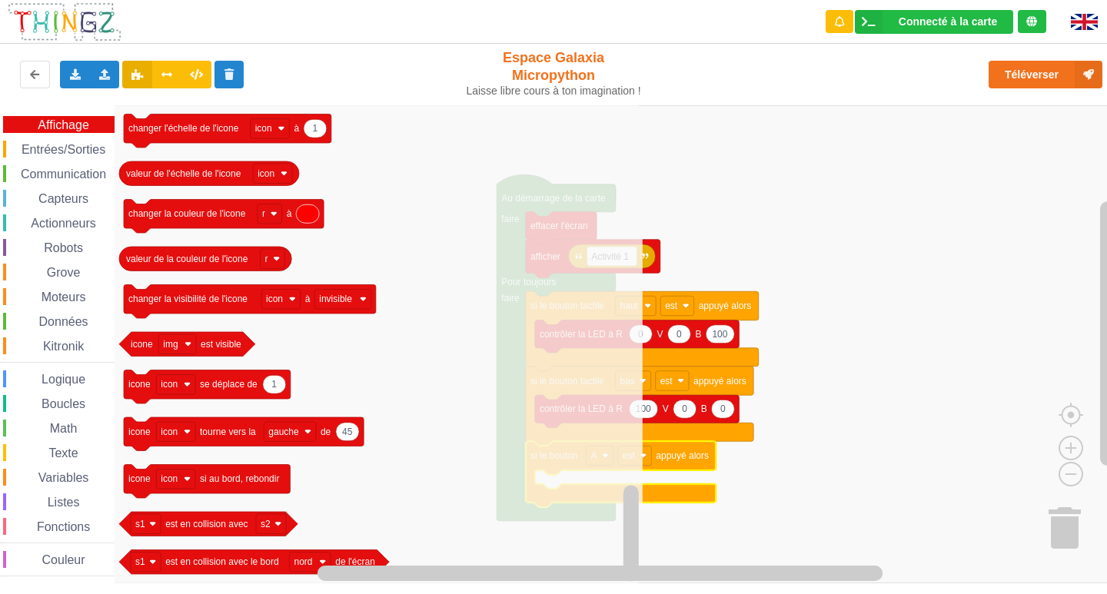
click at [37, 142] on div "Entrées/Sorties" at bounding box center [58, 149] width 111 height 17
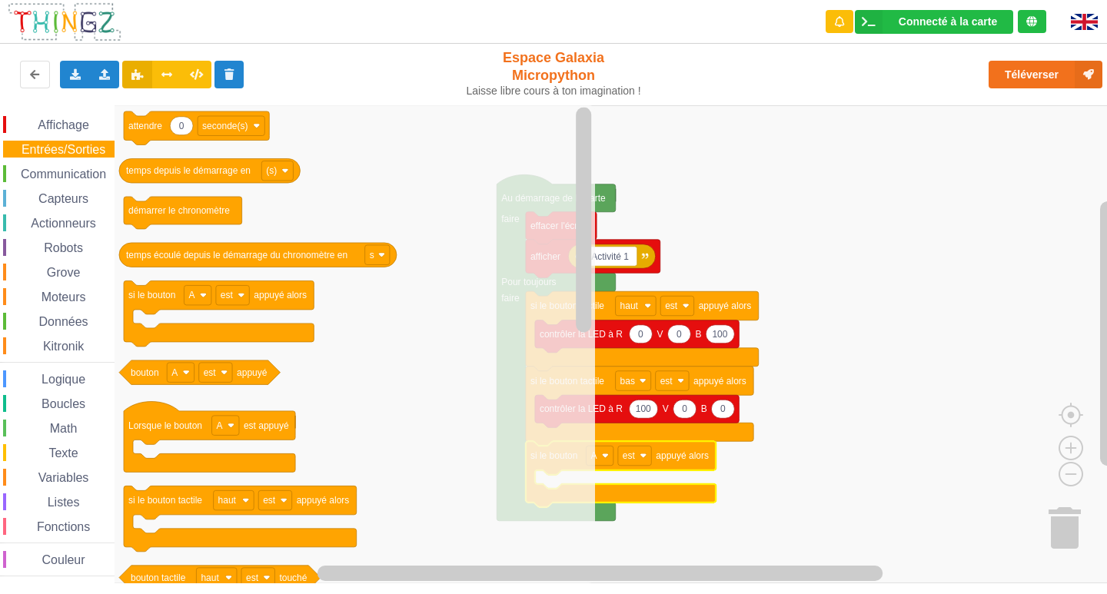
click at [70, 190] on div "Capteurs" at bounding box center [58, 198] width 111 height 17
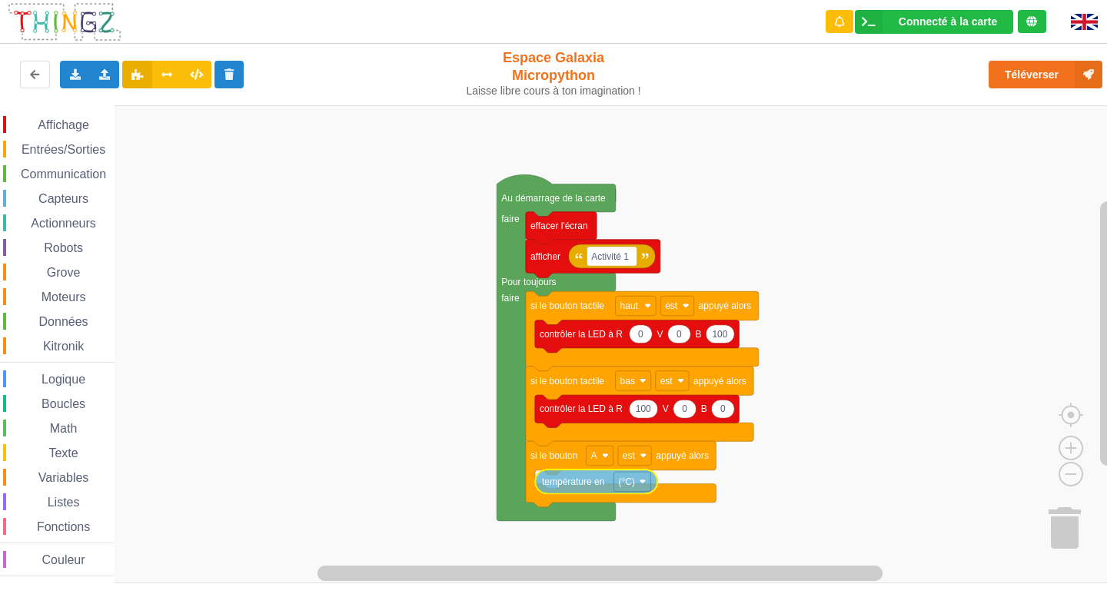
click at [573, 487] on div "Affichage Entrées/Sorties Communication Capteurs Actionneurs Robots Grove Moteu…" at bounding box center [559, 344] width 1118 height 478
click at [59, 198] on span "Capteurs" at bounding box center [63, 198] width 55 height 13
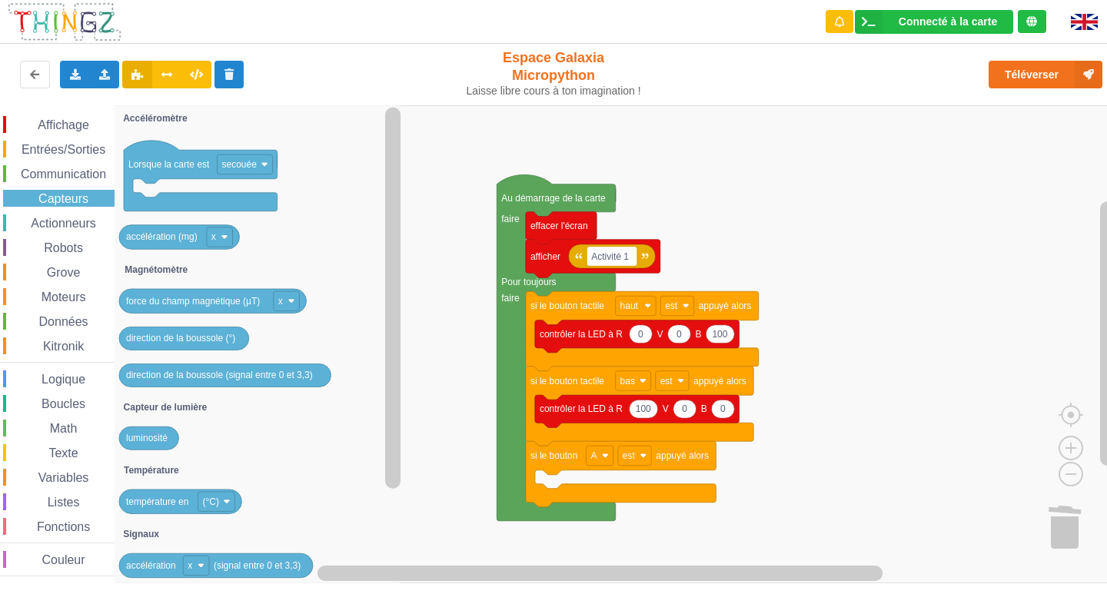
drag, startPoint x: 81, startPoint y: 216, endPoint x: 128, endPoint y: 219, distance: 47.8
click at [74, 221] on div "Actionneurs" at bounding box center [58, 222] width 111 height 17
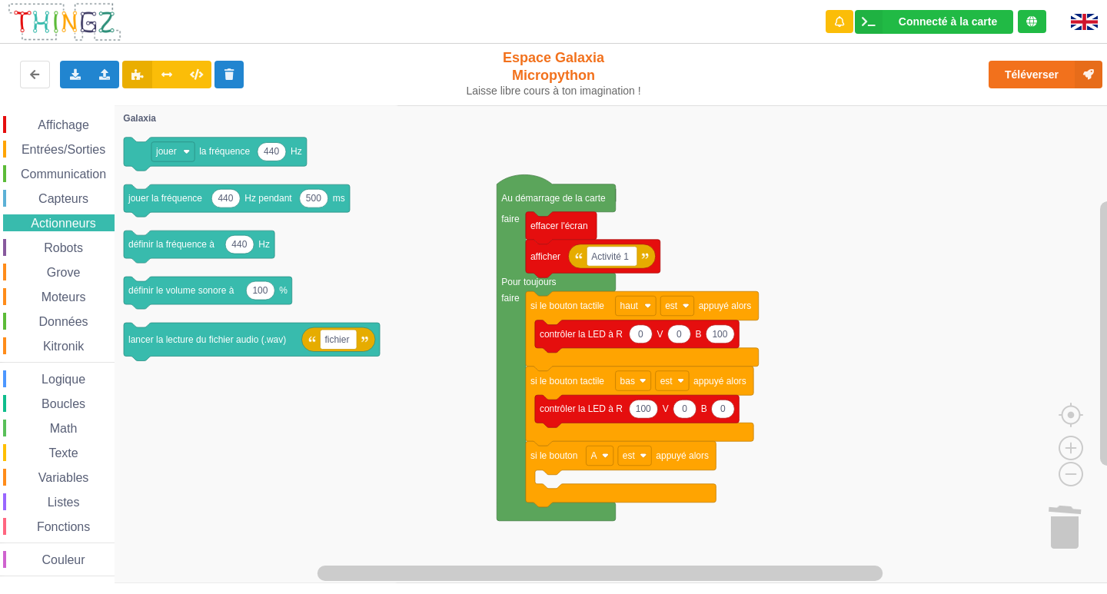
click at [56, 241] on div "Robots" at bounding box center [58, 247] width 111 height 17
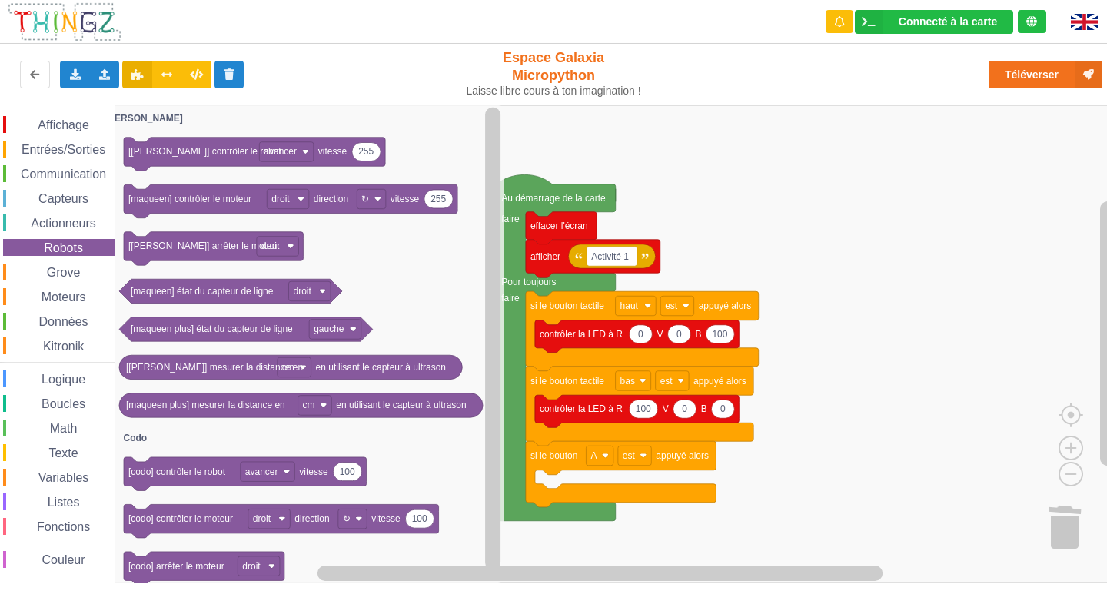
drag, startPoint x: 85, startPoint y: 132, endPoint x: 76, endPoint y: 125, distance: 11.4
click at [81, 128] on div "Affichage" at bounding box center [58, 124] width 111 height 17
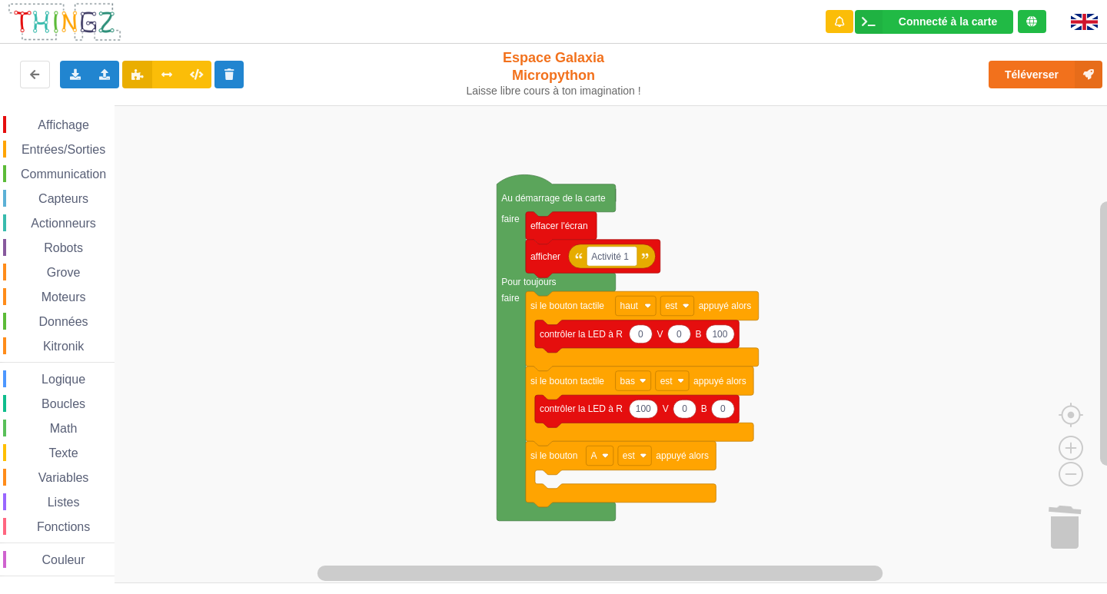
click at [775, 320] on rect "Espace de travail de Blocky" at bounding box center [559, 344] width 1118 height 478
click at [59, 121] on span "Affichage" at bounding box center [62, 124] width 55 height 13
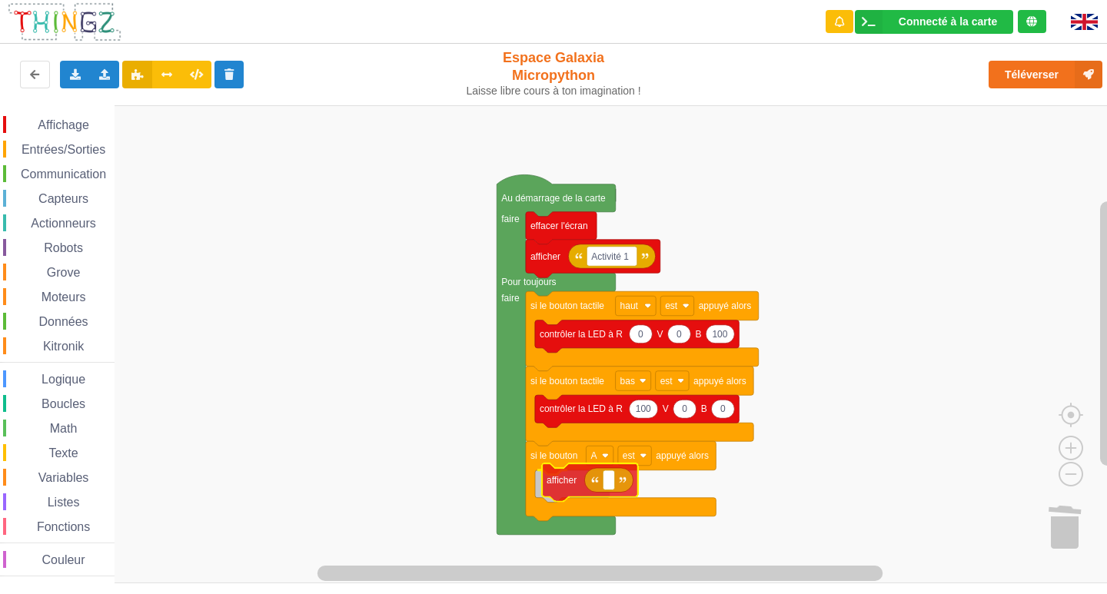
click at [569, 484] on div "Affichage Entrées/Sorties Communication Capteurs Actionneurs Robots Grove Moteu…" at bounding box center [559, 344] width 1118 height 478
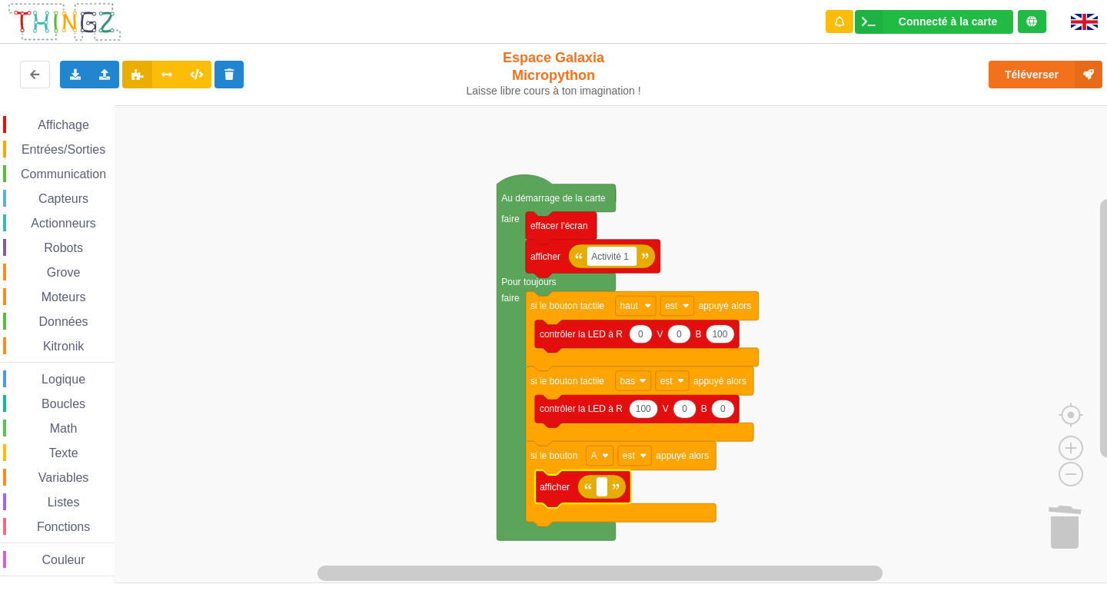
click at [616, 489] on image "Espace de travail de Blocky" at bounding box center [616, 487] width 7 height 7
click at [593, 490] on icon "Espace de travail de Blocky" at bounding box center [601, 487] width 48 height 25
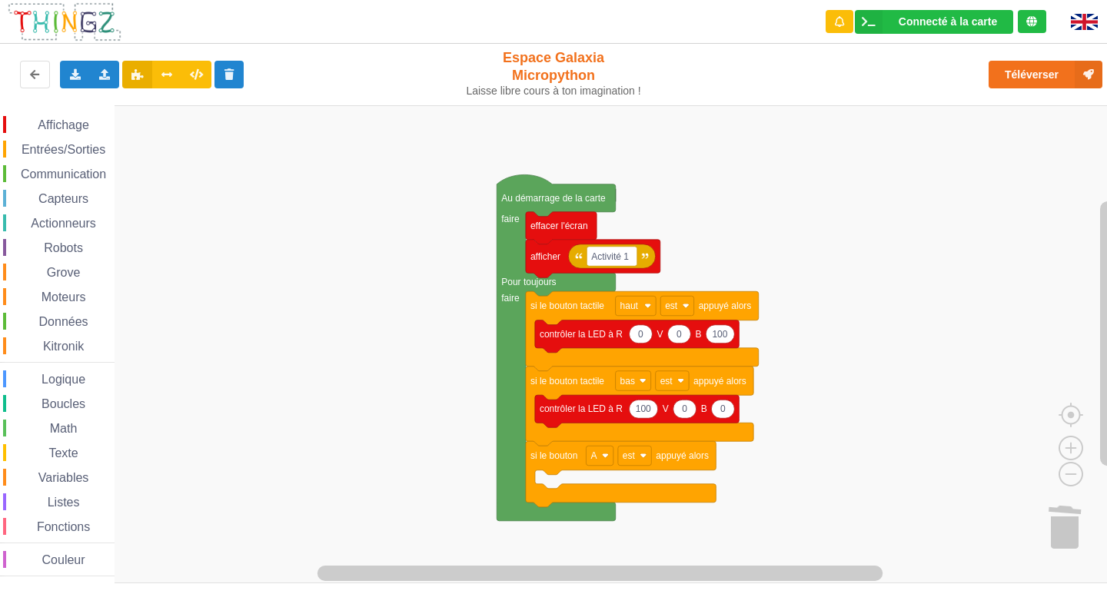
click at [72, 119] on span "Affichage" at bounding box center [62, 124] width 55 height 13
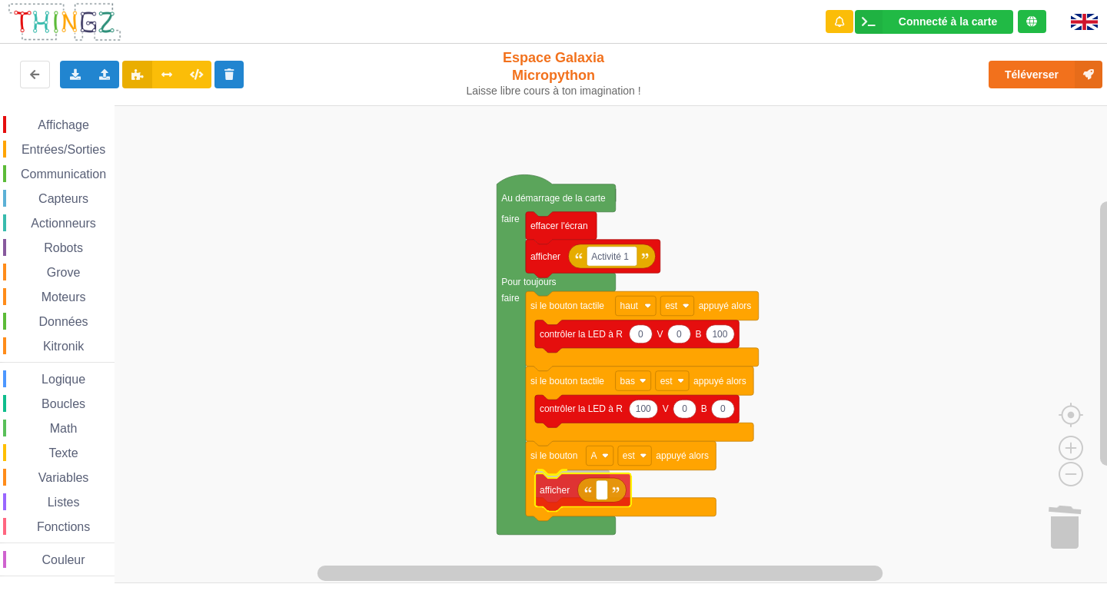
click at [560, 487] on div "Affichage Entrées/Sorties Communication Capteurs Actionneurs Robots Grove Moteu…" at bounding box center [559, 344] width 1118 height 478
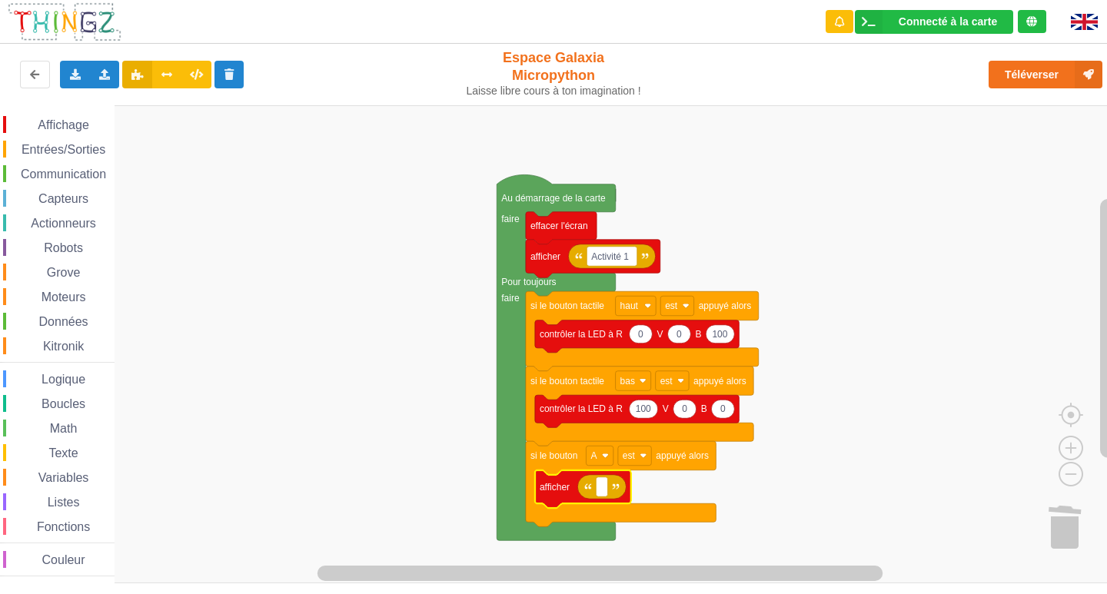
click at [63, 125] on span "Affichage" at bounding box center [62, 124] width 55 height 13
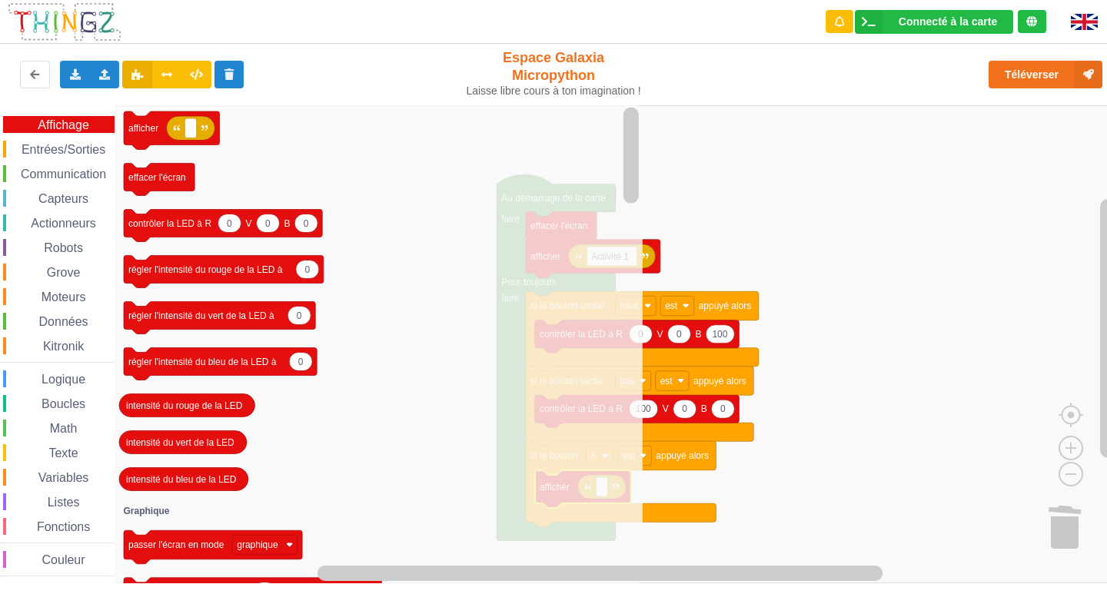
click at [71, 188] on div "Affichage Entrées/Sorties Communication Capteurs Actionneurs Robots Grove Moteu…" at bounding box center [57, 346] width 115 height 460
click at [73, 195] on span "Capteurs" at bounding box center [63, 198] width 55 height 13
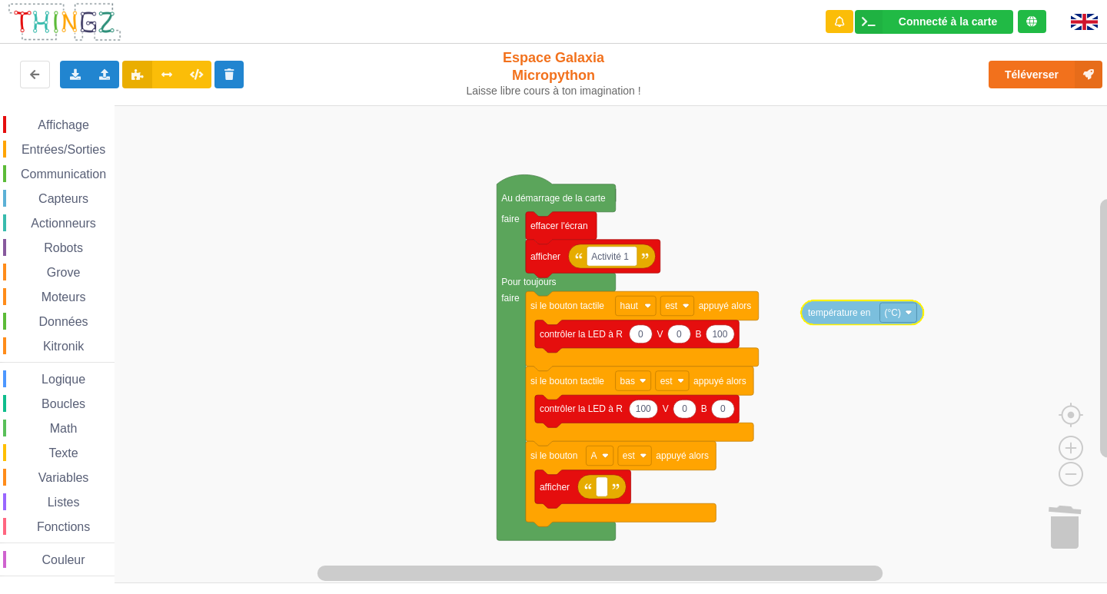
click at [868, 316] on div "Affichage Entrées/Sorties Communication Capteurs Actionneurs Robots Grove Moteu…" at bounding box center [559, 344] width 1118 height 478
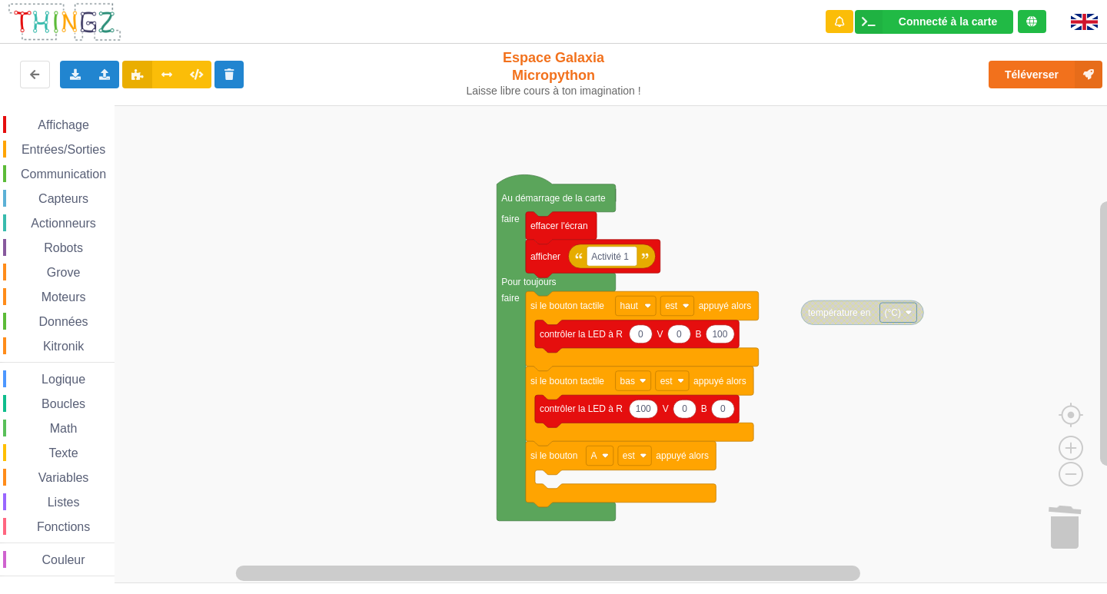
click at [54, 122] on span "Affichage" at bounding box center [62, 124] width 55 height 13
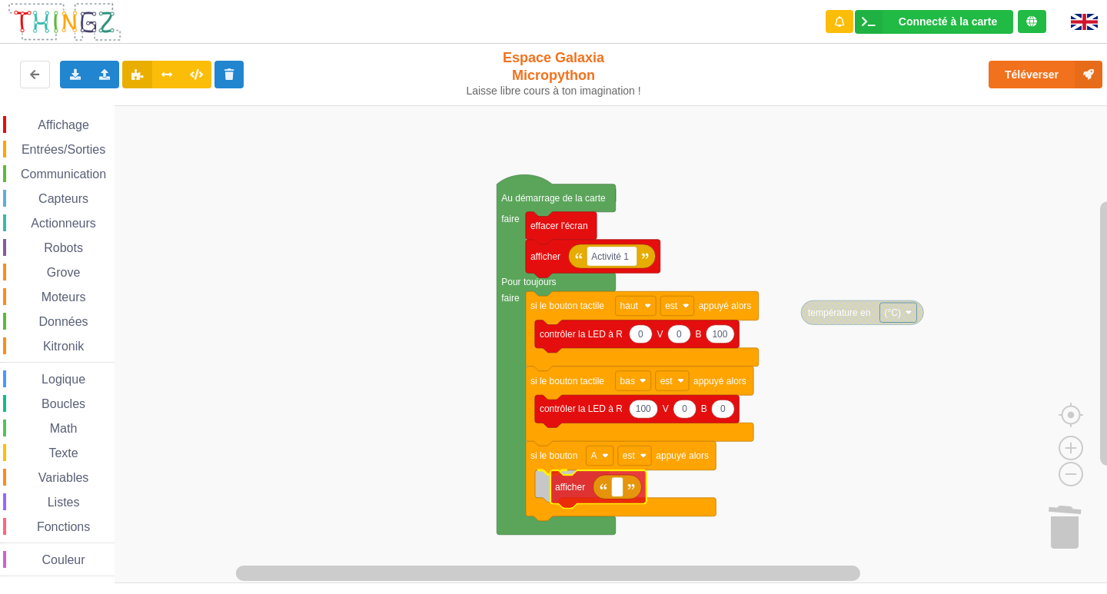
click at [601, 484] on div "Affichage Entrées/Sorties Communication Capteurs Actionneurs Robots Grove Moteu…" at bounding box center [559, 344] width 1118 height 478
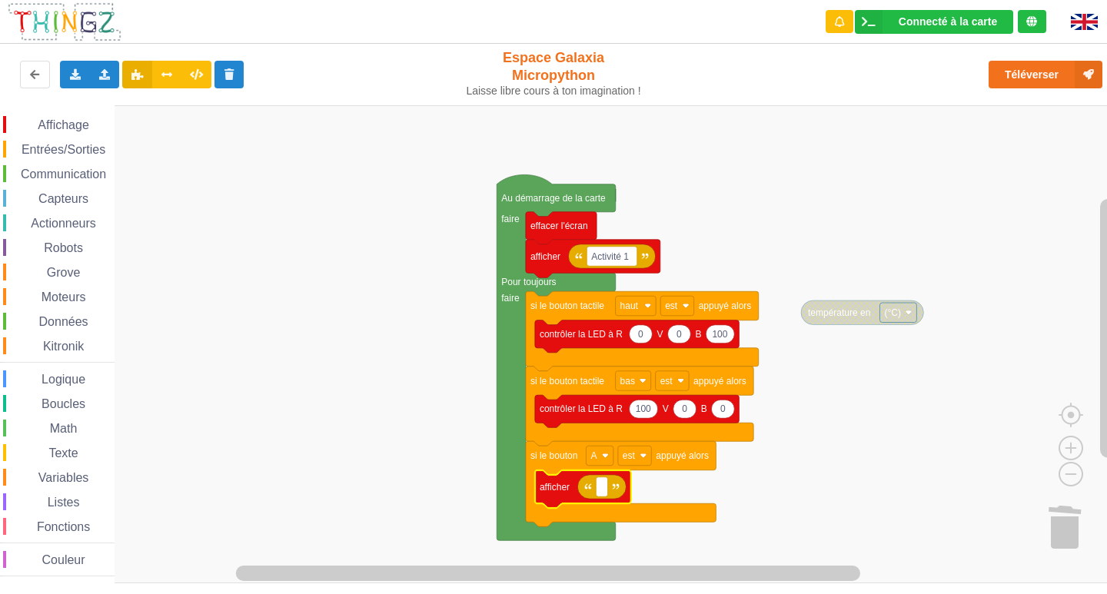
click at [331, 384] on rect "Espace de travail de Blocky" at bounding box center [559, 344] width 1118 height 478
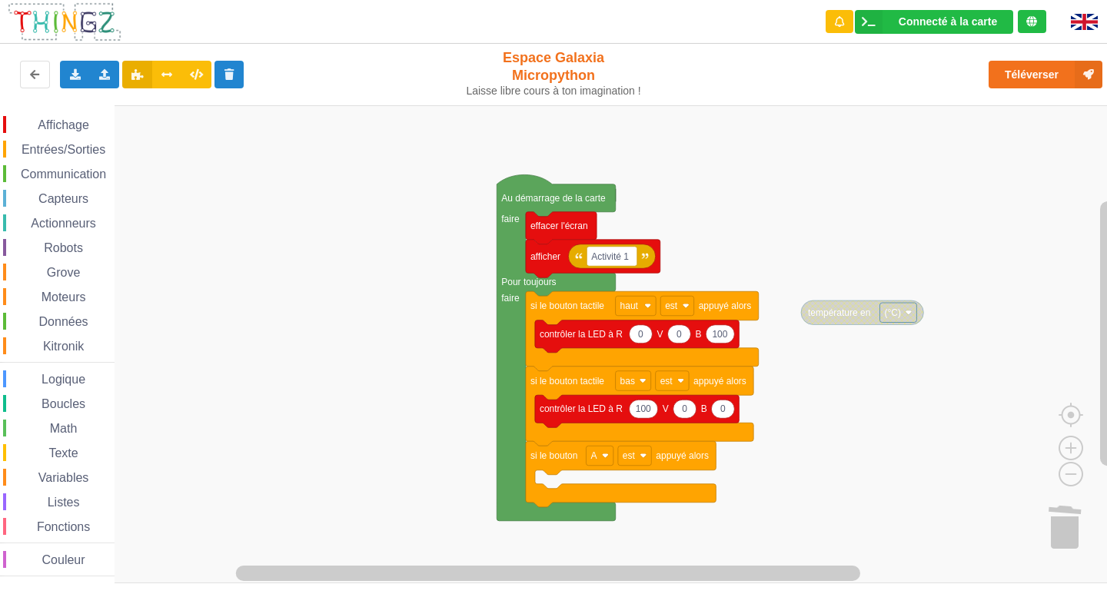
click at [75, 118] on span "Affichage" at bounding box center [62, 124] width 55 height 13
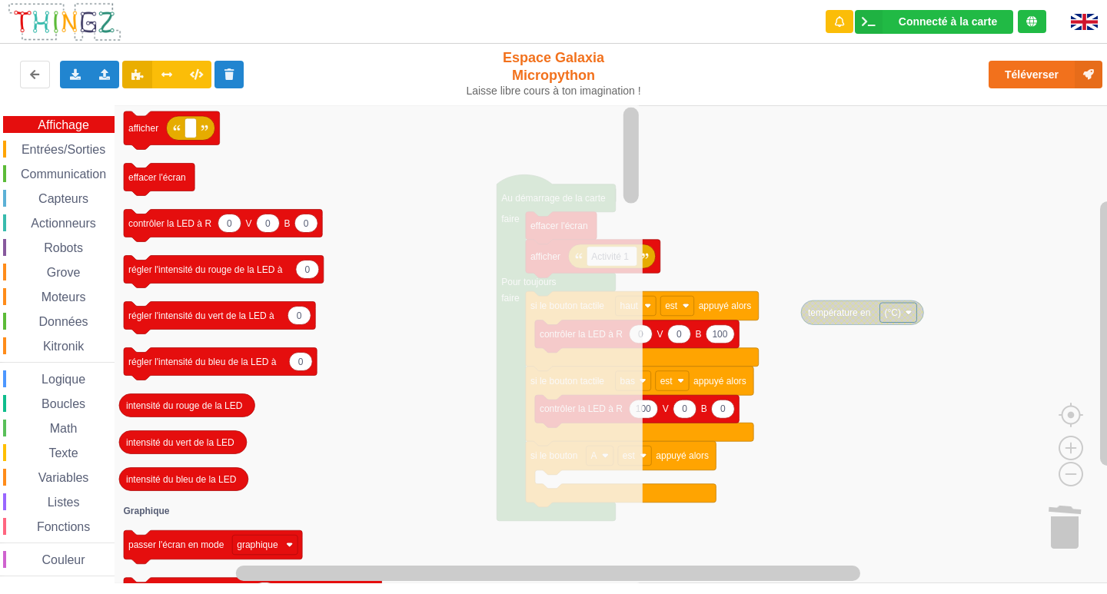
click at [50, 199] on span "Capteurs" at bounding box center [63, 198] width 55 height 13
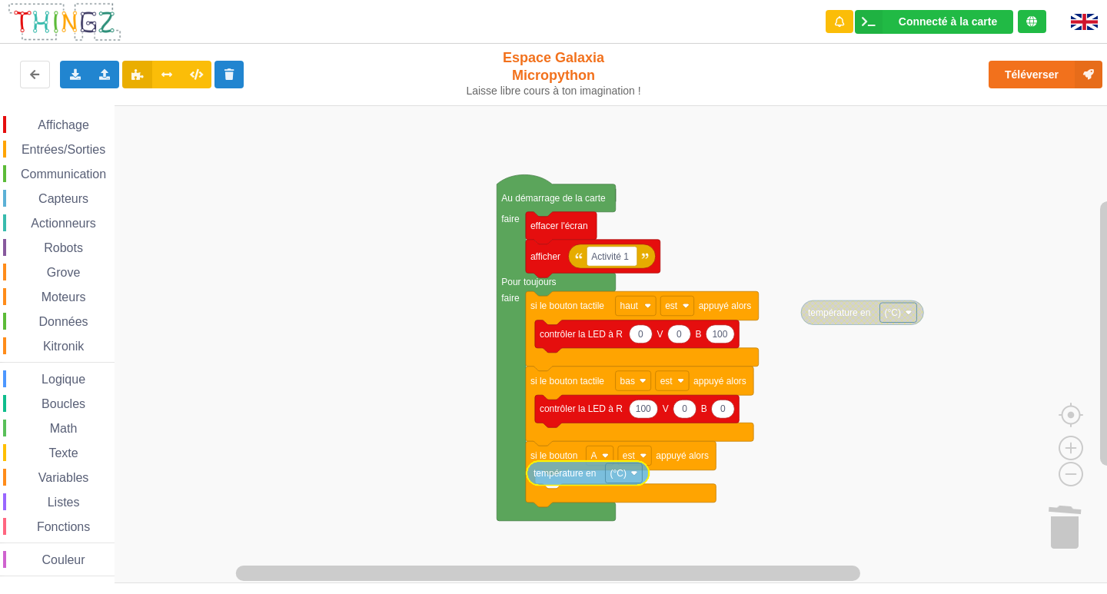
click at [587, 480] on div "Affichage Entrées/Sorties Communication Capteurs Actionneurs Robots Grove Moteu…" at bounding box center [559, 344] width 1118 height 478
click at [50, 118] on span "Affichage" at bounding box center [62, 124] width 55 height 13
click at [608, 481] on div "Affichage Entrées/Sorties Communication Capteurs Actionneurs Robots Grove Moteu…" at bounding box center [559, 344] width 1118 height 478
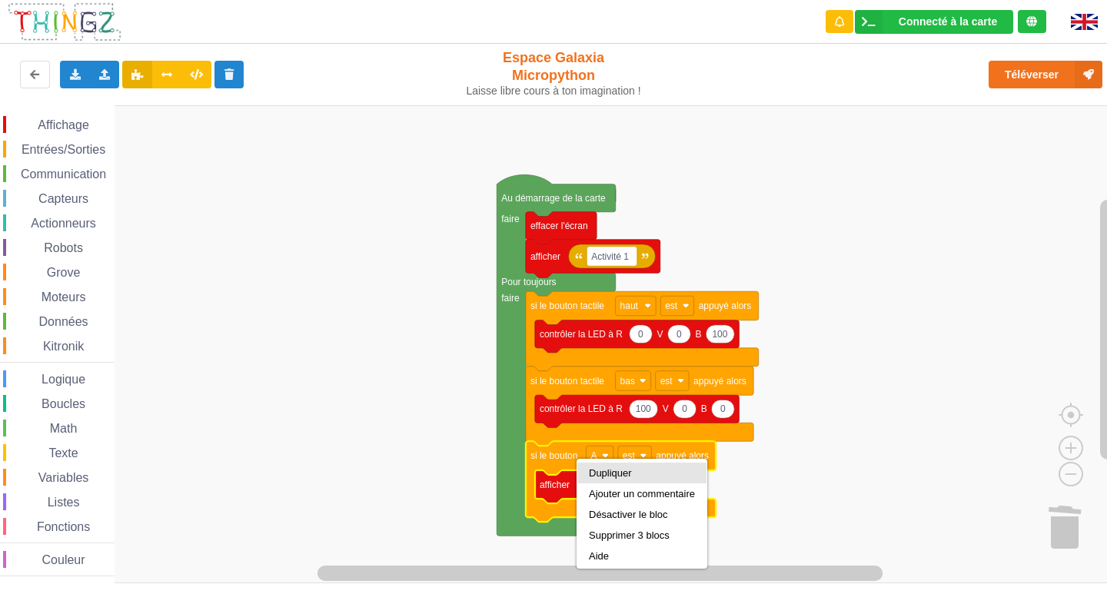
click at [600, 473] on div "Dupliquer" at bounding box center [642, 473] width 106 height 12
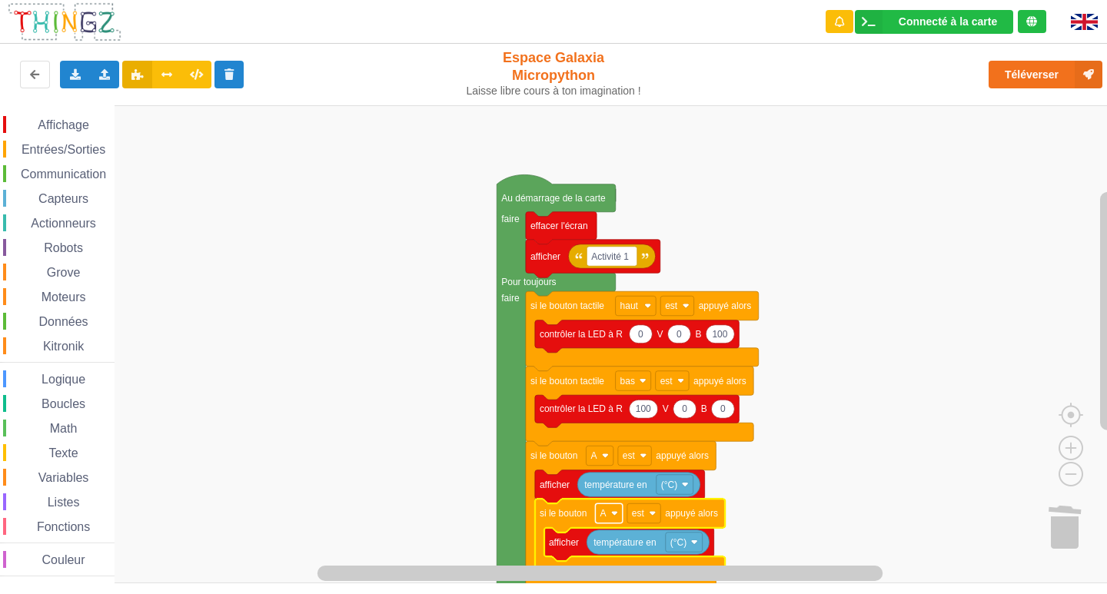
click at [610, 510] on rect "Espace de travail de Blocky" at bounding box center [608, 514] width 27 height 20
click at [600, 563] on div "B" at bounding box center [608, 570] width 70 height 21
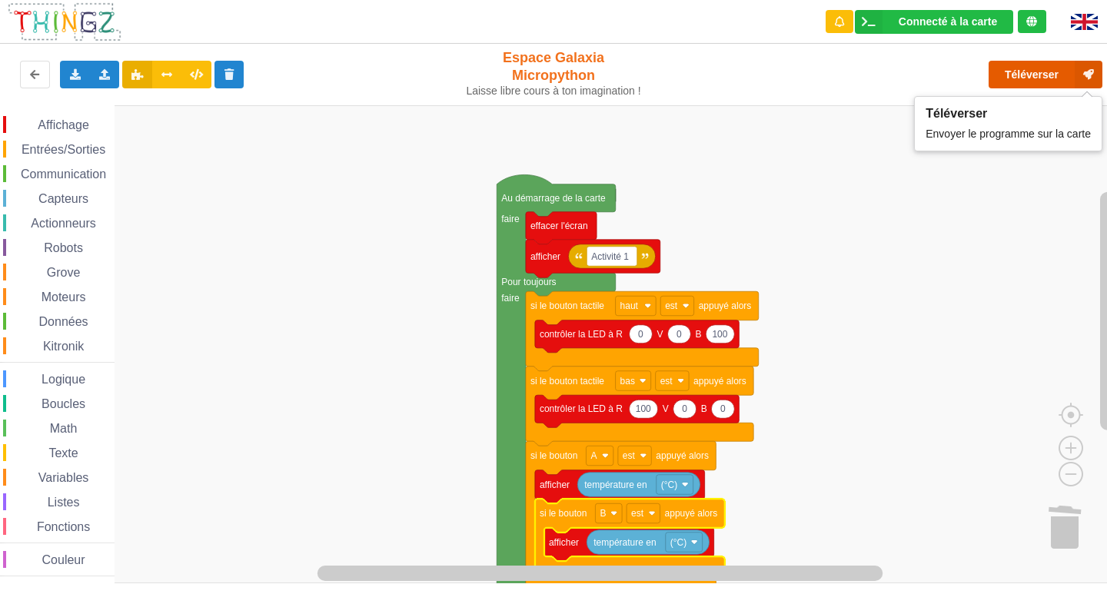
click at [1062, 71] on button "Téléverser" at bounding box center [1046, 75] width 114 height 28
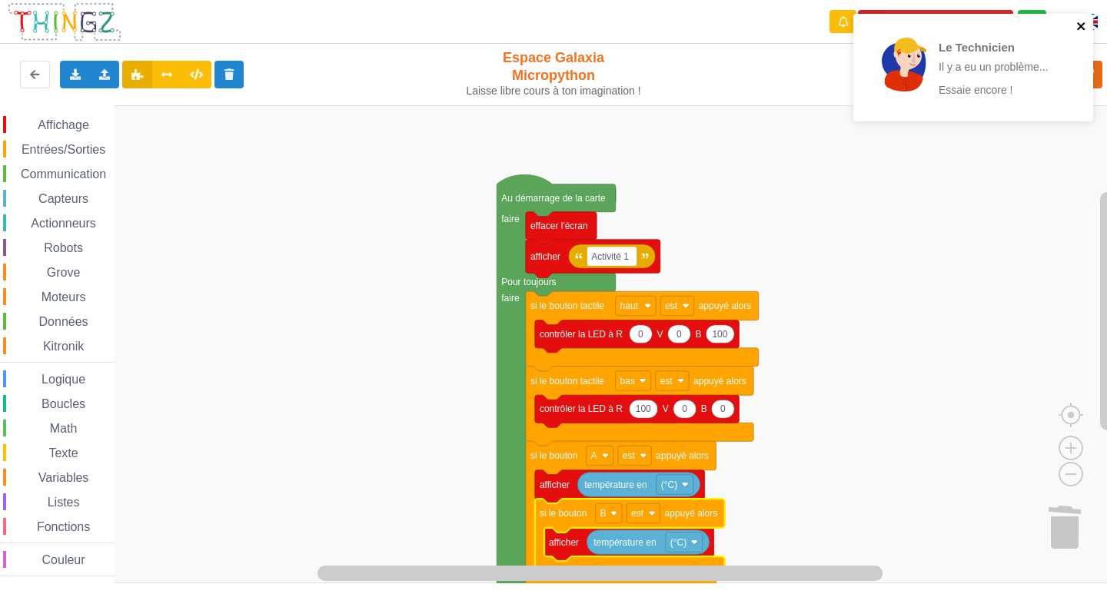
click at [1082, 22] on icon "close" at bounding box center [1081, 26] width 11 height 12
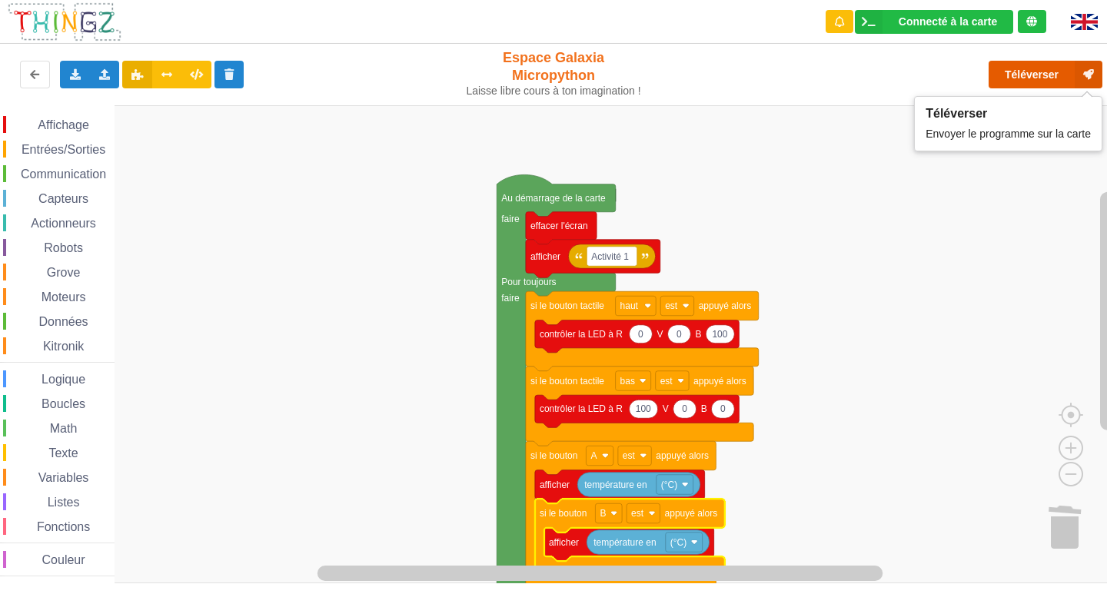
click at [1095, 73] on icon at bounding box center [1089, 75] width 28 height 28
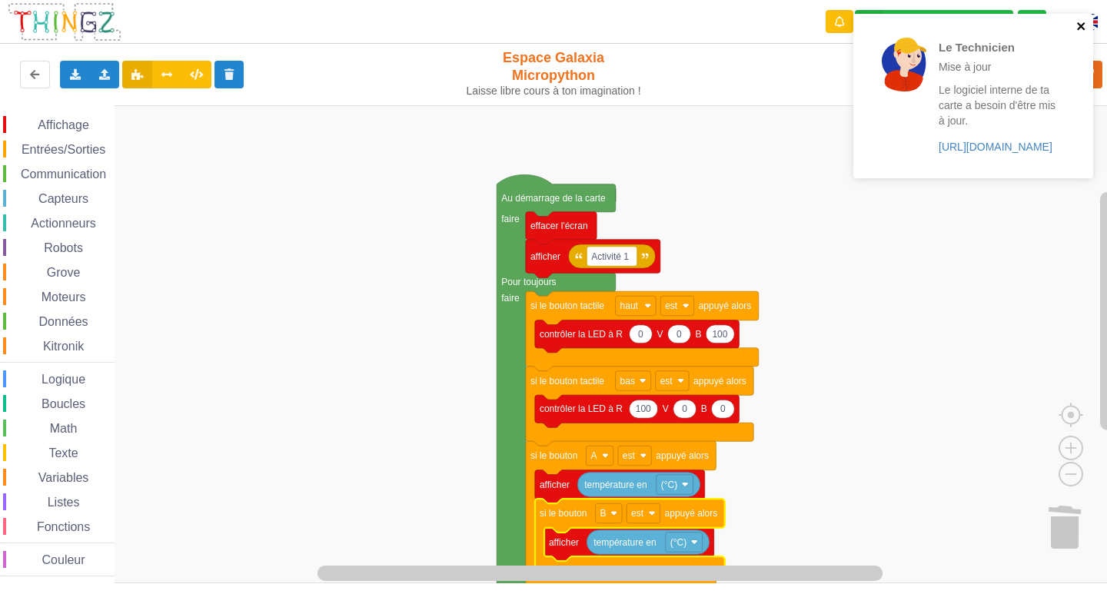
click at [1082, 25] on icon "close" at bounding box center [1081, 26] width 8 height 8
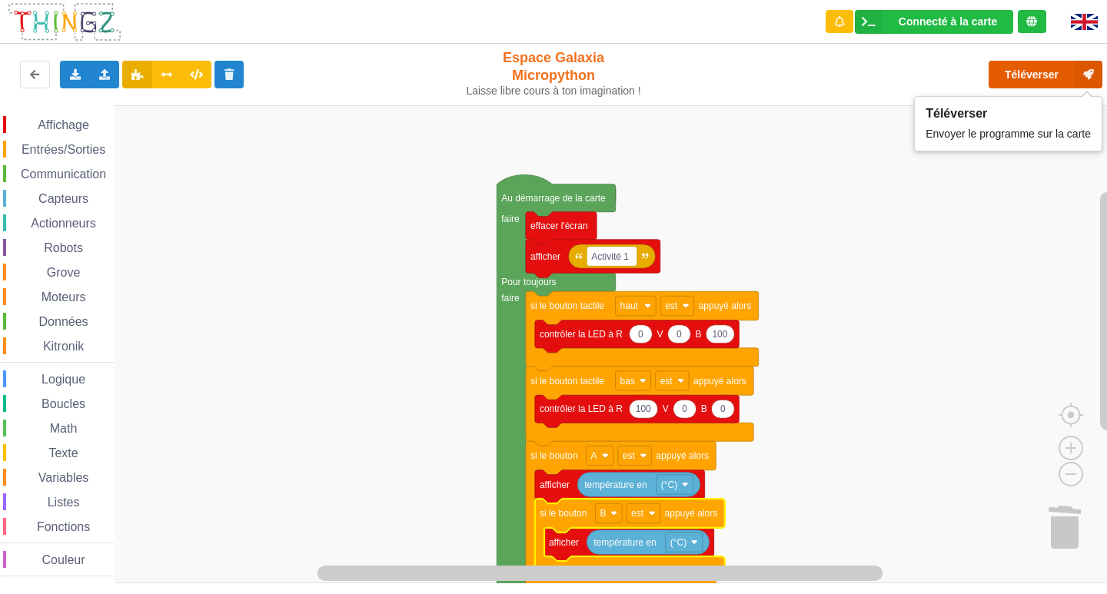
click at [1060, 69] on button "Téléverser" at bounding box center [1046, 75] width 114 height 28
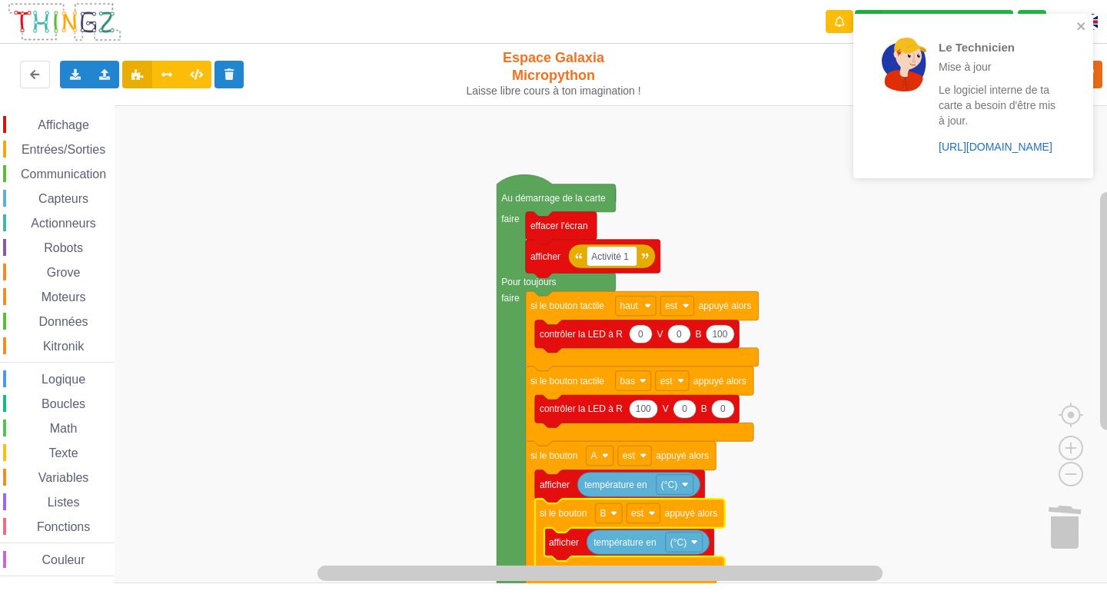
click at [1016, 148] on link "[URL][DOMAIN_NAME]" at bounding box center [996, 147] width 114 height 12
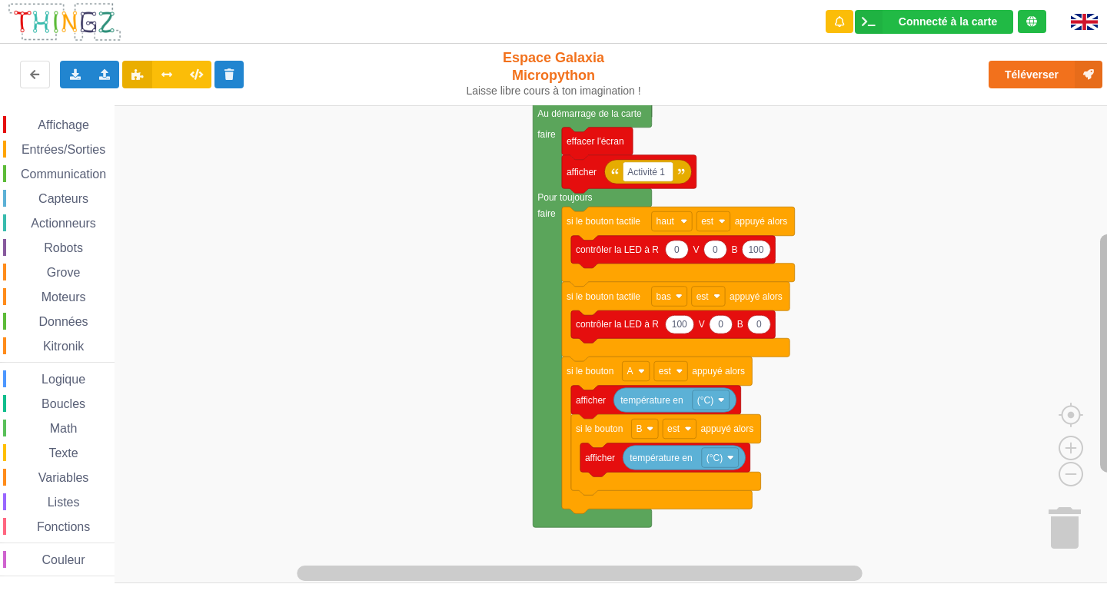
click at [1094, 260] on div "Affichage Entrées/Sorties Communication Capteurs Actionneurs Robots Grove Moteu…" at bounding box center [559, 344] width 1118 height 478
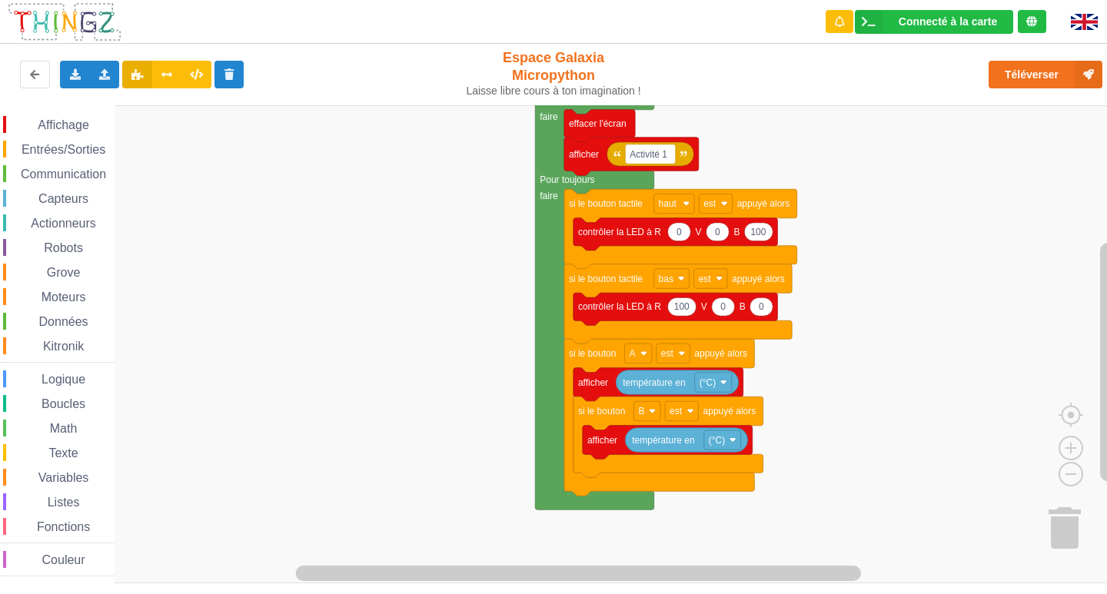
click at [1095, 248] on div "Affichage Entrées/Sorties Communication Capteurs Actionneurs Robots Grove Moteu…" at bounding box center [559, 344] width 1118 height 478
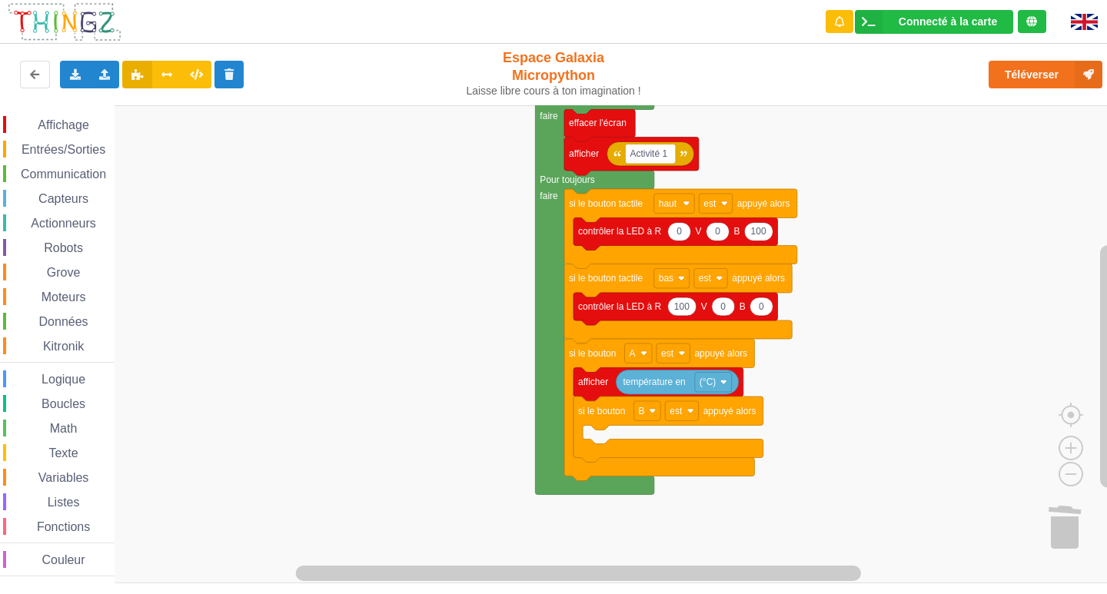
click at [71, 109] on div "Affichage Entrées/Sorties Communication Capteurs Actionneurs Robots Grove Moteu…" at bounding box center [57, 344] width 115 height 478
click at [76, 117] on div "Affichage" at bounding box center [58, 124] width 111 height 17
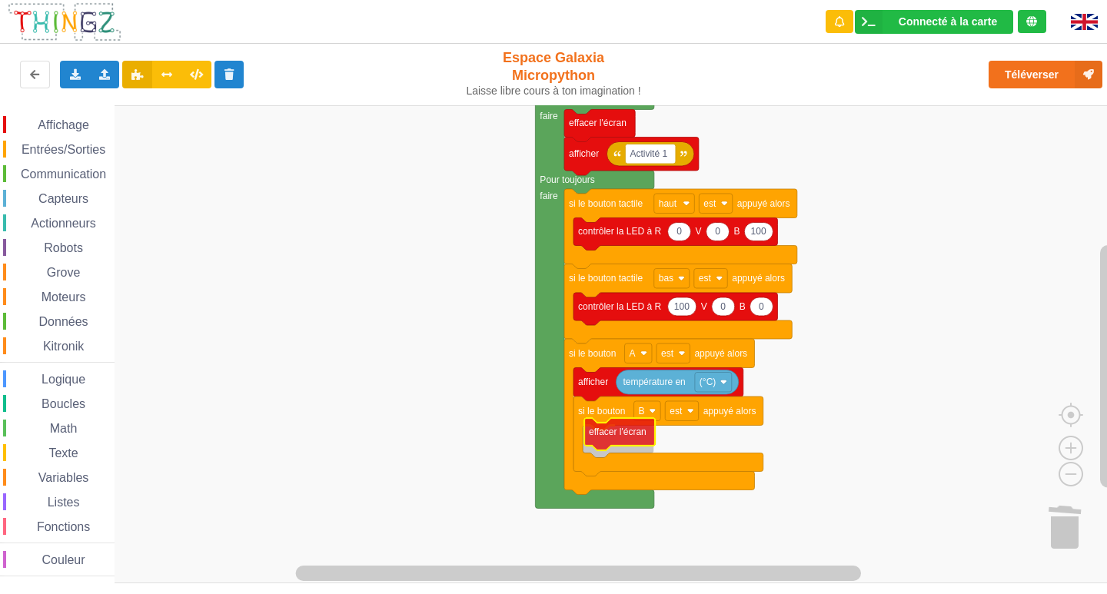
click at [613, 437] on div "Affichage Entrées/Sorties Communication Capteurs Actionneurs Robots Grove Moteu…" at bounding box center [559, 344] width 1118 height 478
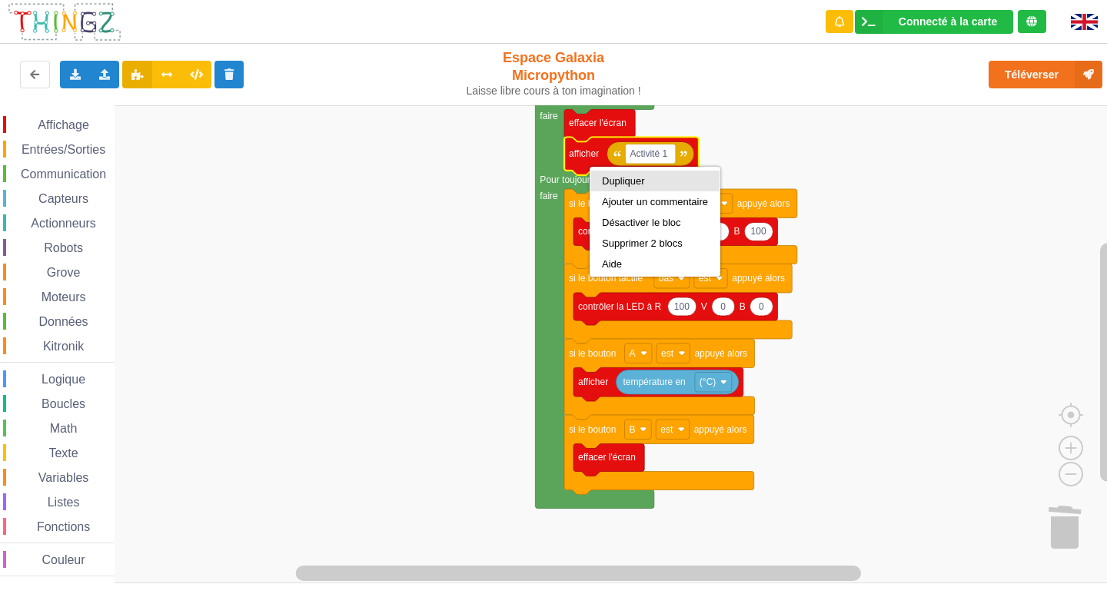
click at [653, 183] on div "Dupliquer" at bounding box center [655, 181] width 106 height 12
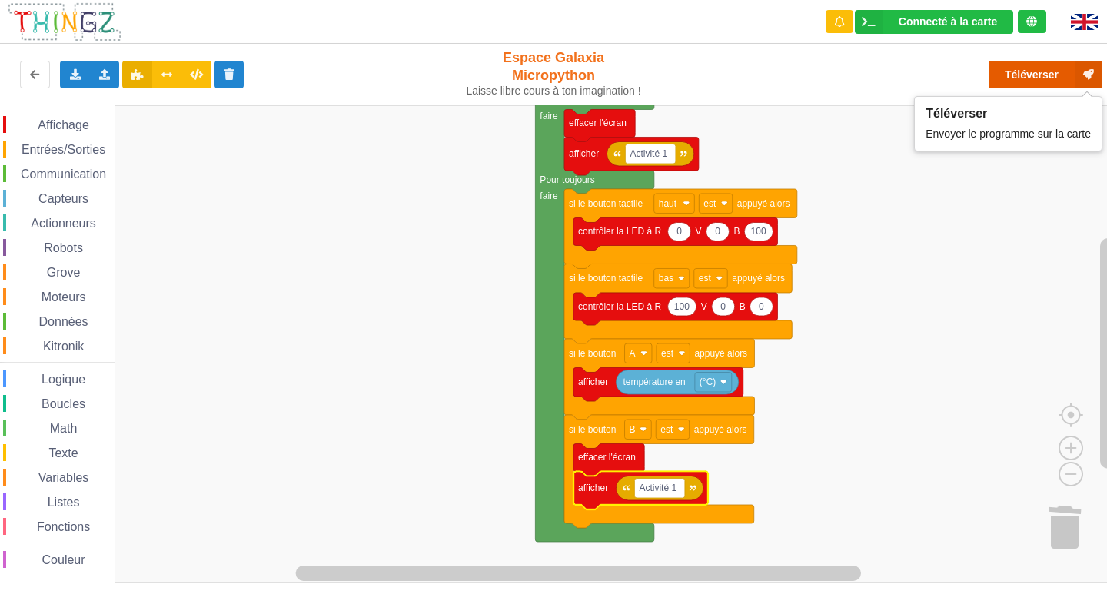
click at [1009, 72] on button "Téléverser" at bounding box center [1046, 75] width 114 height 28
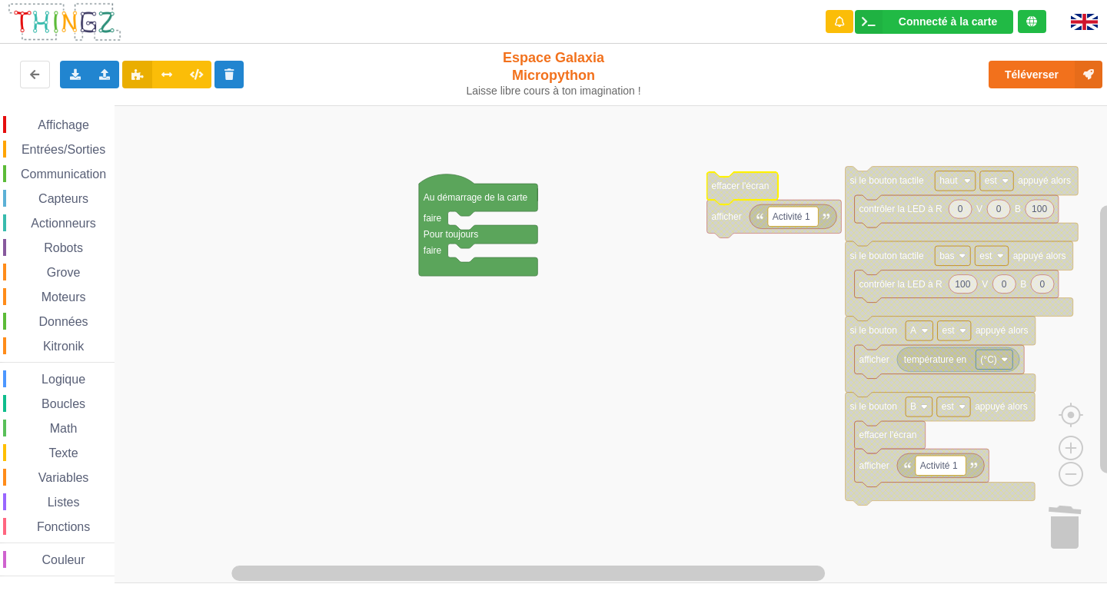
click at [68, 171] on span "Communication" at bounding box center [63, 174] width 90 height 13
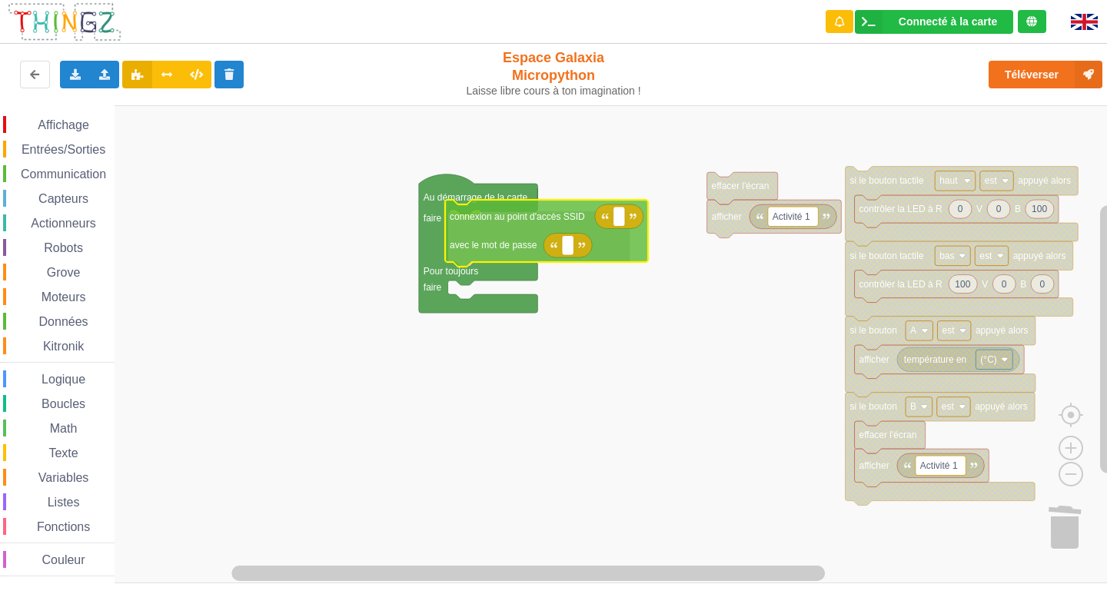
click at [534, 232] on div "Affichage Entrées/Sorties Communication Capteurs Actionneurs Robots Grove Moteu…" at bounding box center [559, 344] width 1118 height 478
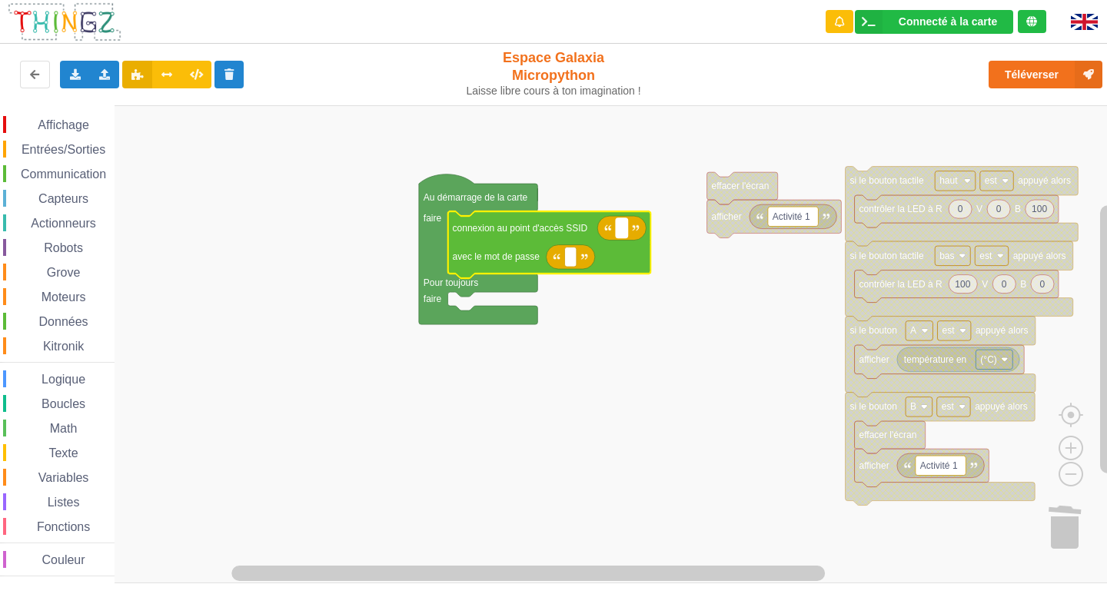
click at [624, 234] on rect "Espace de travail de Blocky" at bounding box center [622, 228] width 12 height 20
type input "NETGEAR38"
click at [570, 259] on text "Espace de travail de Blocky" at bounding box center [571, 256] width 2 height 11
type input "joyoustuba995"
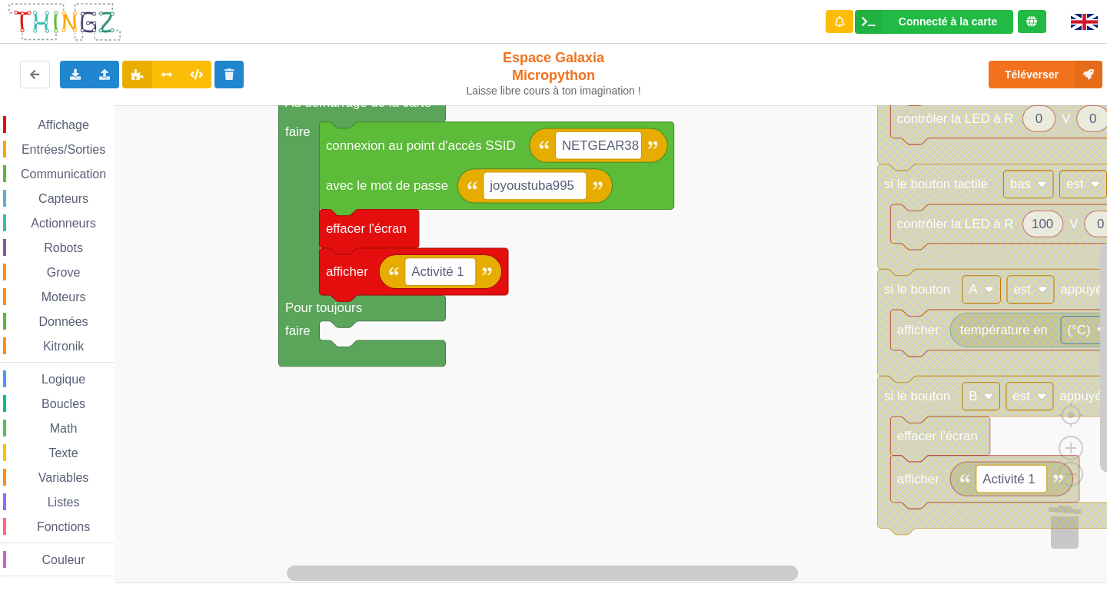
click at [740, 254] on div "Affichage Entrées/Sorties Communication Capteurs Actionneurs Robots Grove Moteu…" at bounding box center [559, 344] width 1118 height 478
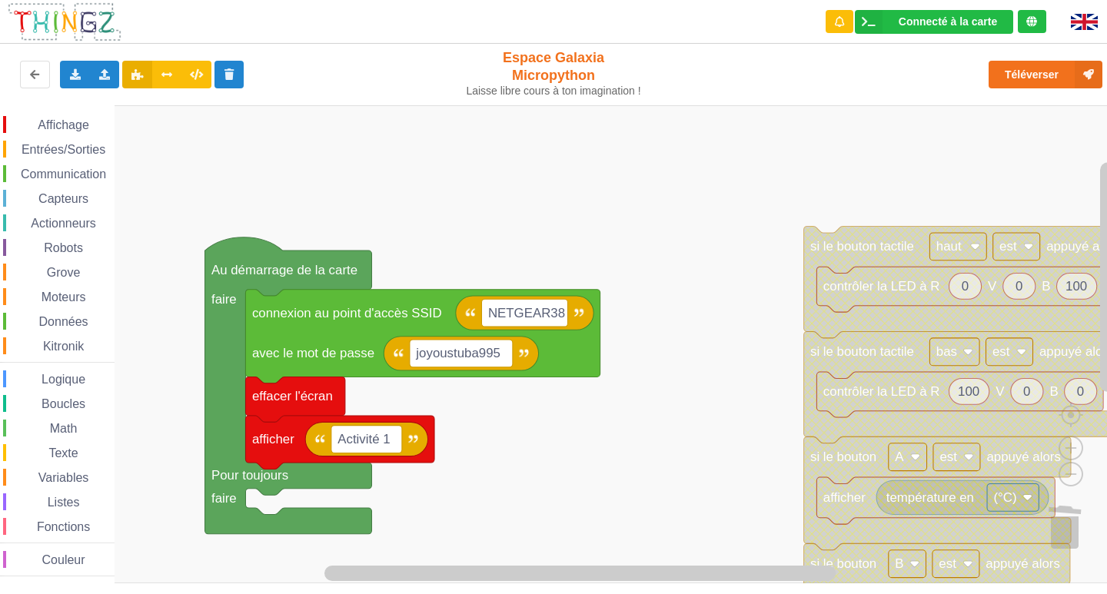
click at [735, 367] on div "Affichage Entrées/Sorties Communication Capteurs Actionneurs Robots Grove Moteu…" at bounding box center [559, 344] width 1118 height 478
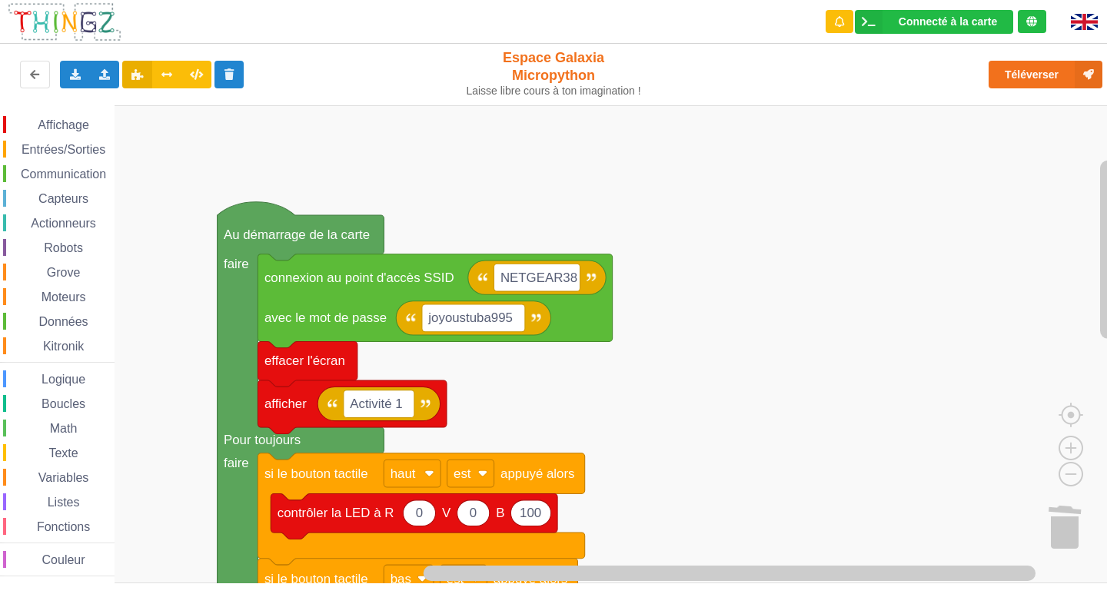
click at [845, 457] on rect "Espace de travail de Blocky" at bounding box center [559, 344] width 1118 height 478
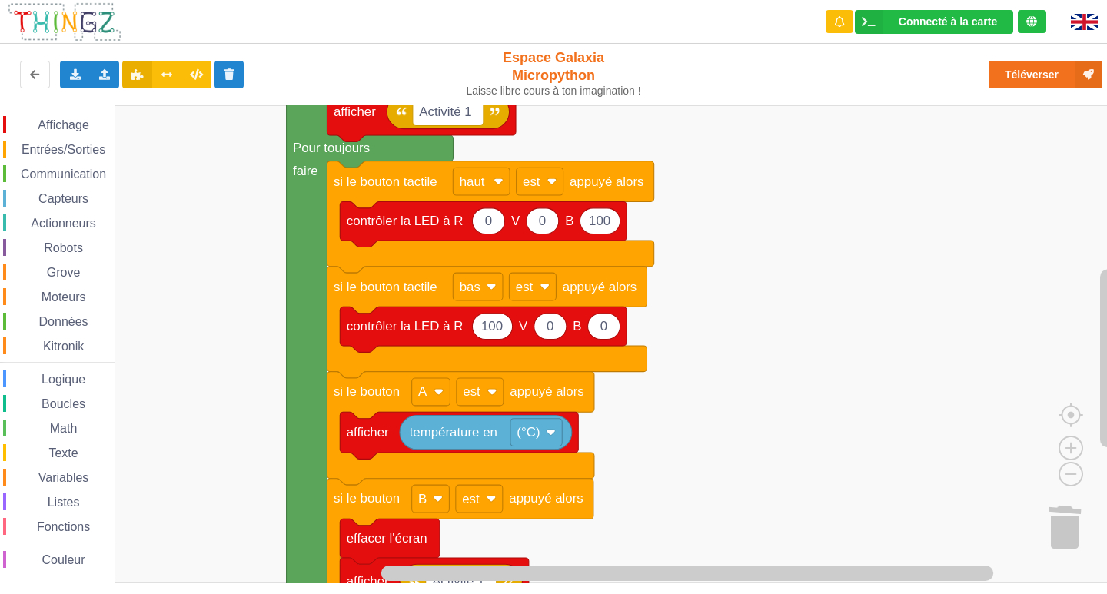
click at [946, 0] on html "Connecté à la carte Réglages Ouvrir le moniteur automatiquement Connexion autom…" at bounding box center [553, 297] width 1107 height 594
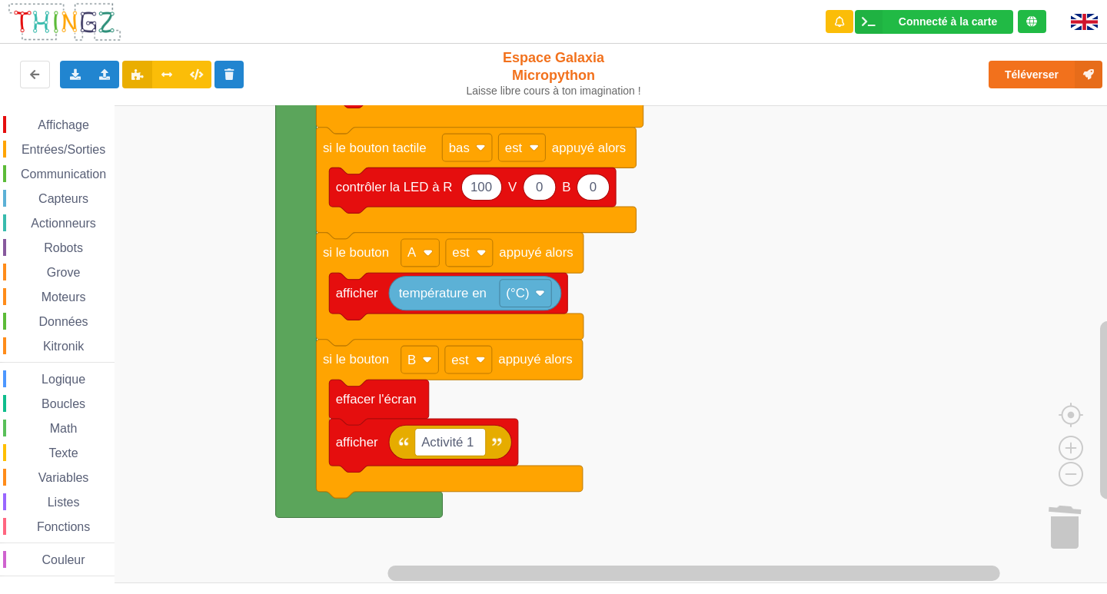
click at [814, 311] on rect "Espace de travail de Blocky" at bounding box center [559, 344] width 1118 height 478
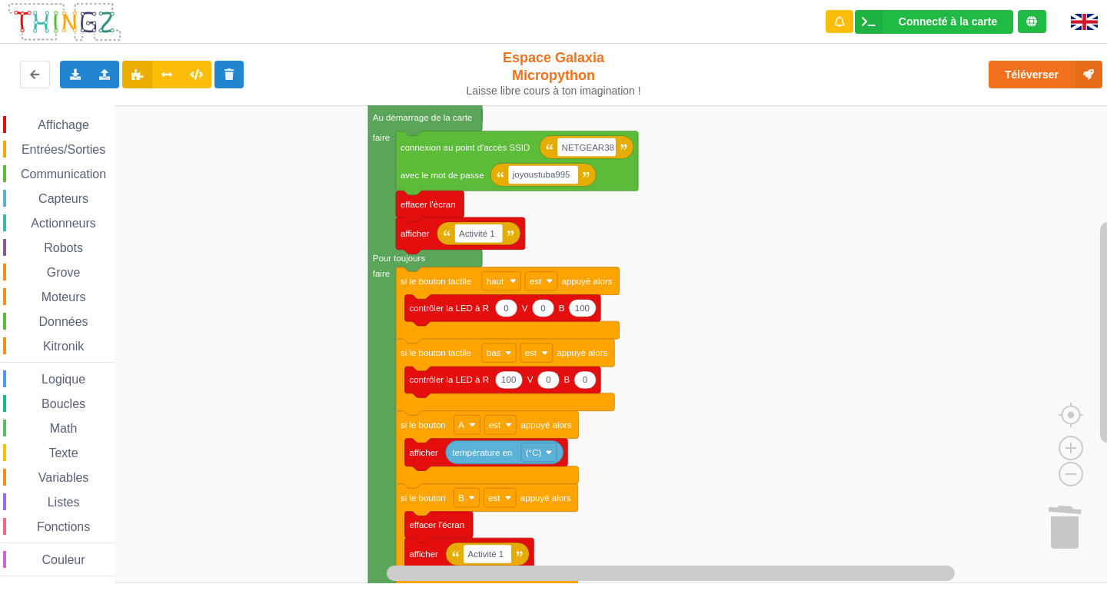
click at [723, 313] on div "Affichage Entrées/Sorties Communication Capteurs Actionneurs Robots Grove Moteu…" at bounding box center [559, 344] width 1118 height 478
click at [68, 125] on span "Affichage" at bounding box center [62, 124] width 55 height 13
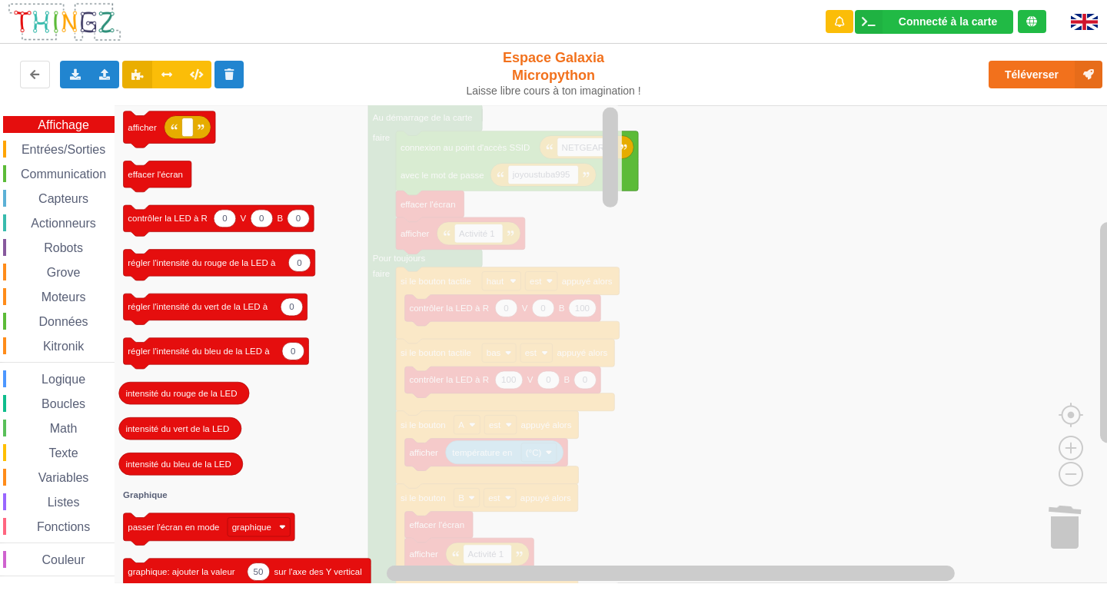
click at [58, 135] on div "Affichage Entrées/Sorties Communication Capteurs Actionneurs Robots Grove Moteu…" at bounding box center [57, 346] width 115 height 460
click at [58, 149] on span "Entrées/Sorties" at bounding box center [63, 149] width 88 height 13
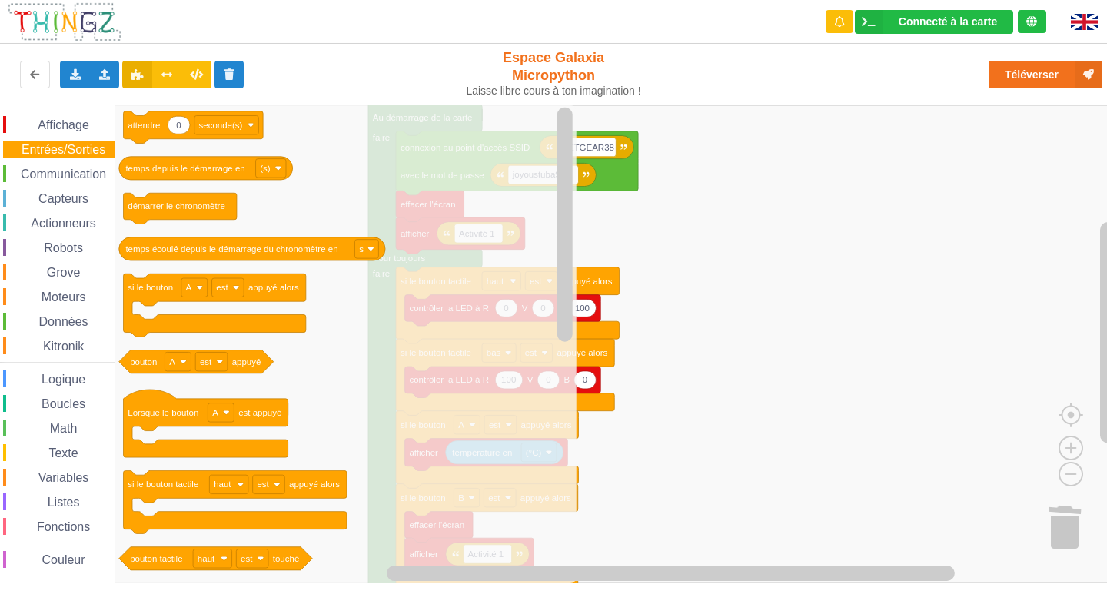
click at [751, 208] on rect "Espace de travail de Blocky" at bounding box center [559, 344] width 1118 height 478
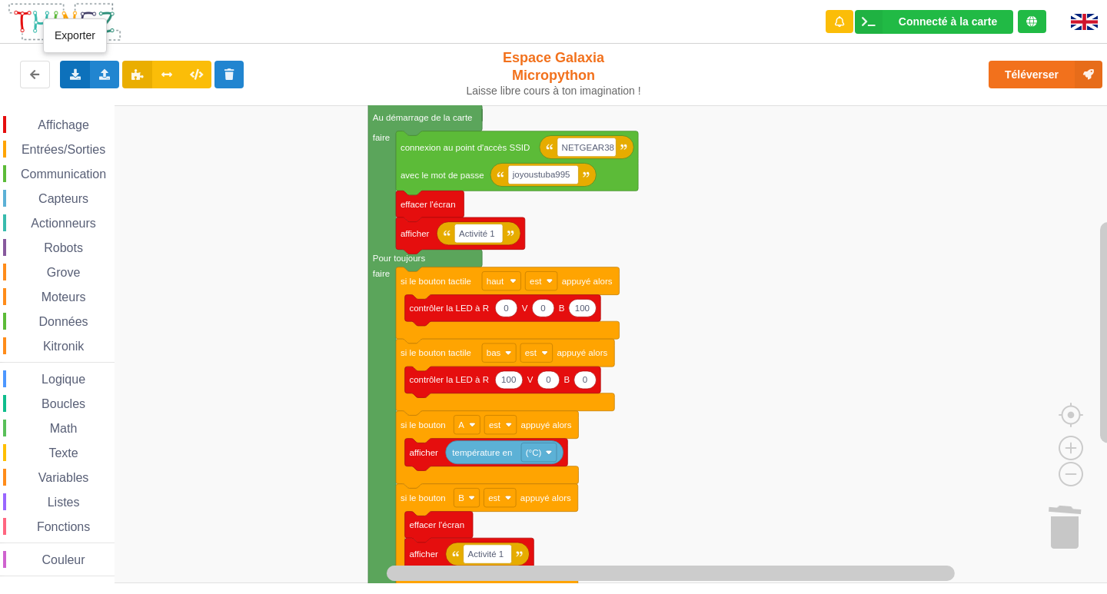
click at [79, 73] on icon at bounding box center [74, 73] width 13 height 9
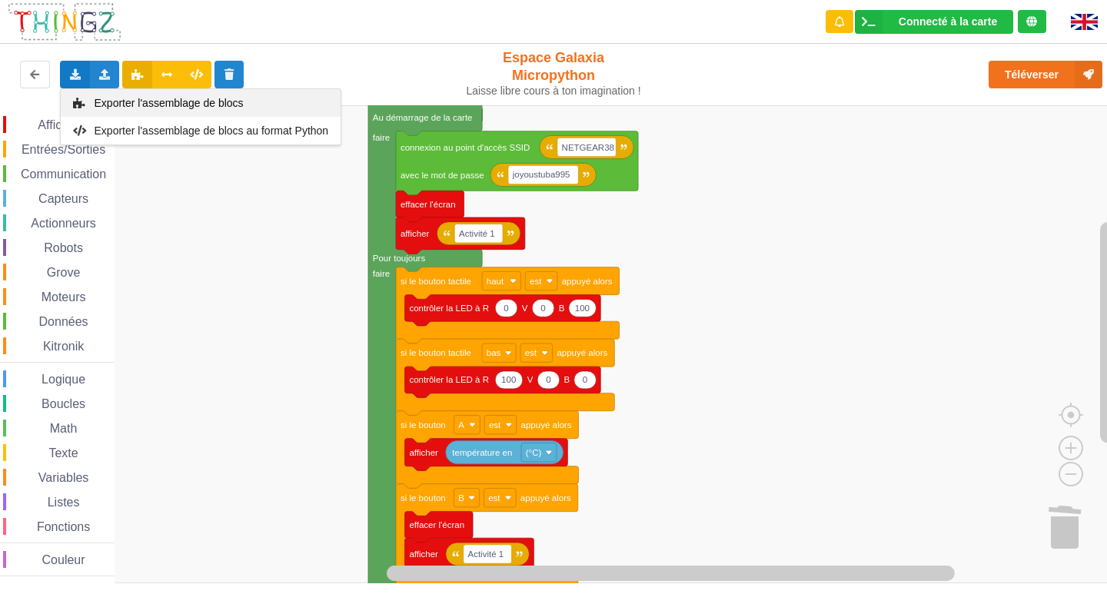
click at [78, 108] on div "Exporter l'assemblage de blocs" at bounding box center [201, 103] width 280 height 28
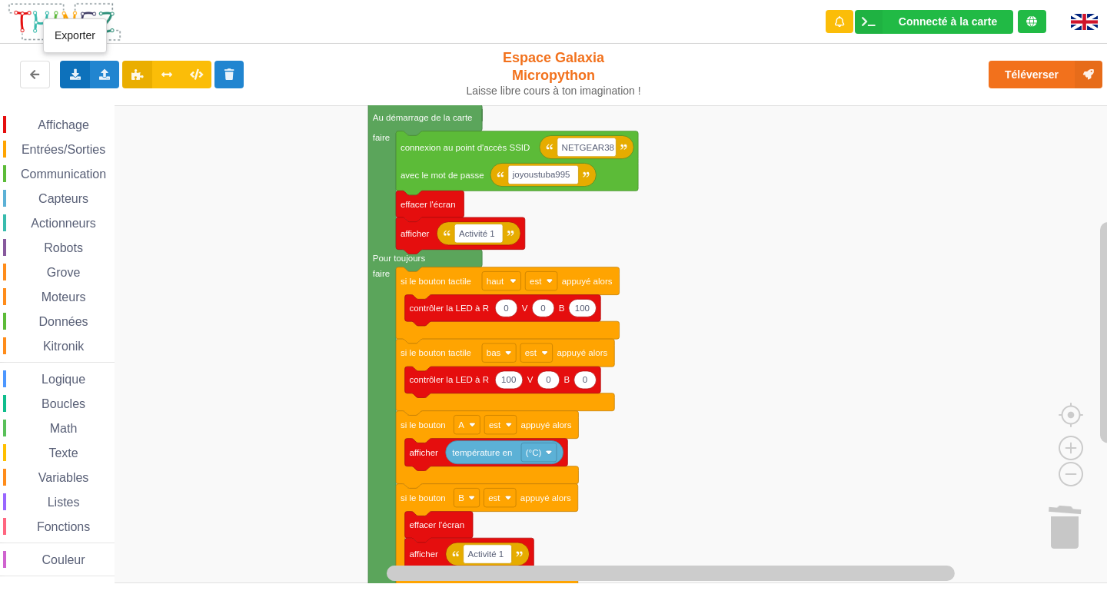
click at [76, 71] on icon at bounding box center [74, 73] width 13 height 9
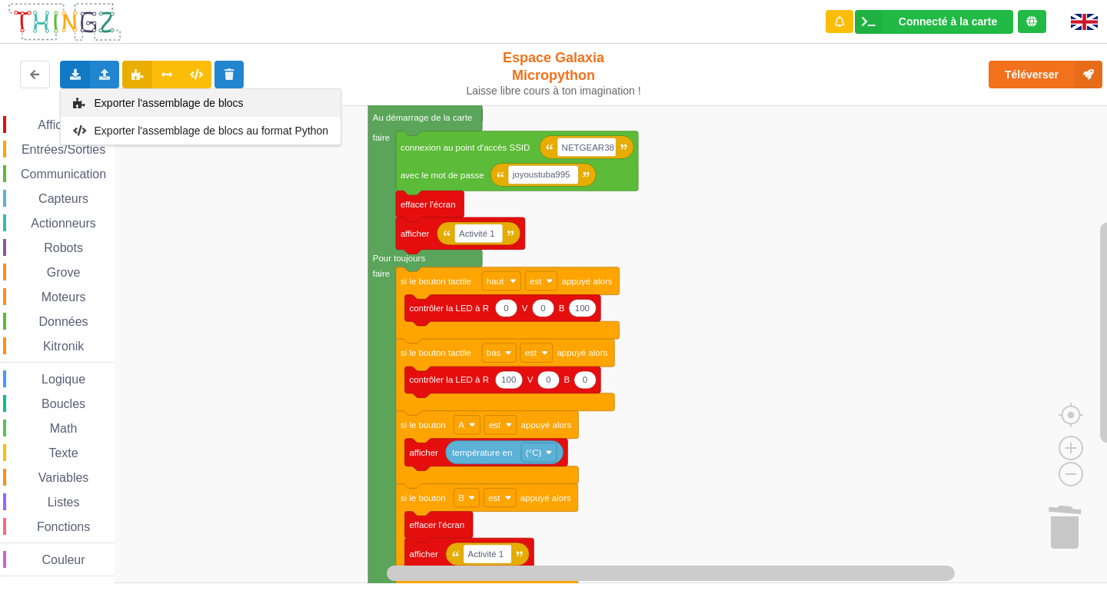
click at [95, 102] on span "Exporter l'assemblage de blocs" at bounding box center [169, 103] width 149 height 12
